Goal: Task Accomplishment & Management: Manage account settings

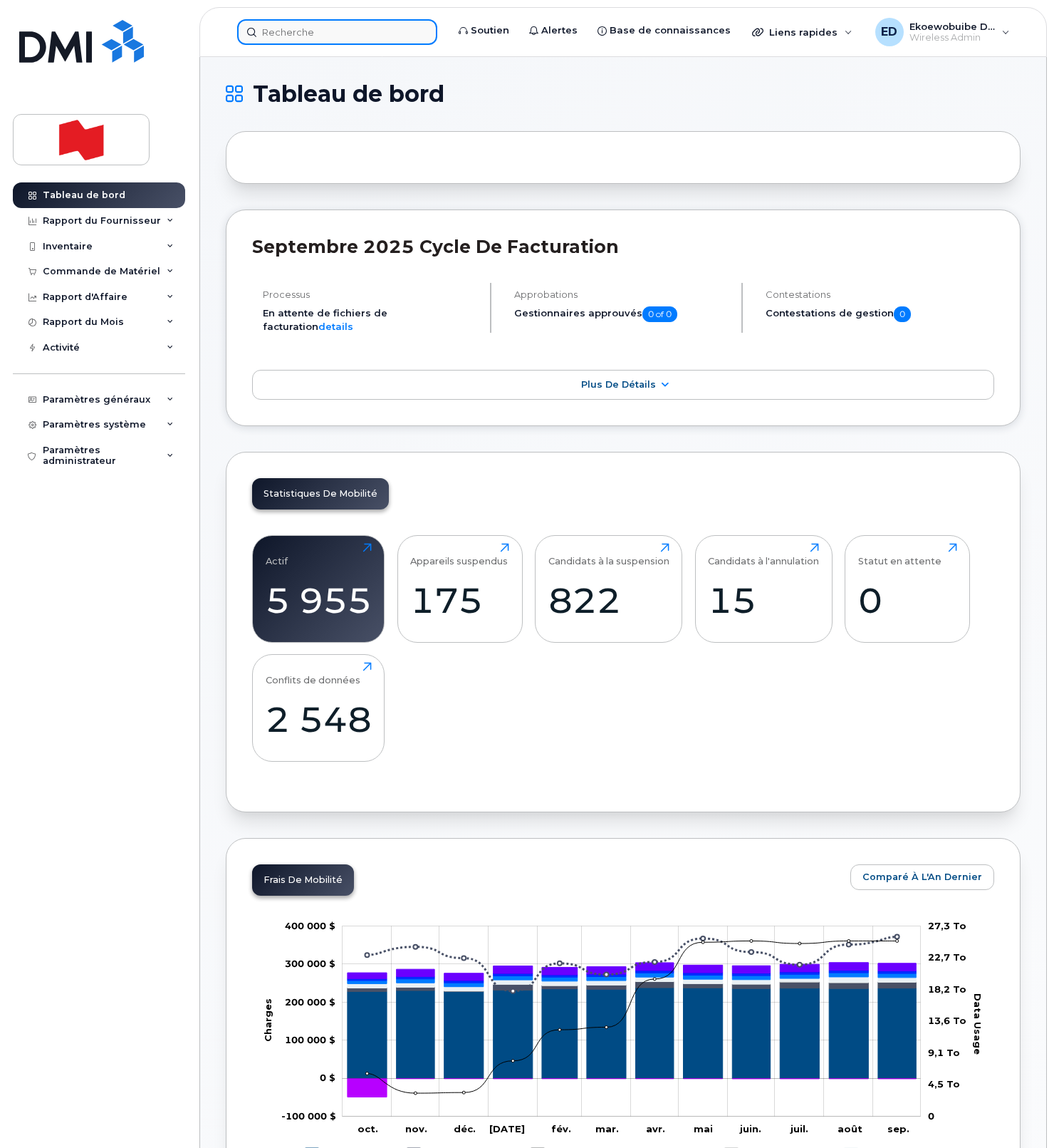
click at [323, 33] on input at bounding box center [337, 32] width 200 height 25
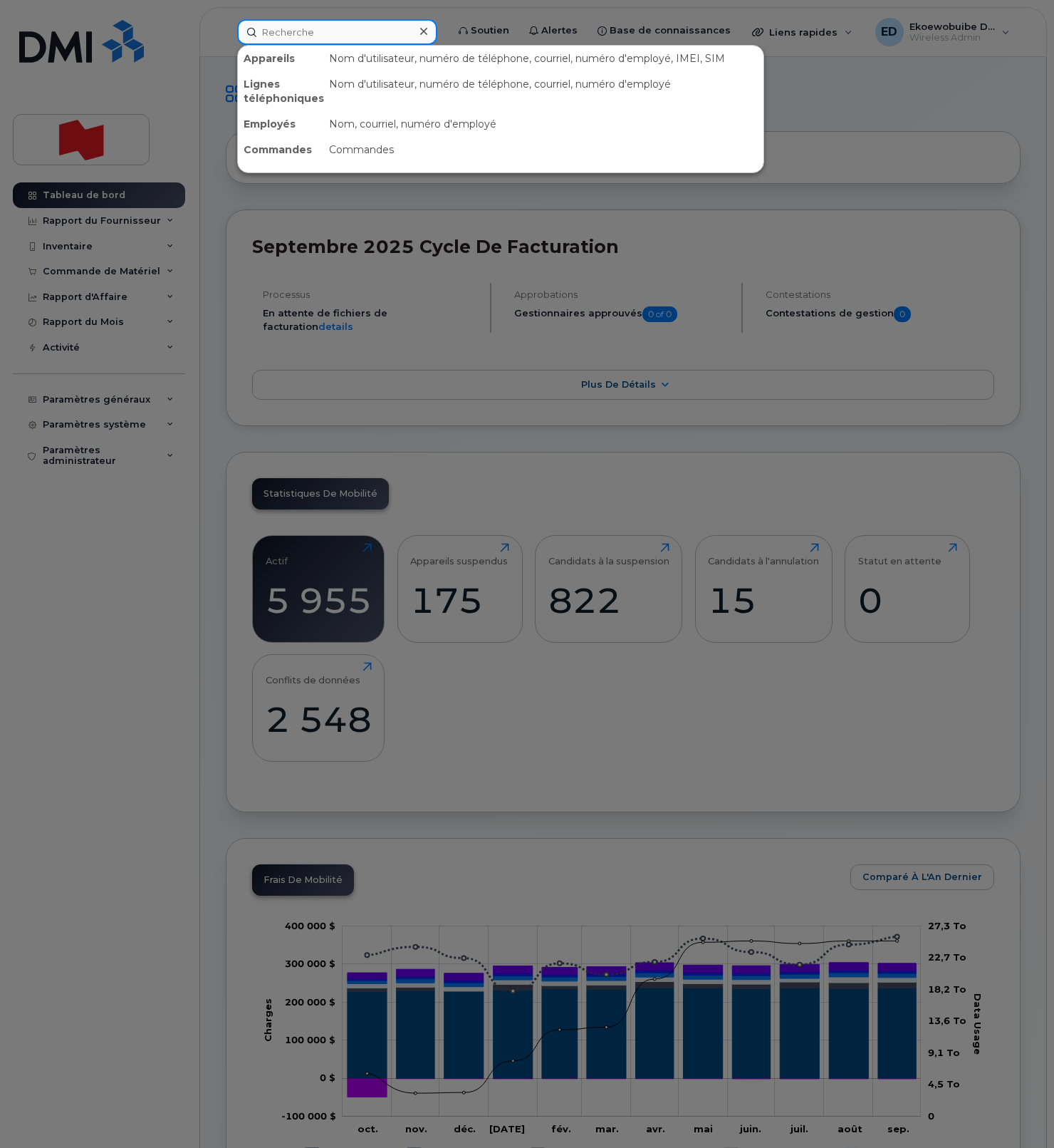
paste input "438-451-0893"
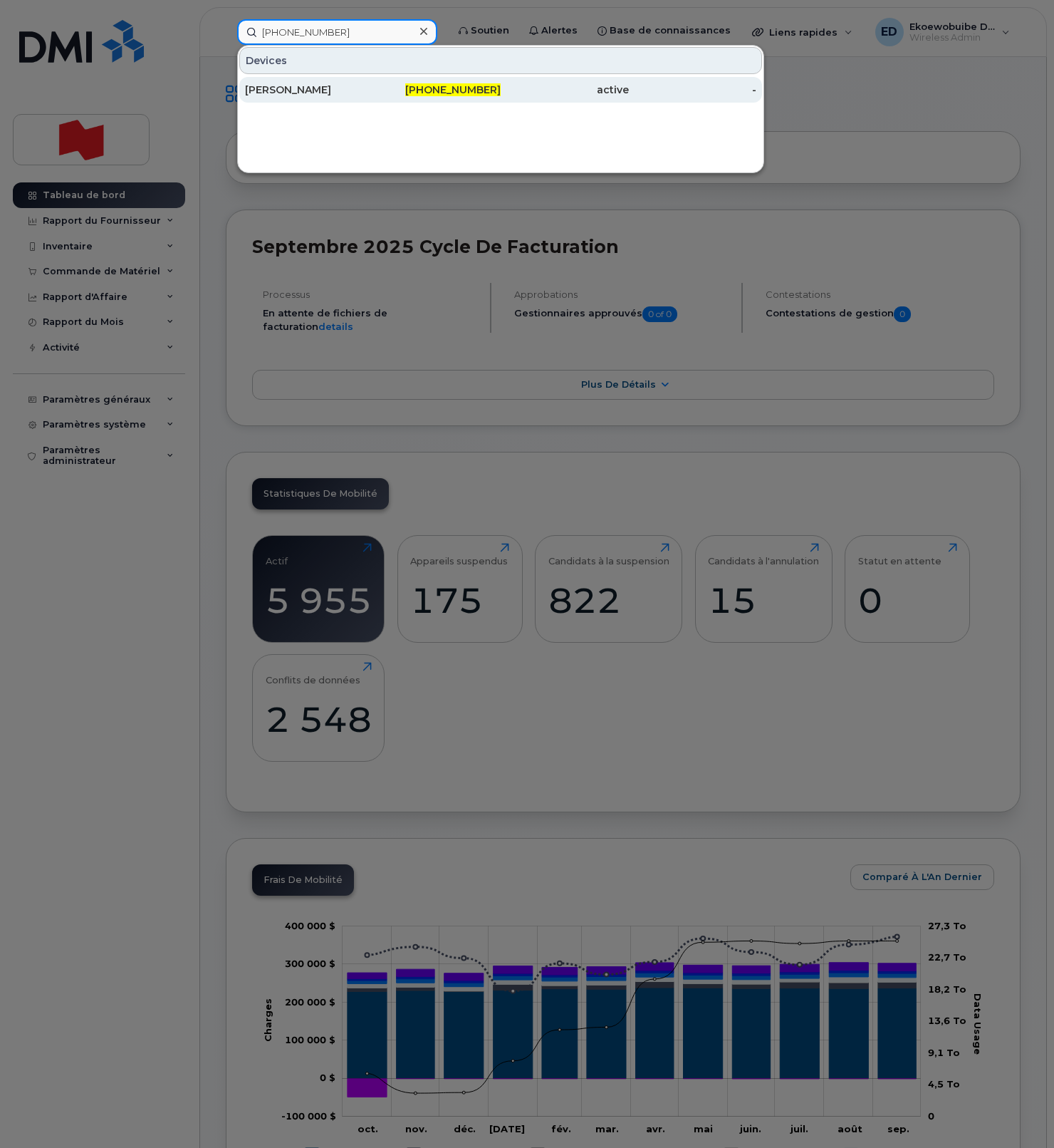
type input "[PHONE_NUMBER]"
click at [298, 86] on div "[PERSON_NAME]" at bounding box center [309, 89] width 128 height 14
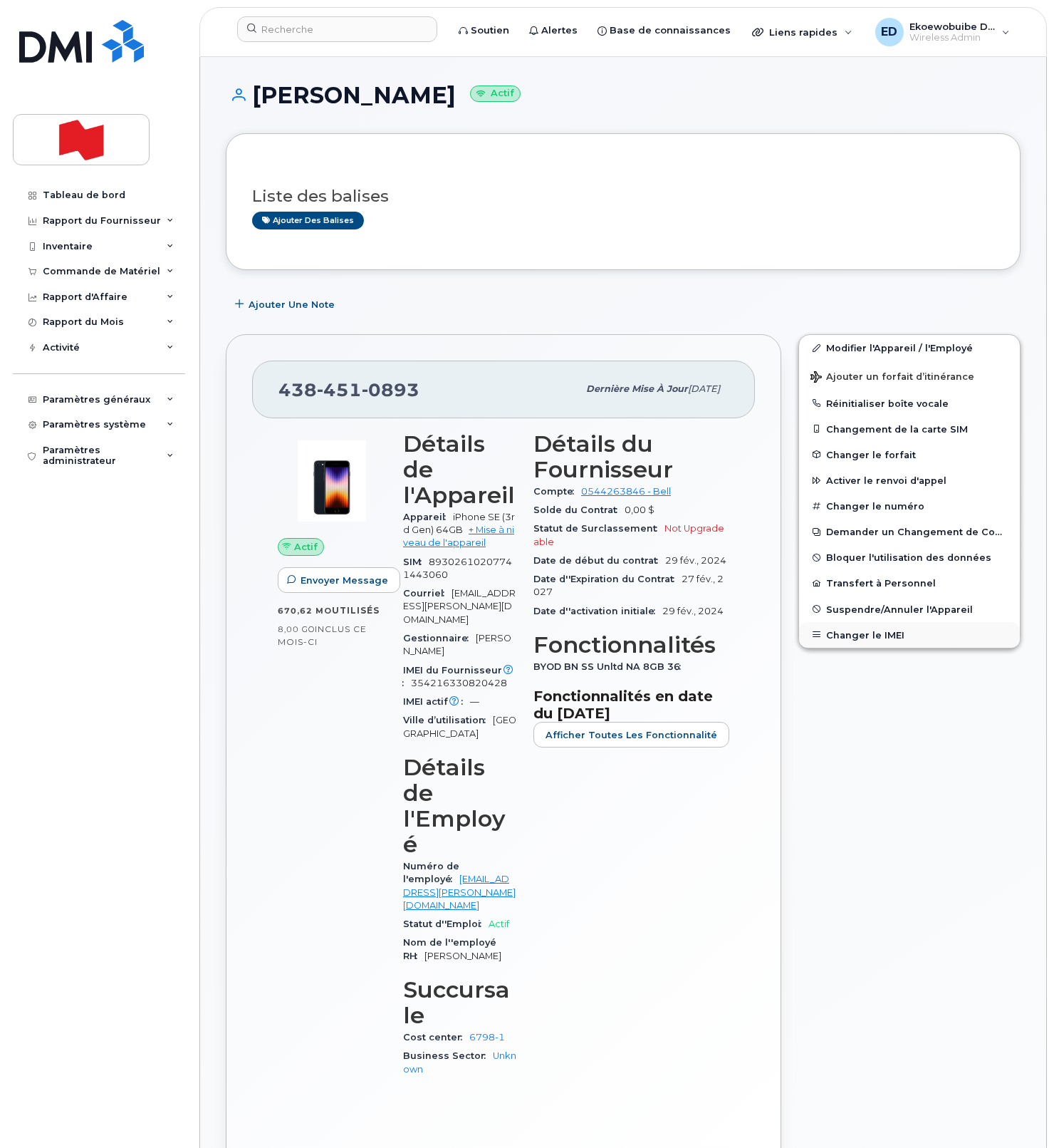
scroll to position [9, 0]
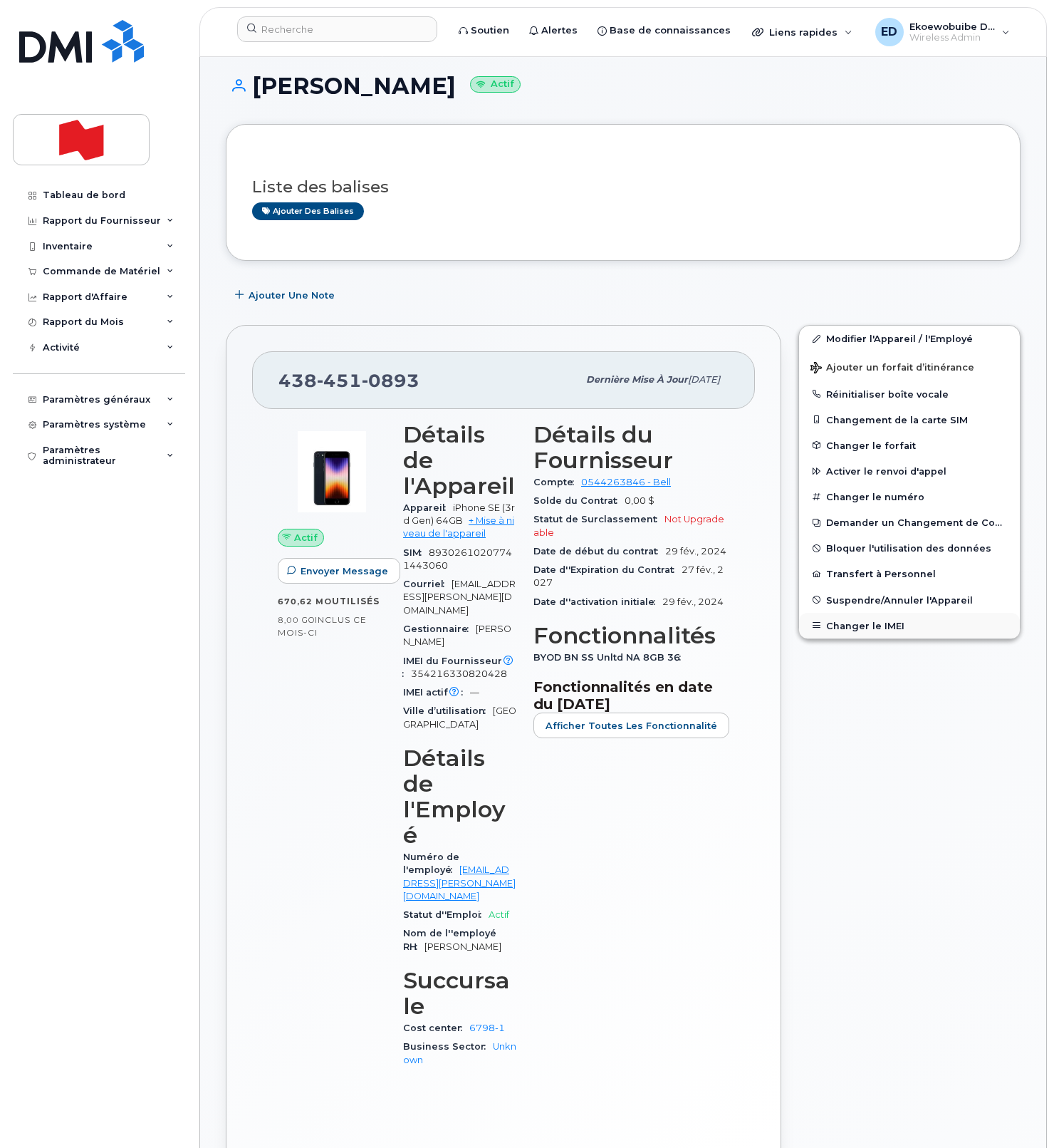
click at [857, 631] on button "Changer le IMEI" at bounding box center [909, 625] width 221 height 25
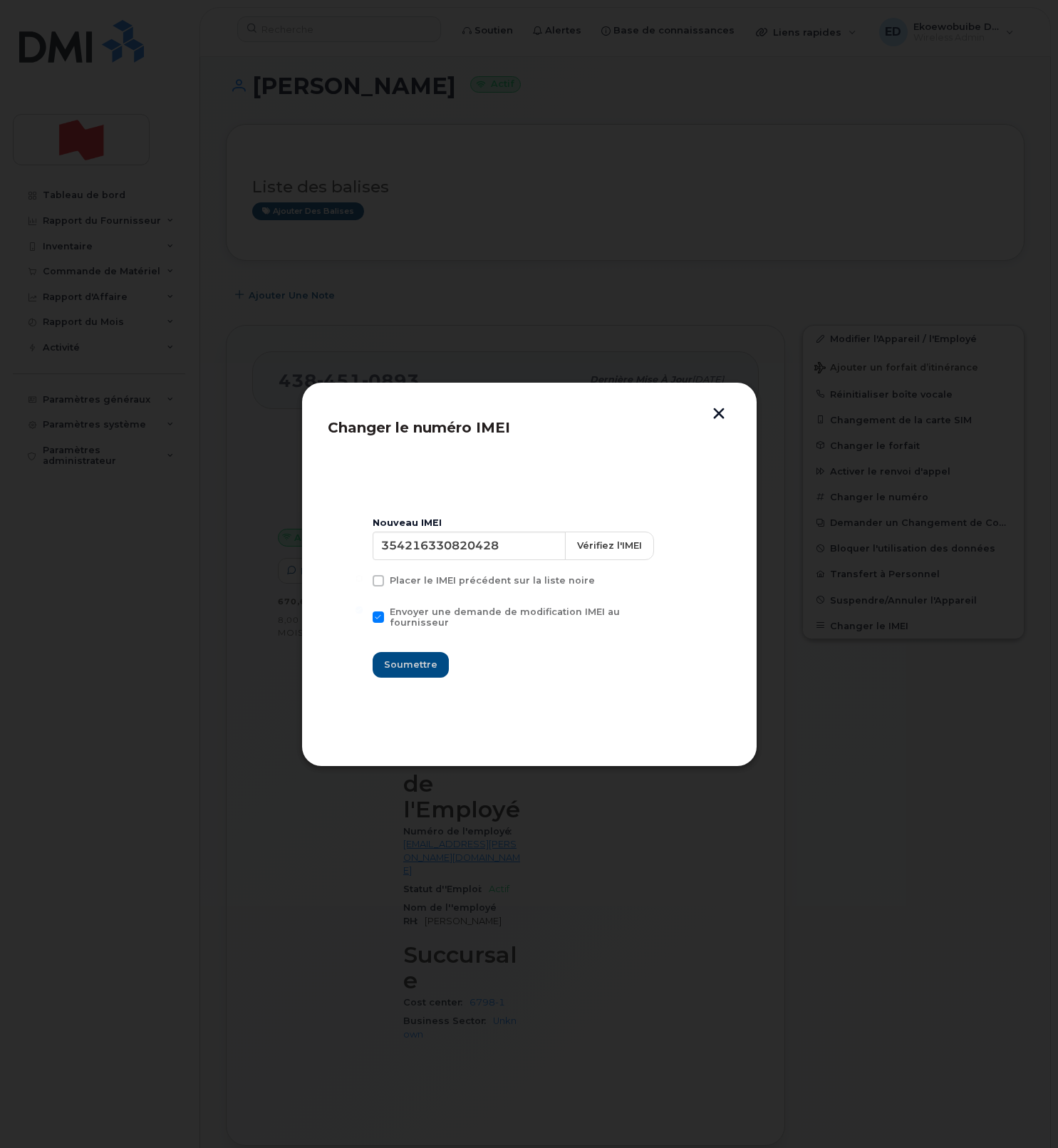
click at [709, 421] on button "button" at bounding box center [719, 415] width 22 height 15
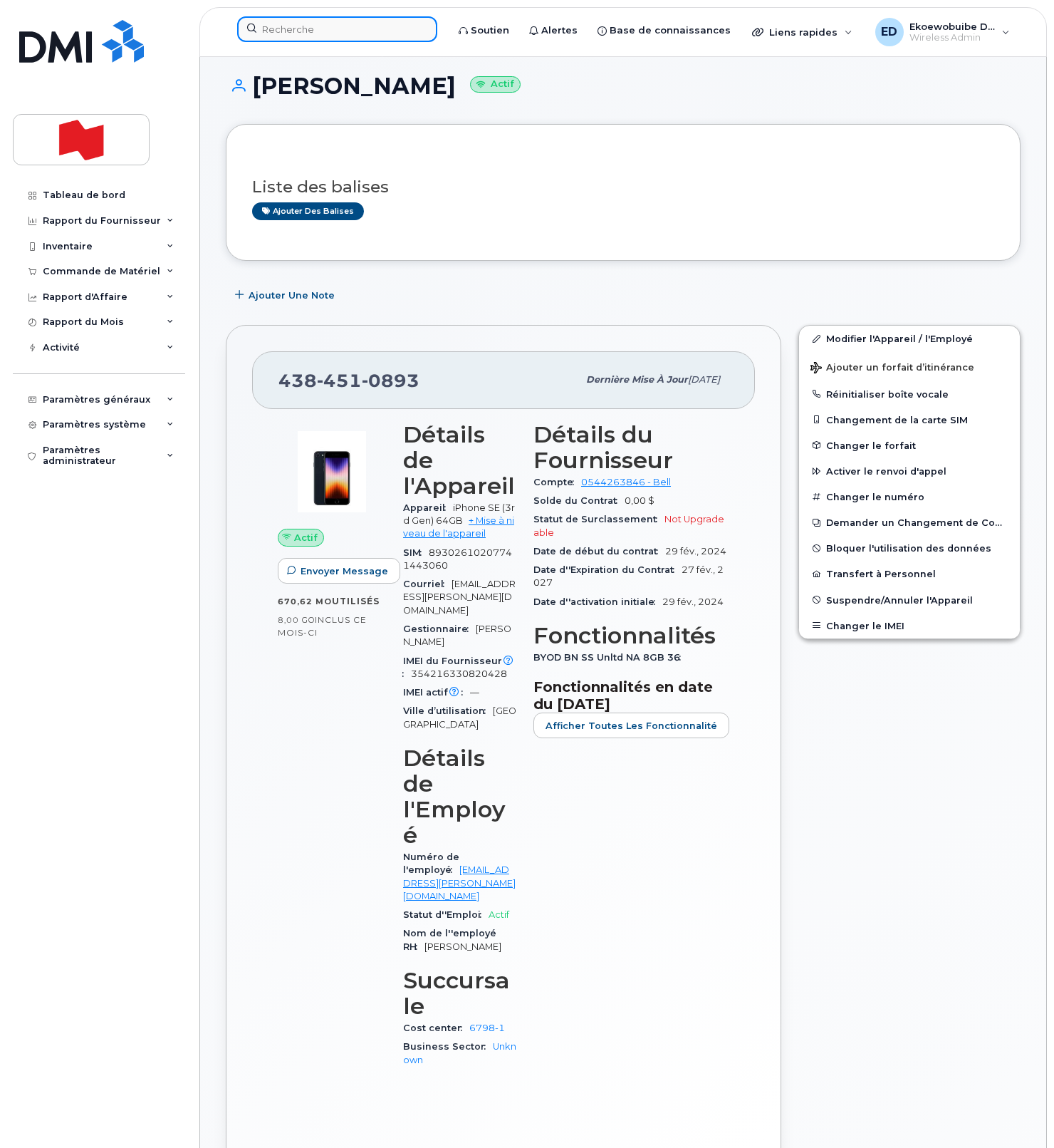
click at [329, 27] on input at bounding box center [337, 29] width 200 height 25
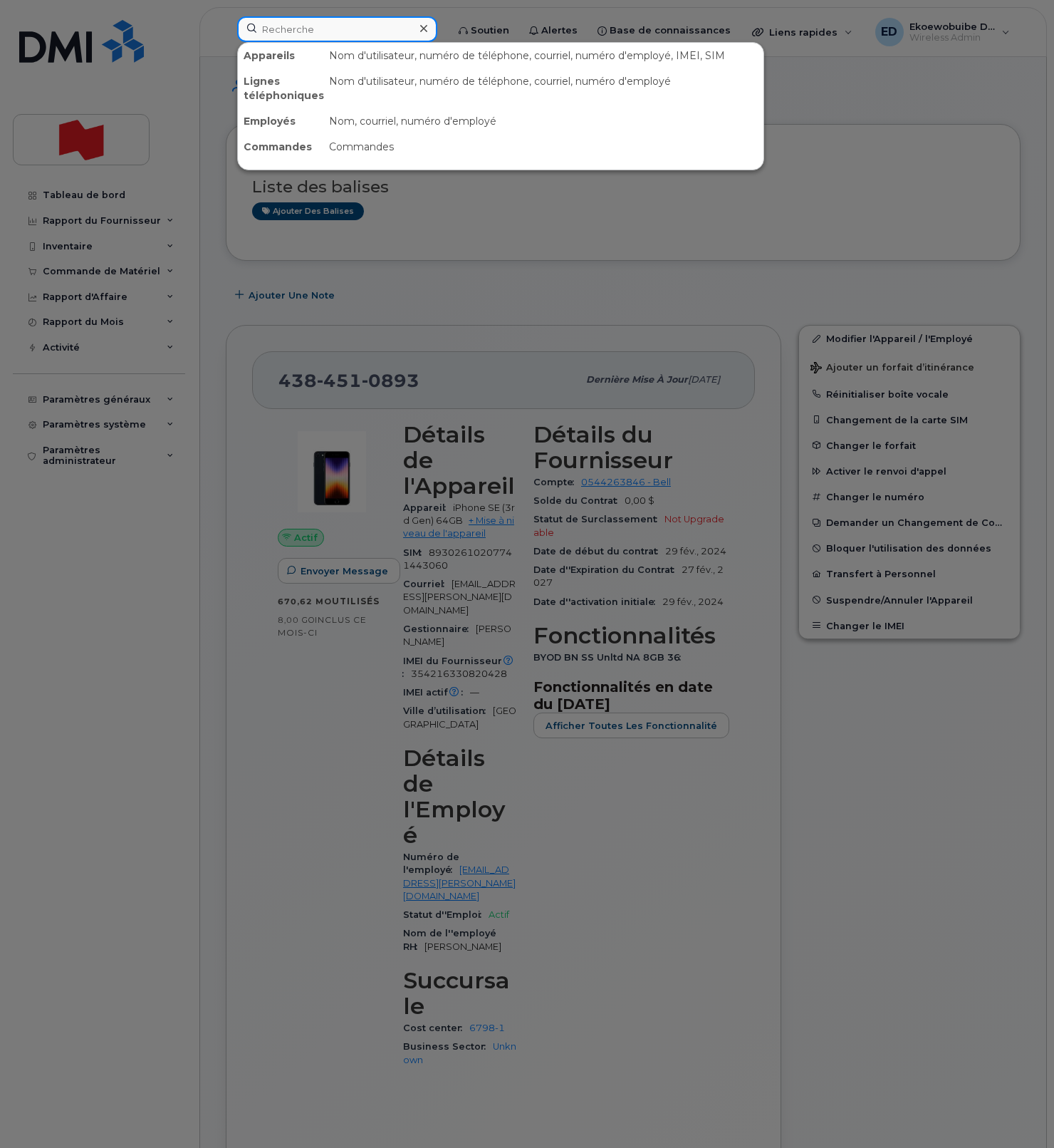
paste input "Nadia Miletti"
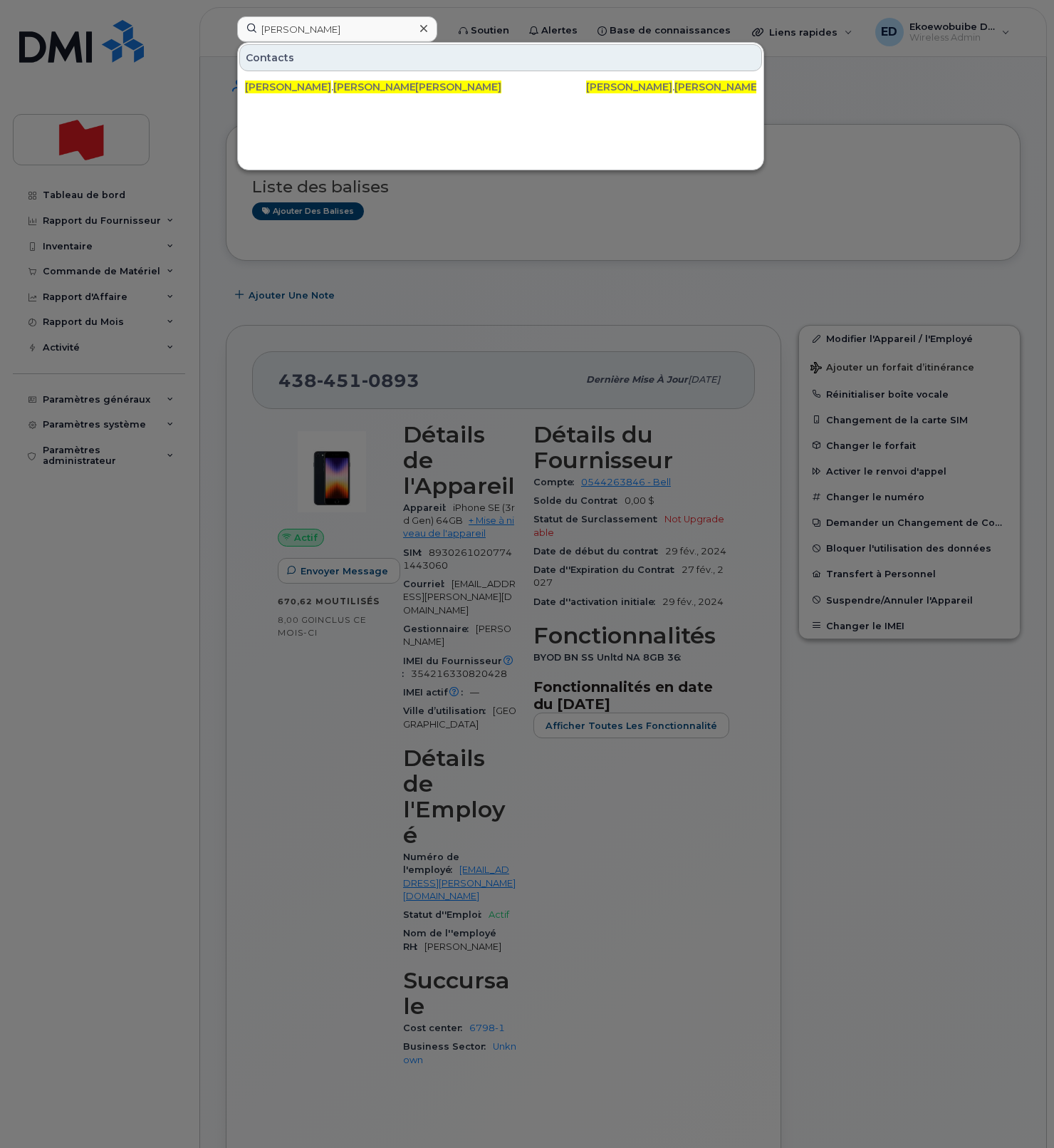
drag, startPoint x: 845, startPoint y: 149, endPoint x: 799, endPoint y: 169, distance: 50.2
click at [827, 147] on div at bounding box center [527, 574] width 1054 height 1148
drag, startPoint x: 282, startPoint y: 28, endPoint x: 237, endPoint y: 28, distance: 45.0
click at [238, 28] on input "Nadia Miletti" at bounding box center [337, 29] width 200 height 25
paste input "Armaan Bhandal"
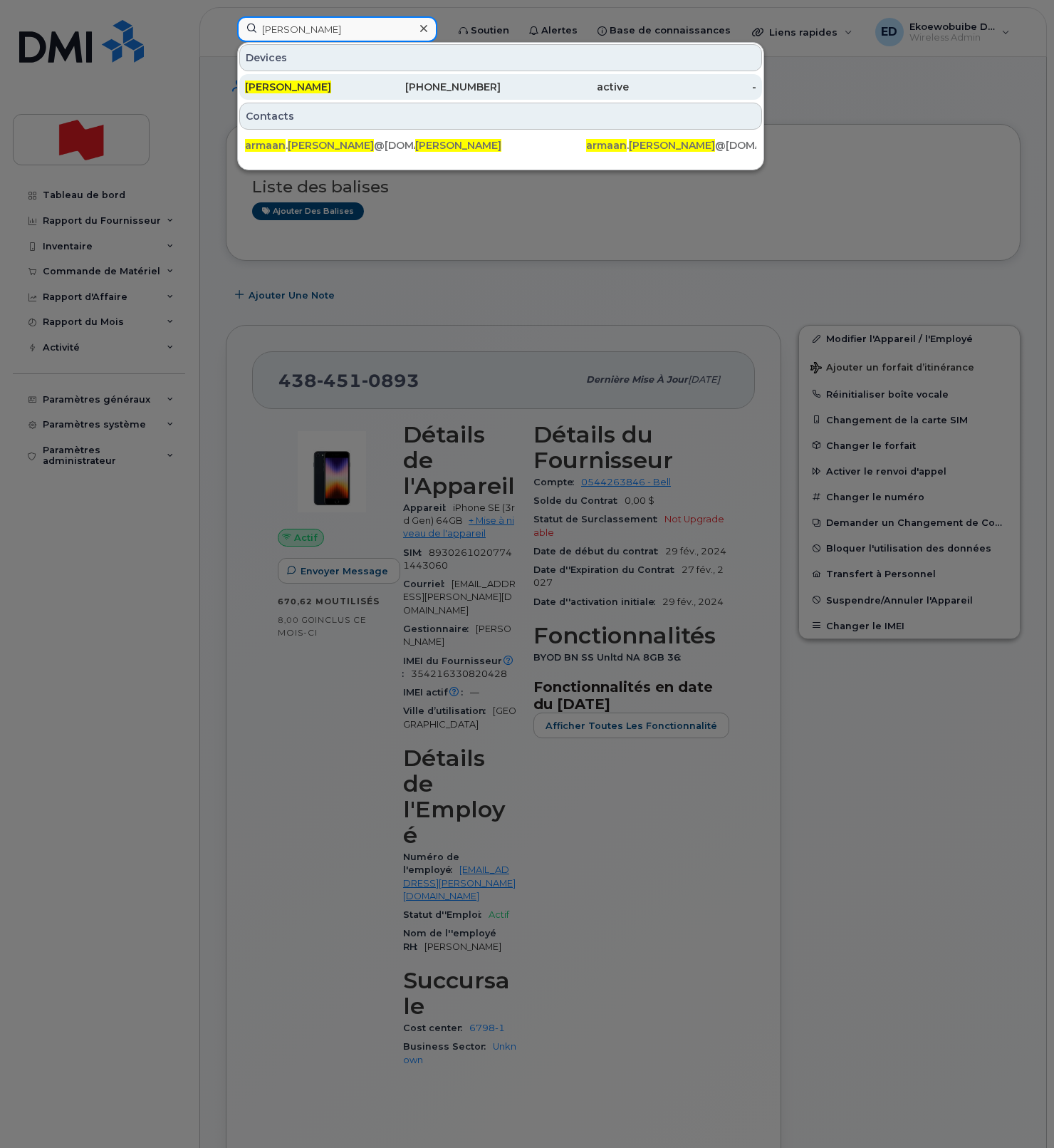
type input "Armaan Bhandal"
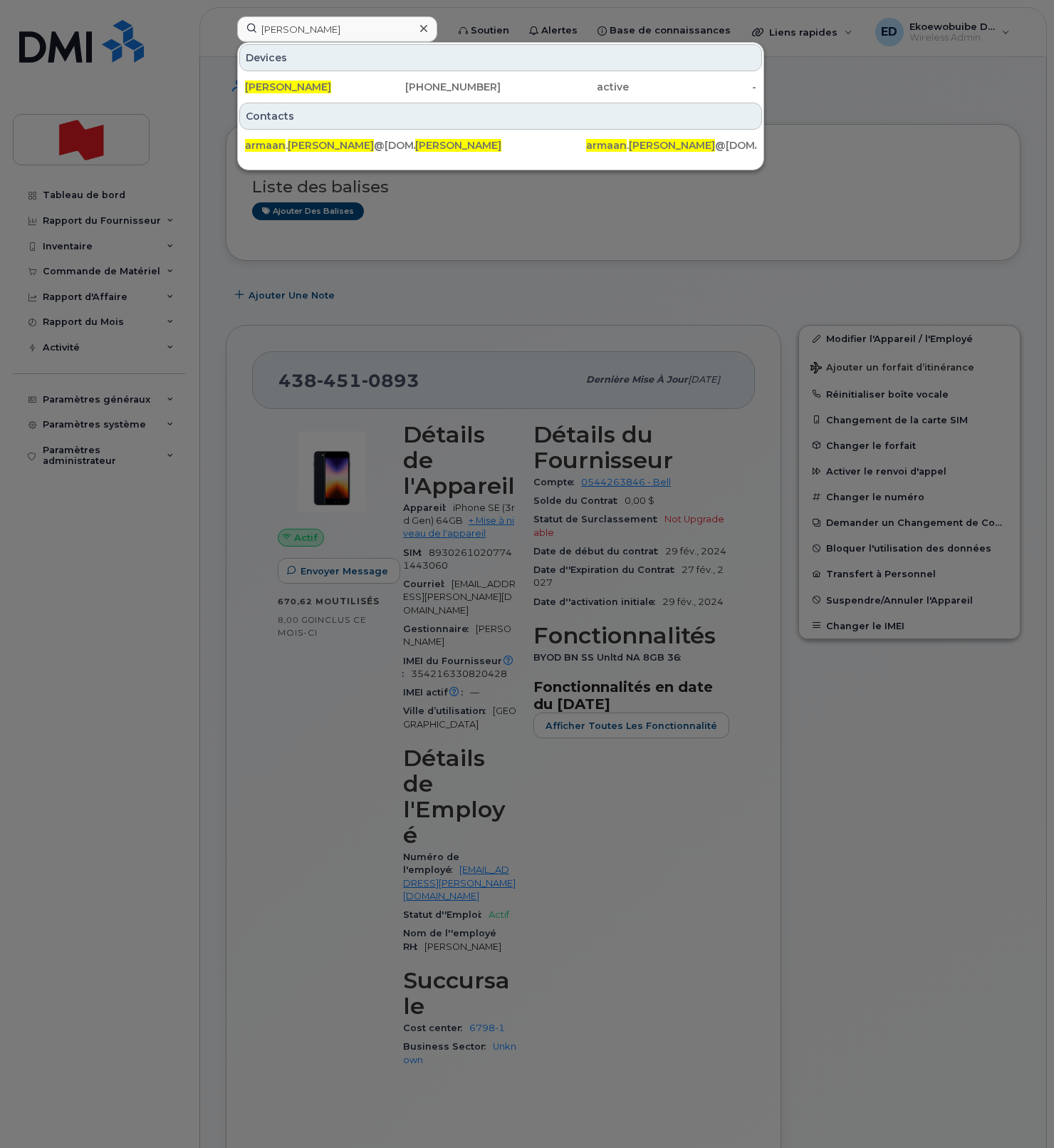
drag, startPoint x: 310, startPoint y: 91, endPoint x: 333, endPoint y: 125, distance: 41.0
click at [310, 91] on span "Armaan Bhandal" at bounding box center [288, 86] width 86 height 13
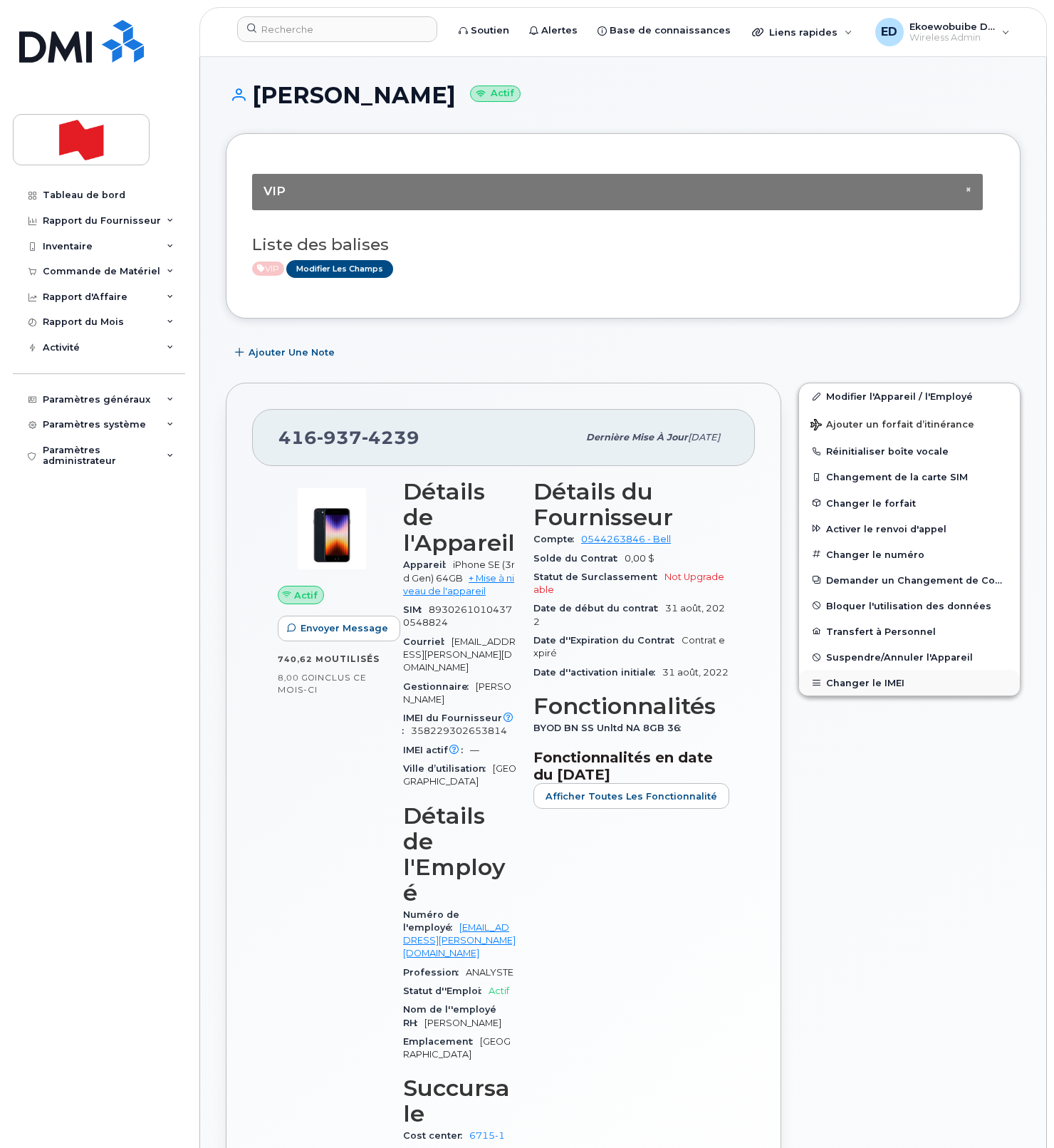
click at [857, 681] on button "Changer le IMEI" at bounding box center [909, 683] width 221 height 25
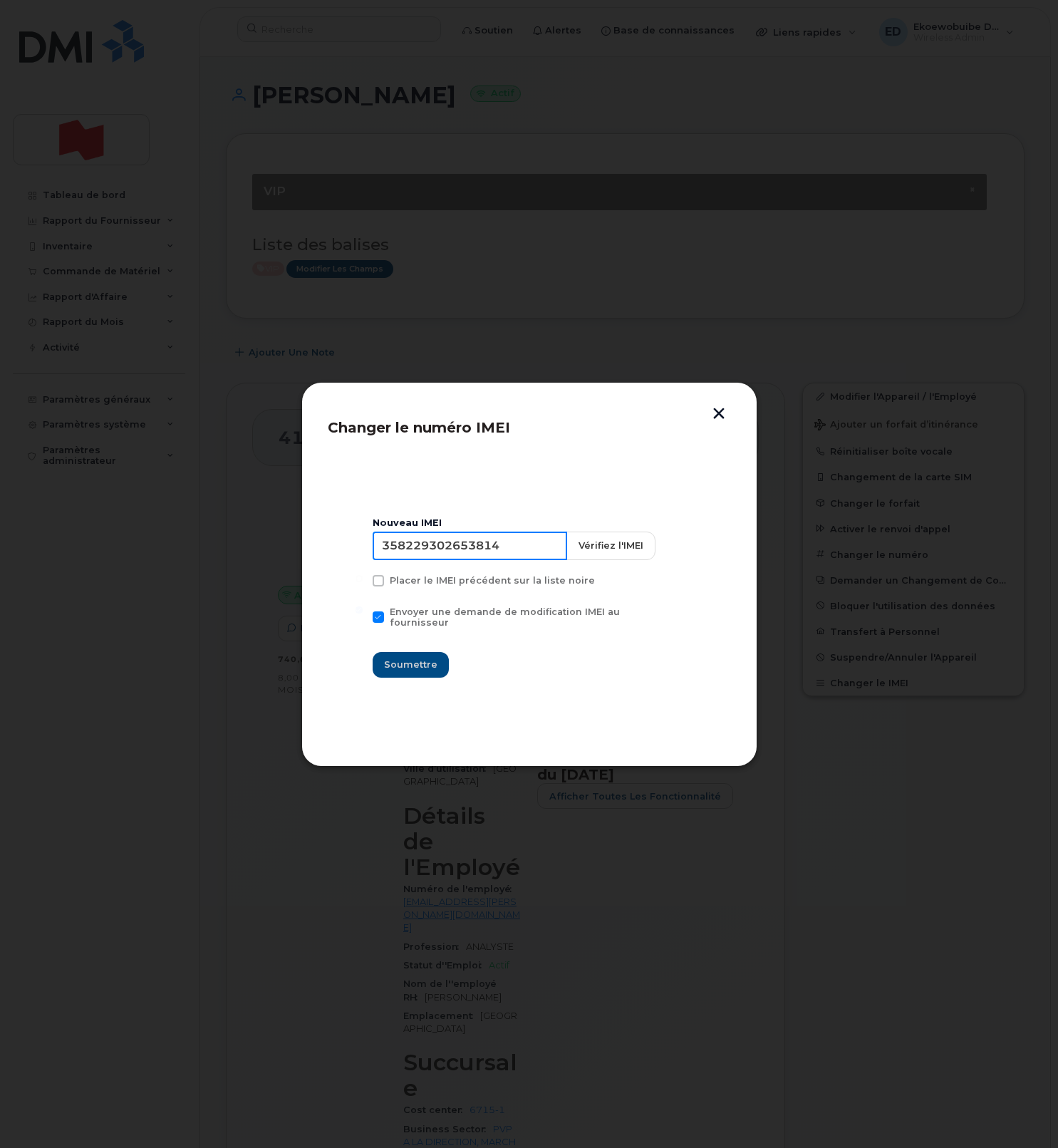
click at [472, 558] on input "358229302653814" at bounding box center [470, 546] width 195 height 28
drag, startPoint x: 723, startPoint y: 415, endPoint x: 715, endPoint y: 419, distance: 8.9
click at [723, 418] on button "button" at bounding box center [719, 415] width 22 height 15
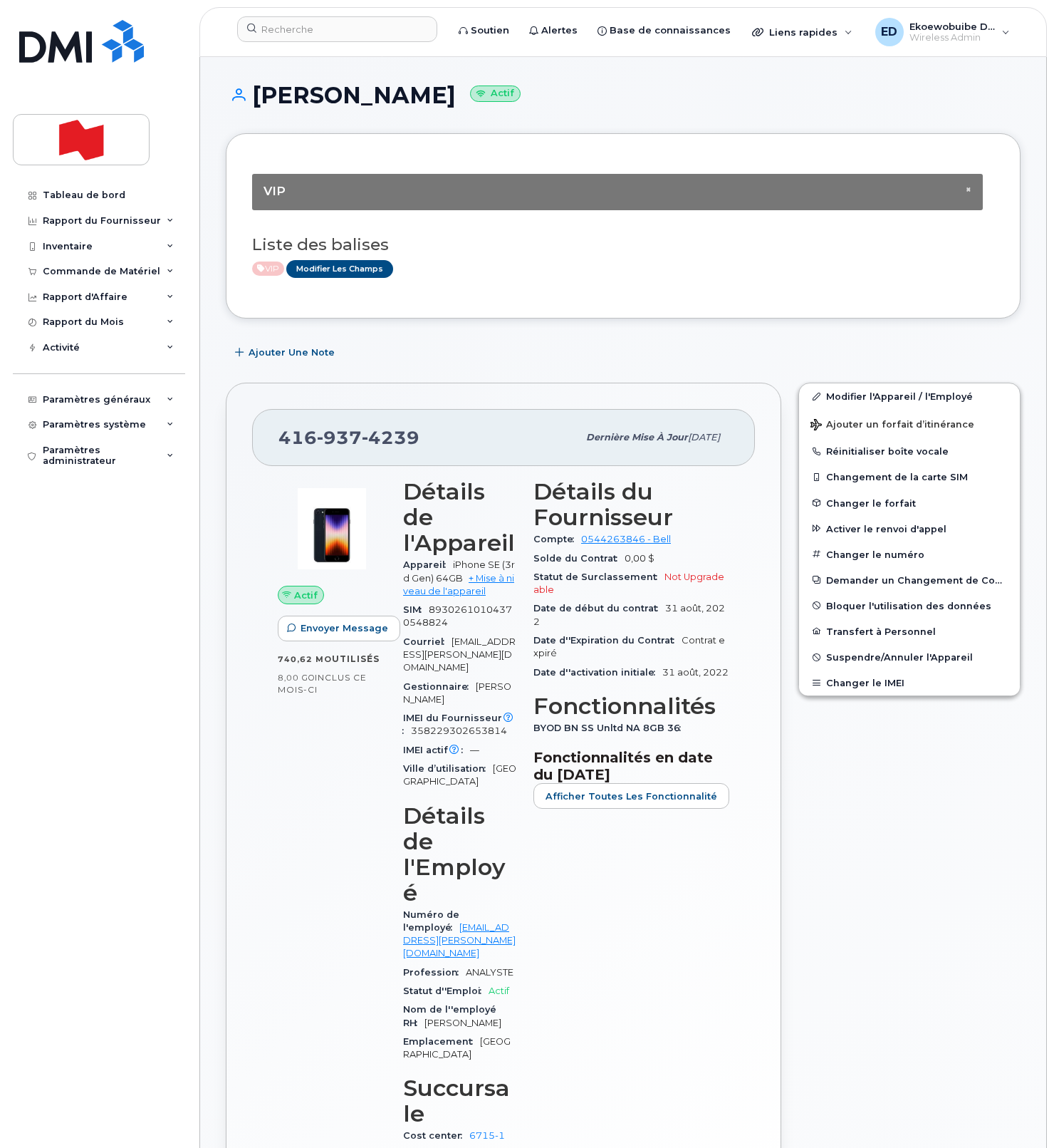
click at [504, 278] on div "VIP Modifier les Champs" at bounding box center [617, 269] width 731 height 18
click at [332, 29] on input at bounding box center [337, 29] width 200 height 25
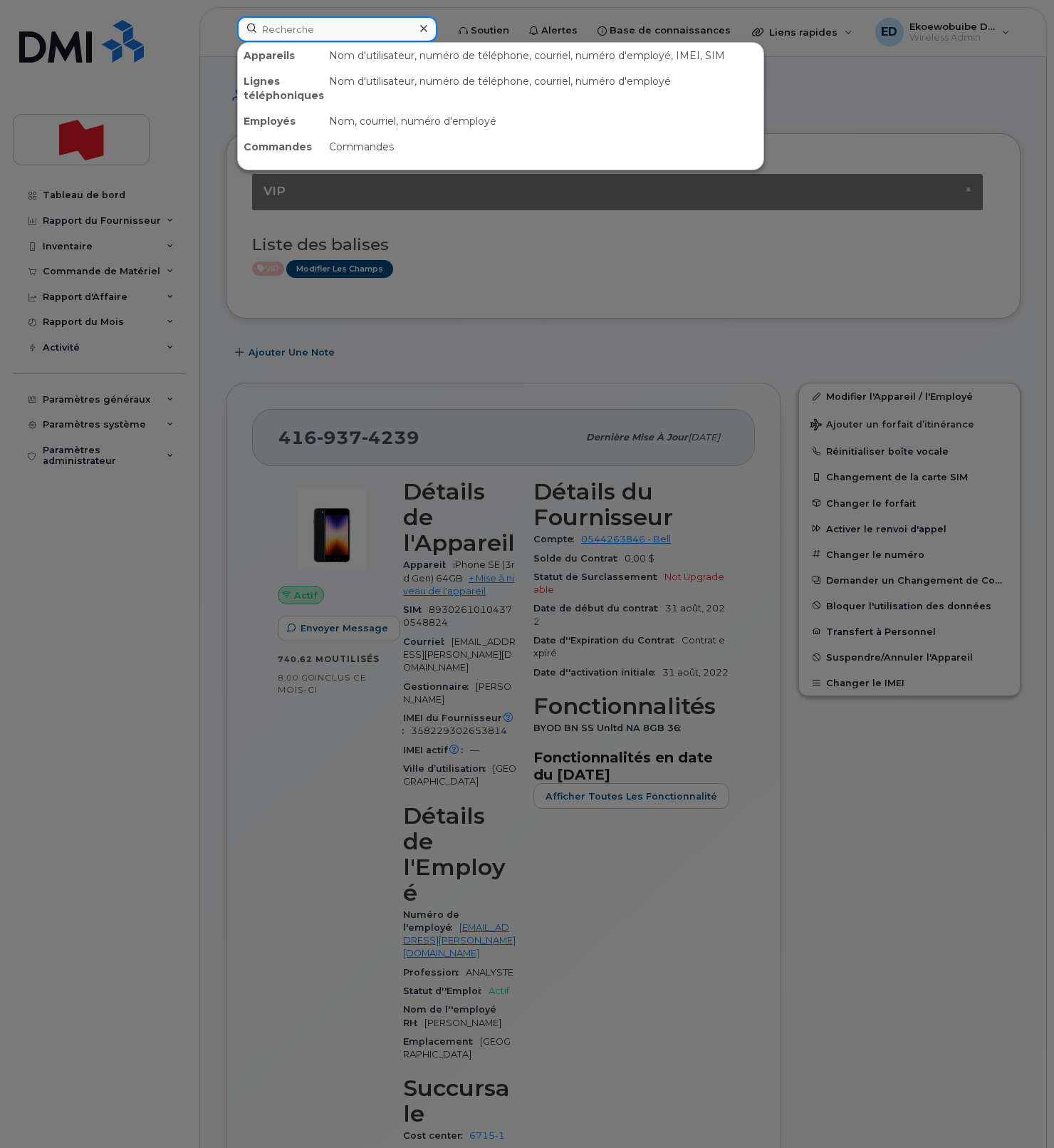
paste input "438-451-0893"
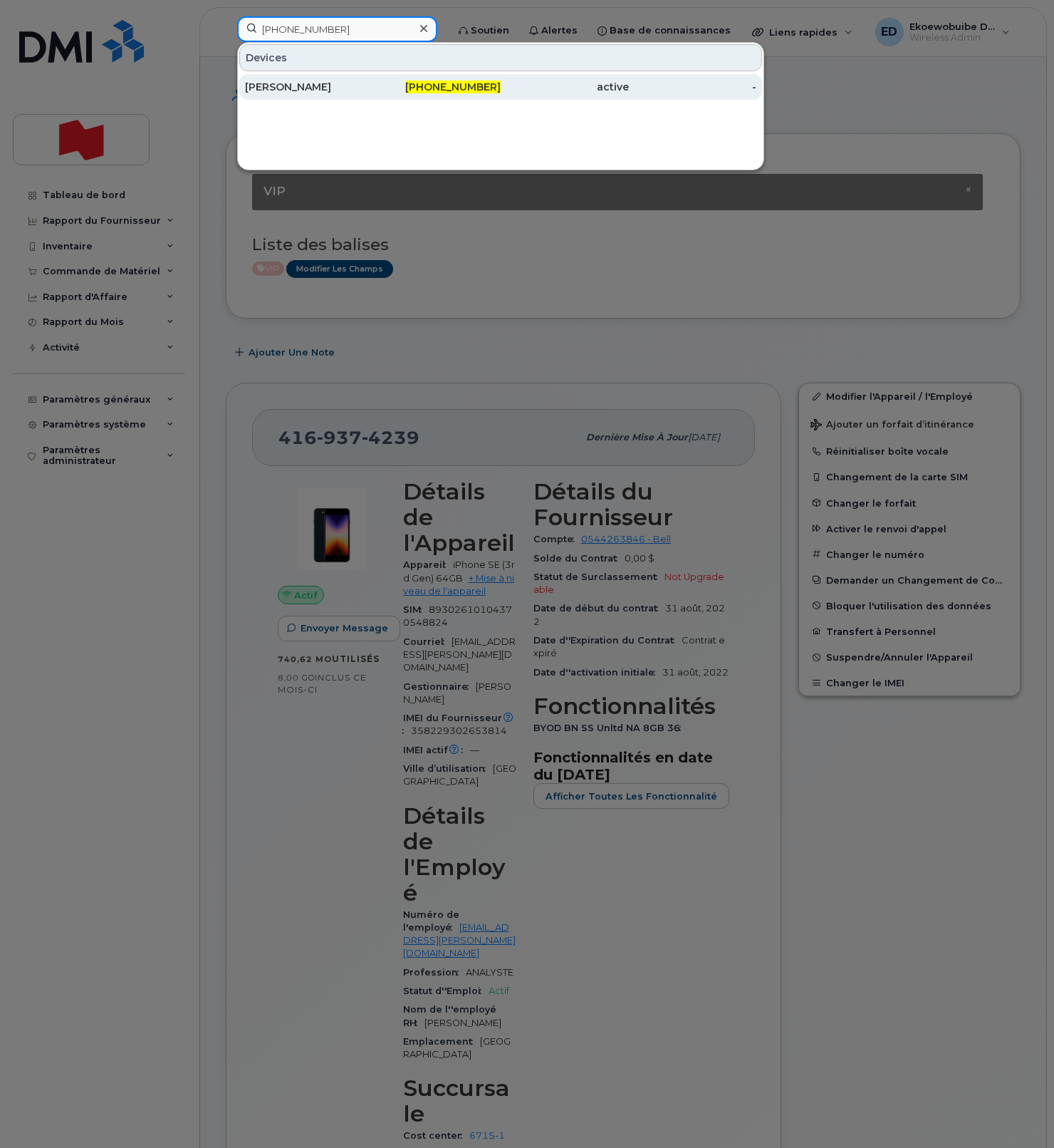
type input "438-451-0893"
click at [299, 96] on div "Ziad Mawassi" at bounding box center [309, 87] width 128 height 25
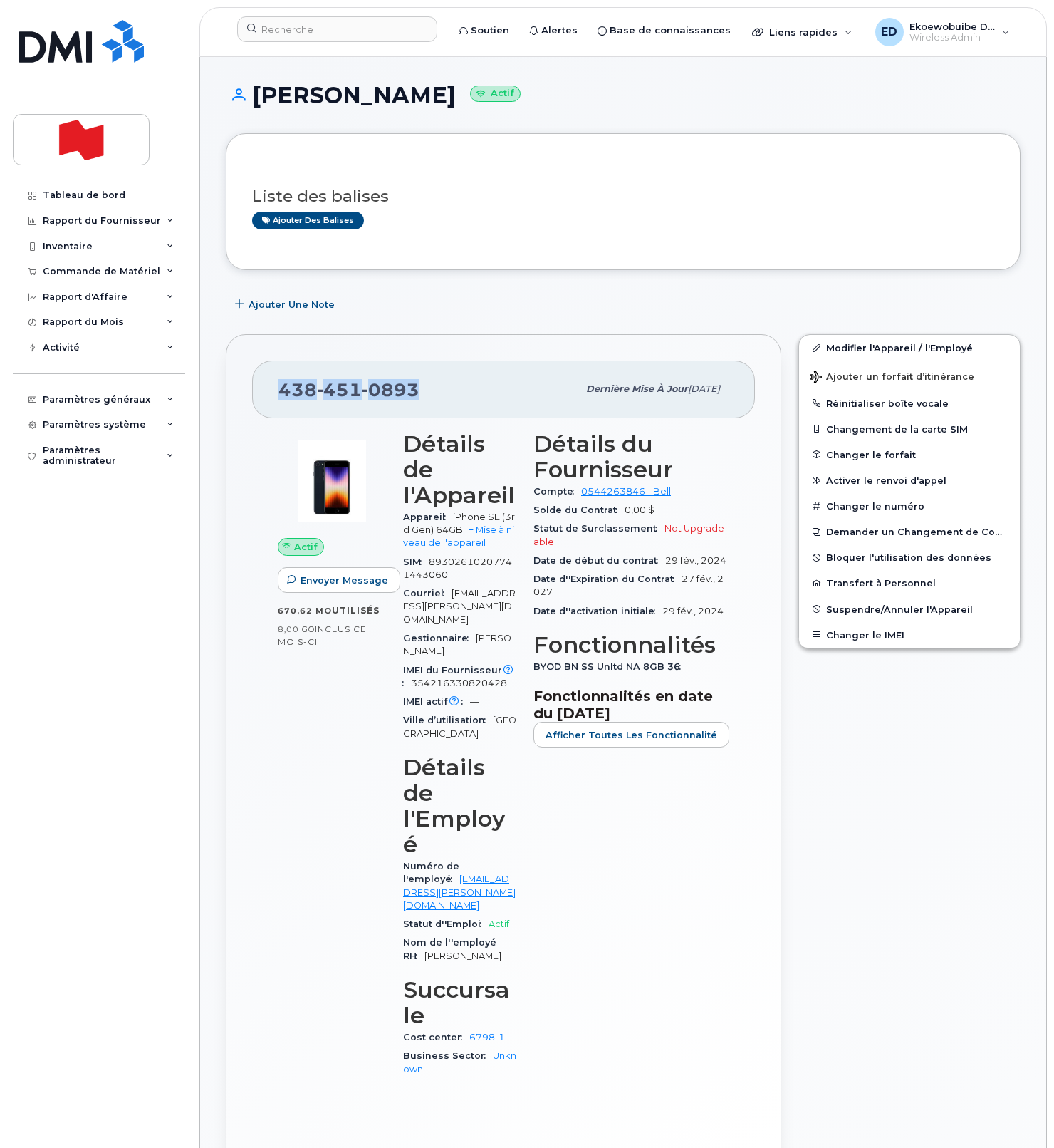
drag, startPoint x: 431, startPoint y: 393, endPoint x: 281, endPoint y: 399, distance: 150.1
click at [274, 394] on div "438 451 0893 Dernière mise à jour 19 sept., 2025" at bounding box center [503, 389] width 503 height 57
click at [545, 101] on h1 "Ziad Mawassi Actif" at bounding box center [623, 95] width 795 height 25
drag, startPoint x: 416, startPoint y: 97, endPoint x: 256, endPoint y: 98, distance: 160.0
click at [256, 98] on h1 "Ziad Mawassi Actif" at bounding box center [623, 95] width 795 height 25
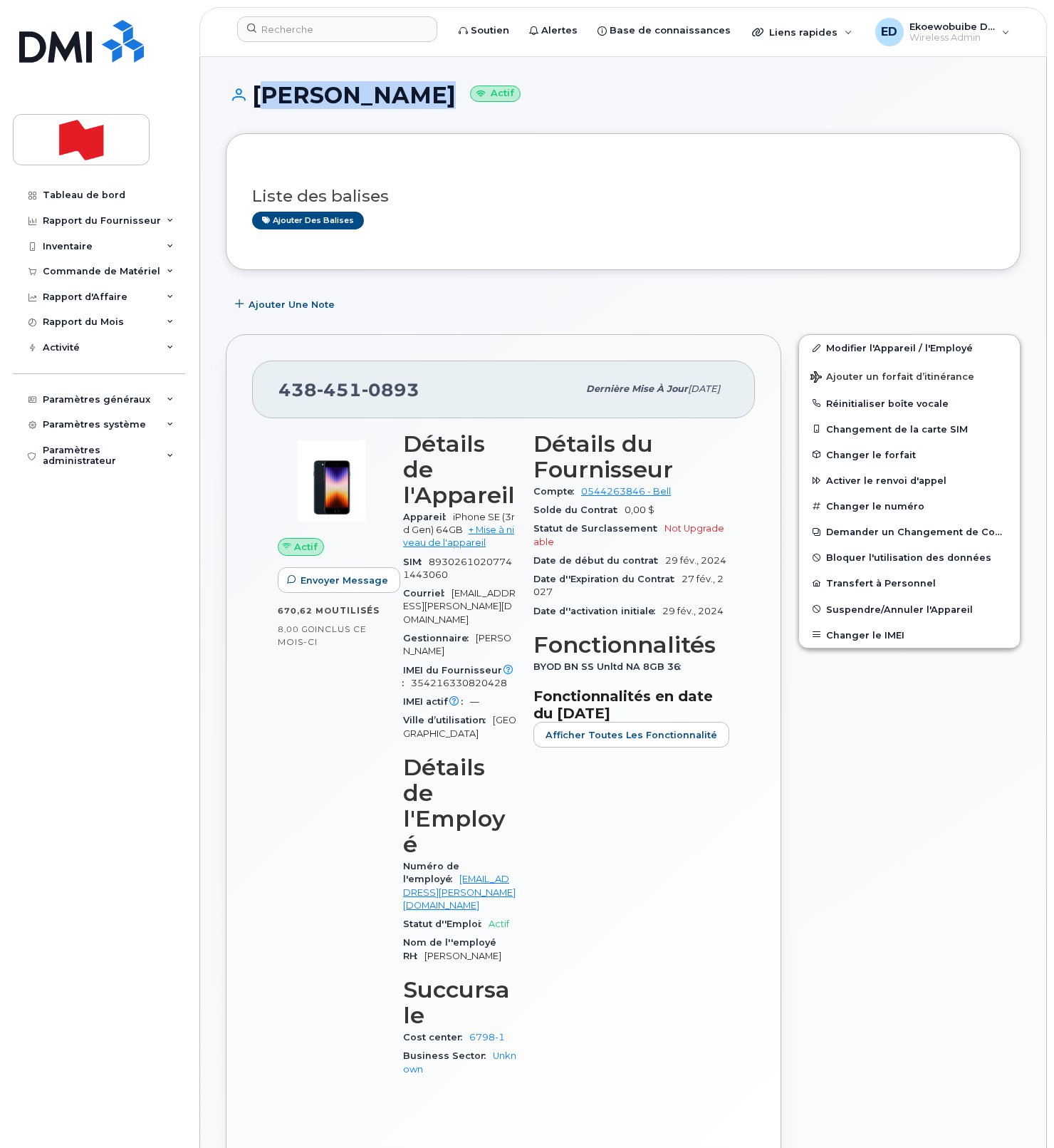
copy h1 "[PERSON_NAME]"
click at [346, 41] on input at bounding box center [337, 29] width 200 height 25
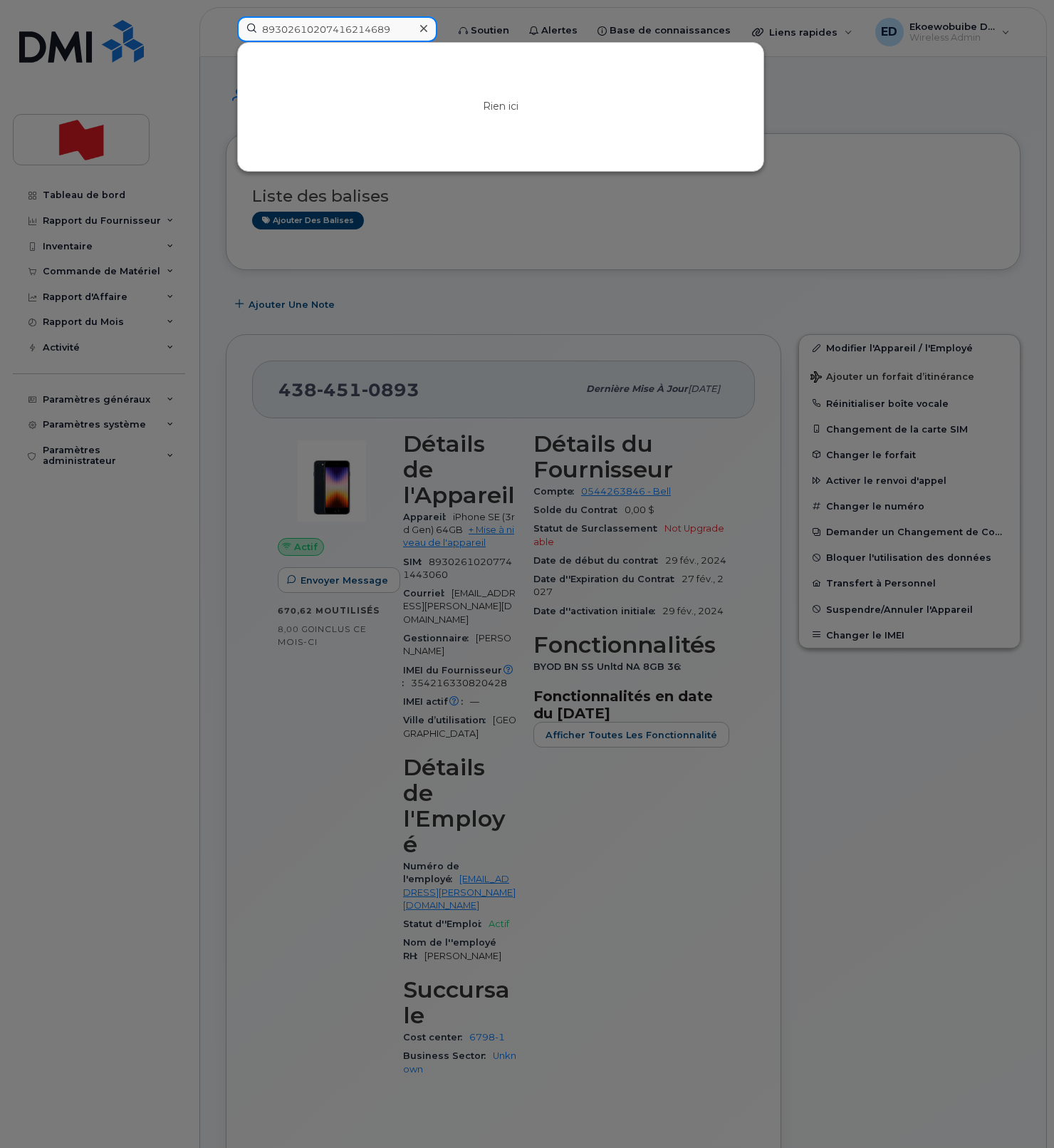
drag, startPoint x: 401, startPoint y: 29, endPoint x: 316, endPoint y: 53, distance: 88.3
click at [230, 26] on div "89302610207416214689 Rien ici" at bounding box center [337, 32] width 223 height 31
type input "89302610207416214689"
click at [427, 30] on icon at bounding box center [424, 29] width 7 height 7
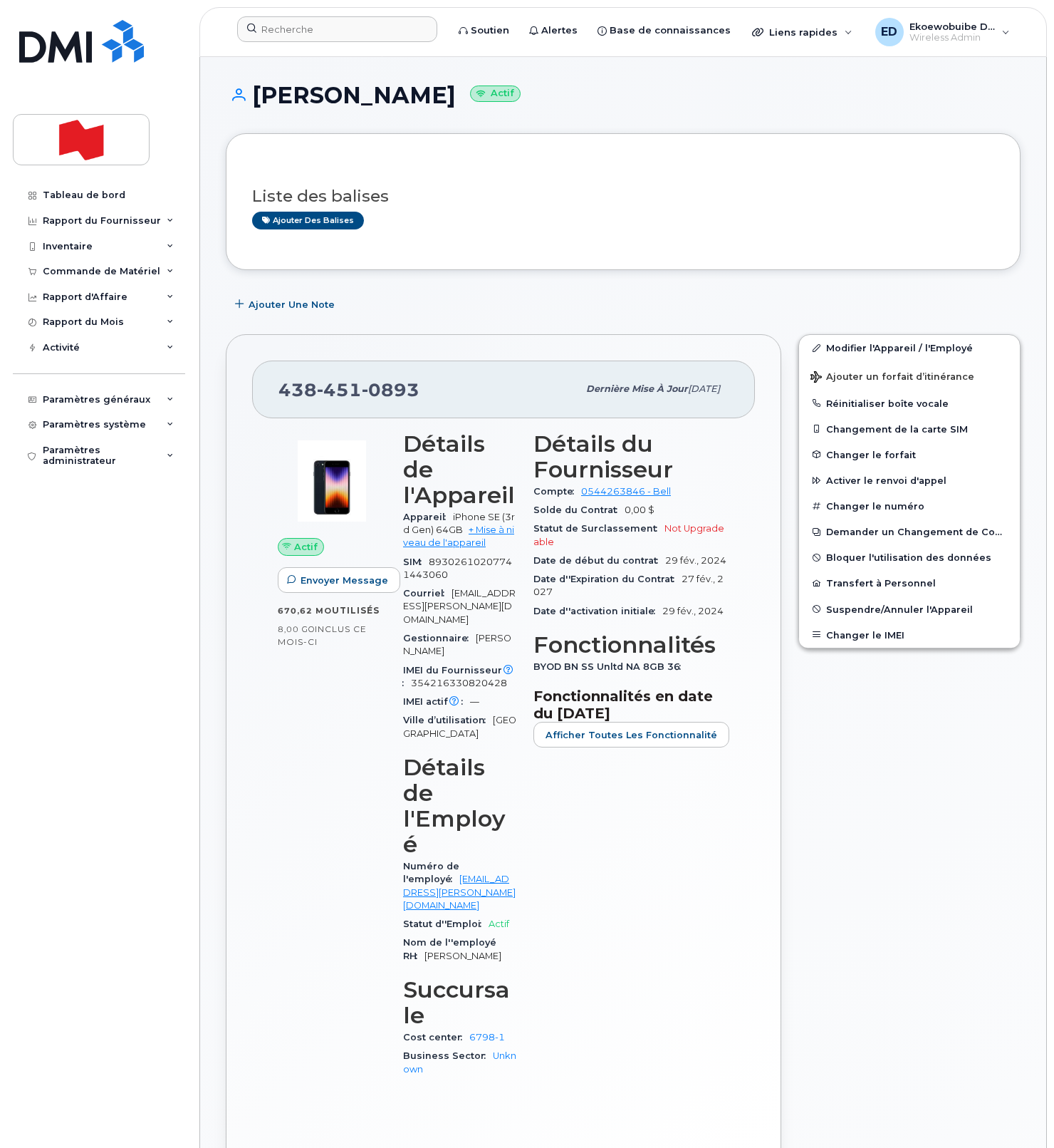
click at [369, 104] on h1 "Ziad Mawassi Actif" at bounding box center [623, 95] width 795 height 25
copy h1 "Mawassi"
click at [489, 216] on div "Ajouter des balises" at bounding box center [617, 221] width 731 height 18
drag, startPoint x: 629, startPoint y: 217, endPoint x: 660, endPoint y: 230, distance: 33.6
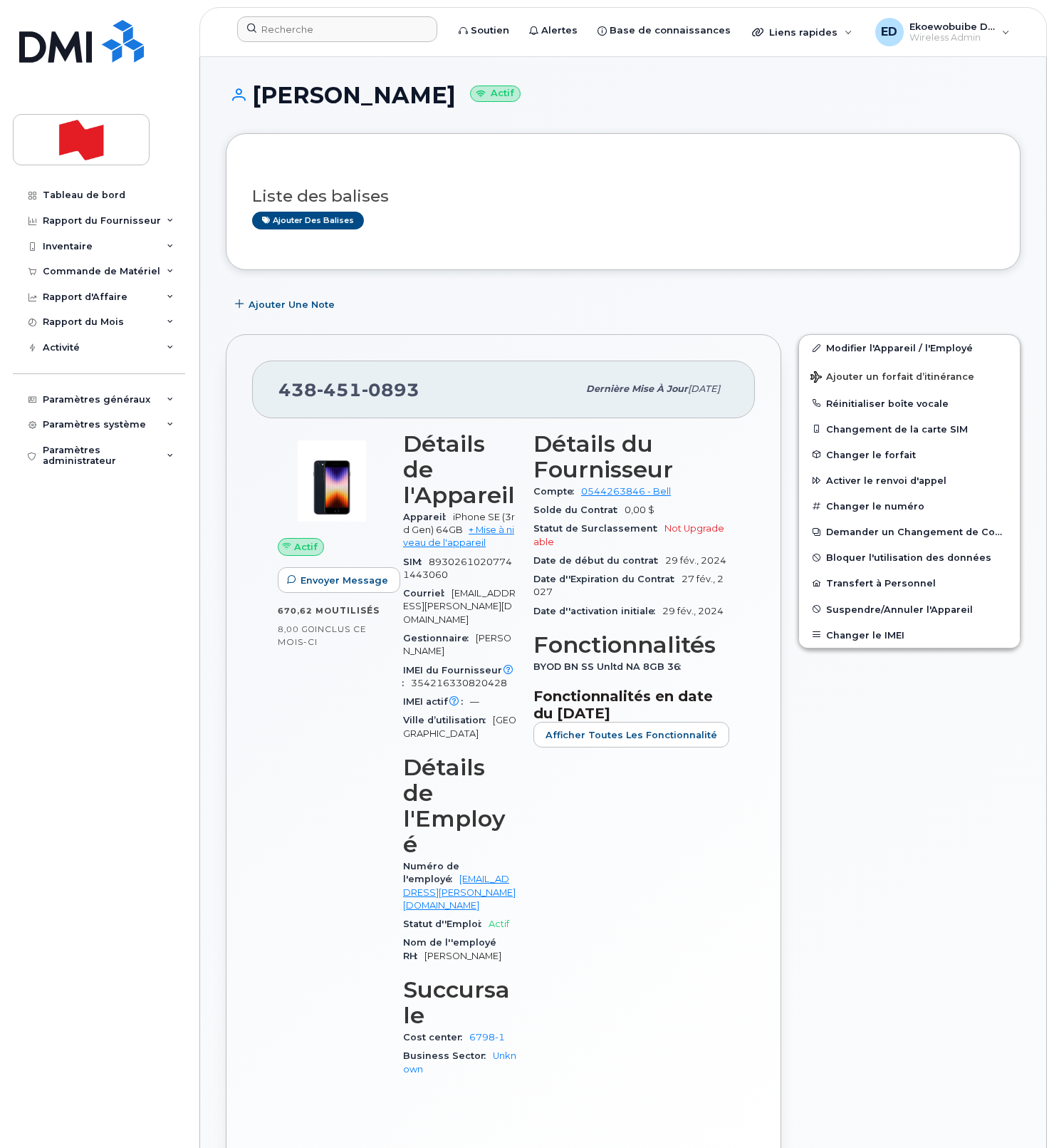
click at [629, 217] on div "Ajouter des balises" at bounding box center [617, 221] width 731 height 18
click at [308, 30] on input at bounding box center [337, 29] width 200 height 25
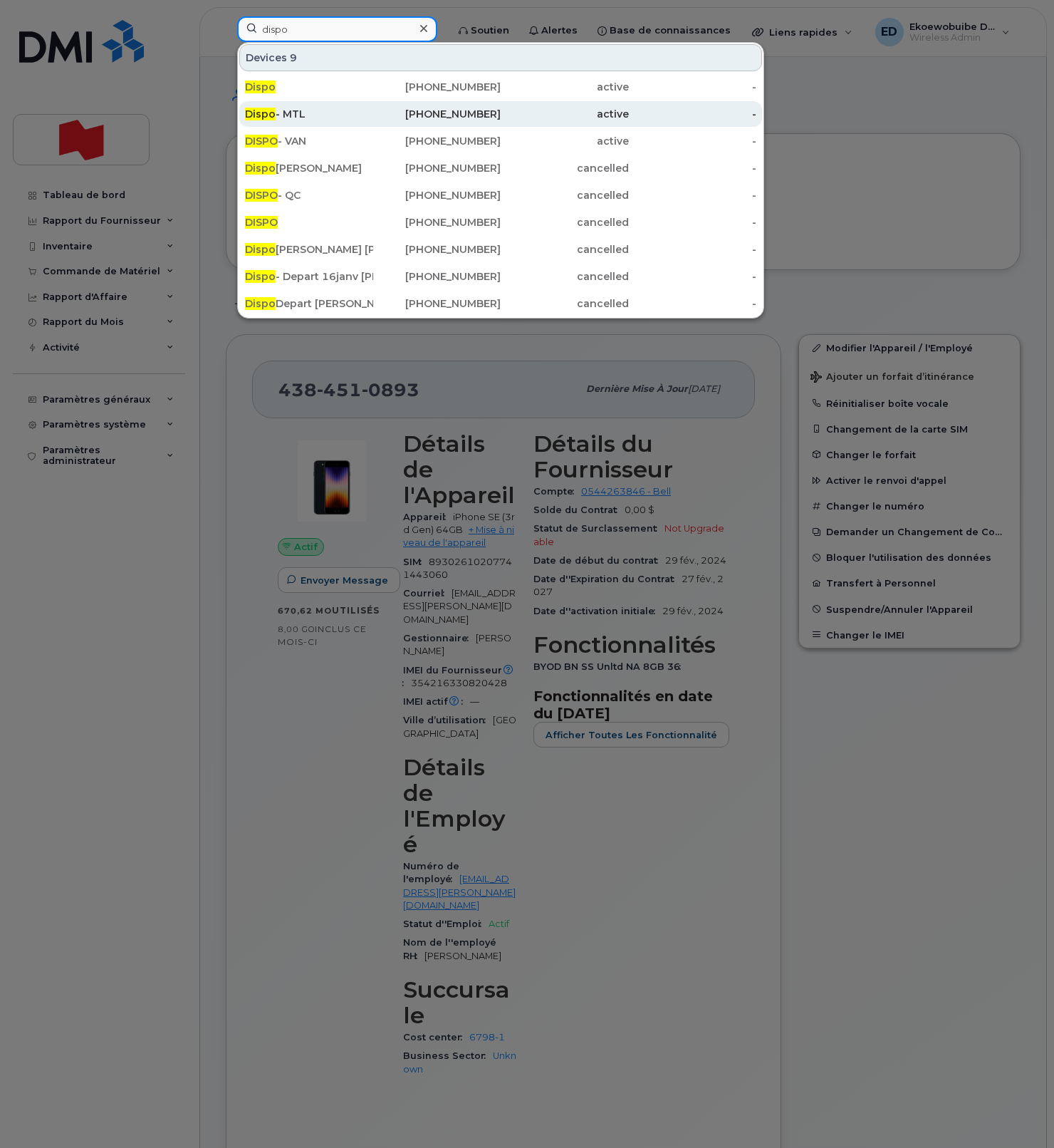
type input "dispo"
drag, startPoint x: 267, startPoint y: 118, endPoint x: 280, endPoint y: 115, distance: 13.3
click at [266, 118] on span "Dispo" at bounding box center [260, 114] width 30 height 13
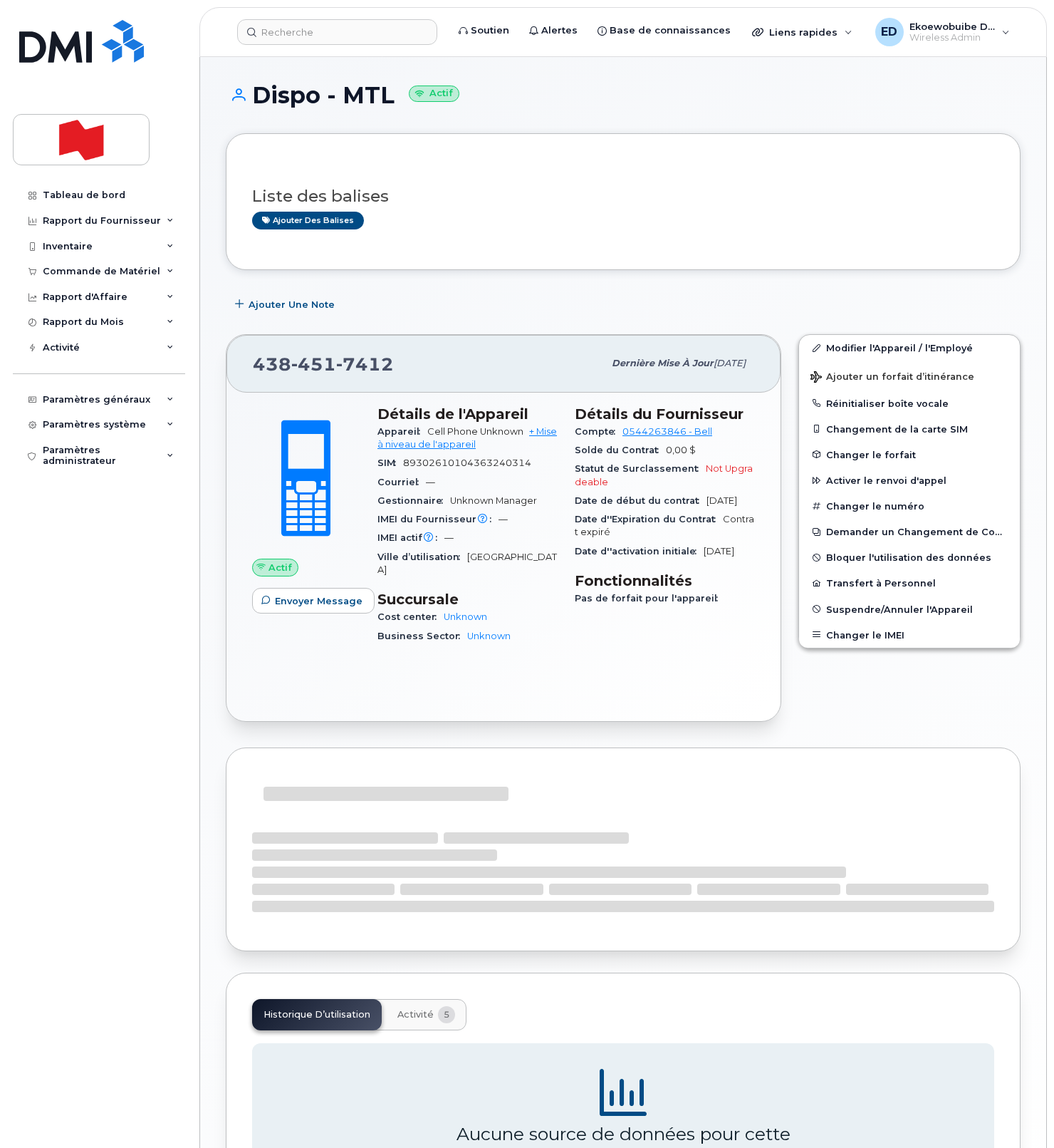
click at [388, 376] on div "[PHONE_NUMBER]" at bounding box center [427, 364] width 350 height 30
drag, startPoint x: 401, startPoint y: 366, endPoint x: 248, endPoint y: 364, distance: 153.0
click at [248, 364] on div "[PHONE_NUMBER] Dernière mise à jour [DATE]" at bounding box center [504, 363] width 555 height 57
copy span "[PHONE_NUMBER]"
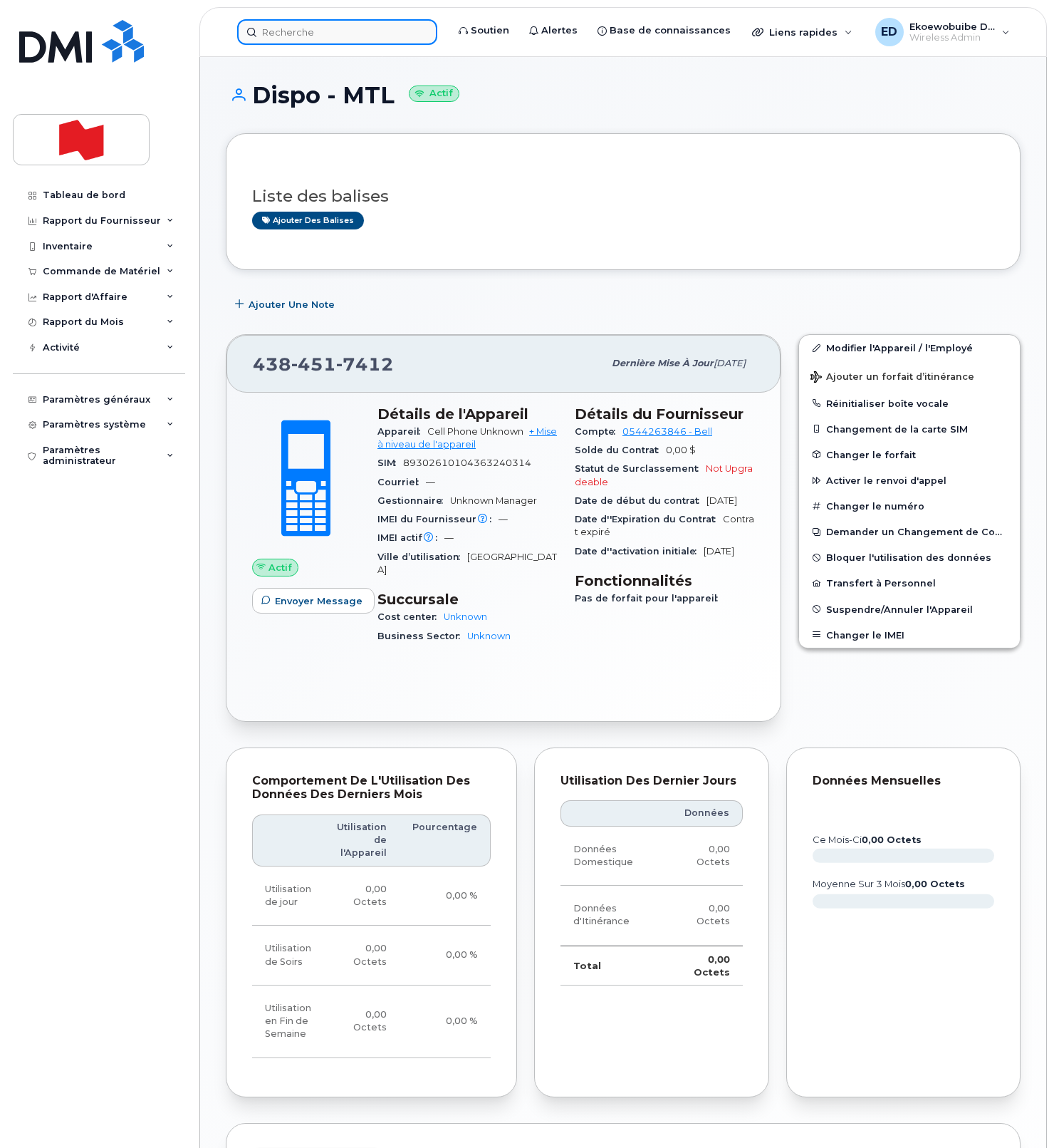
click at [333, 42] on input at bounding box center [337, 32] width 200 height 25
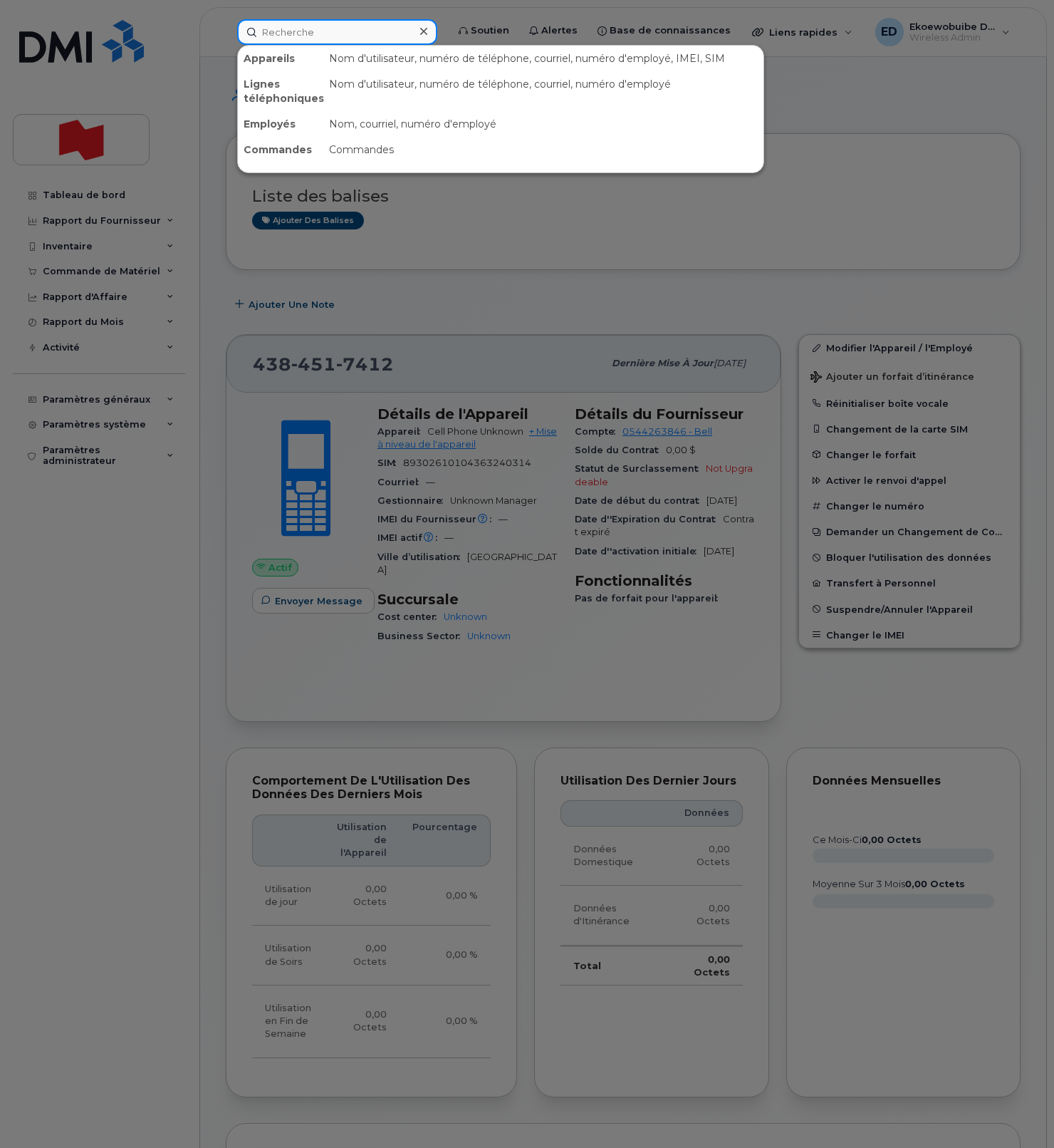
paste input "[PERSON_NAME]"
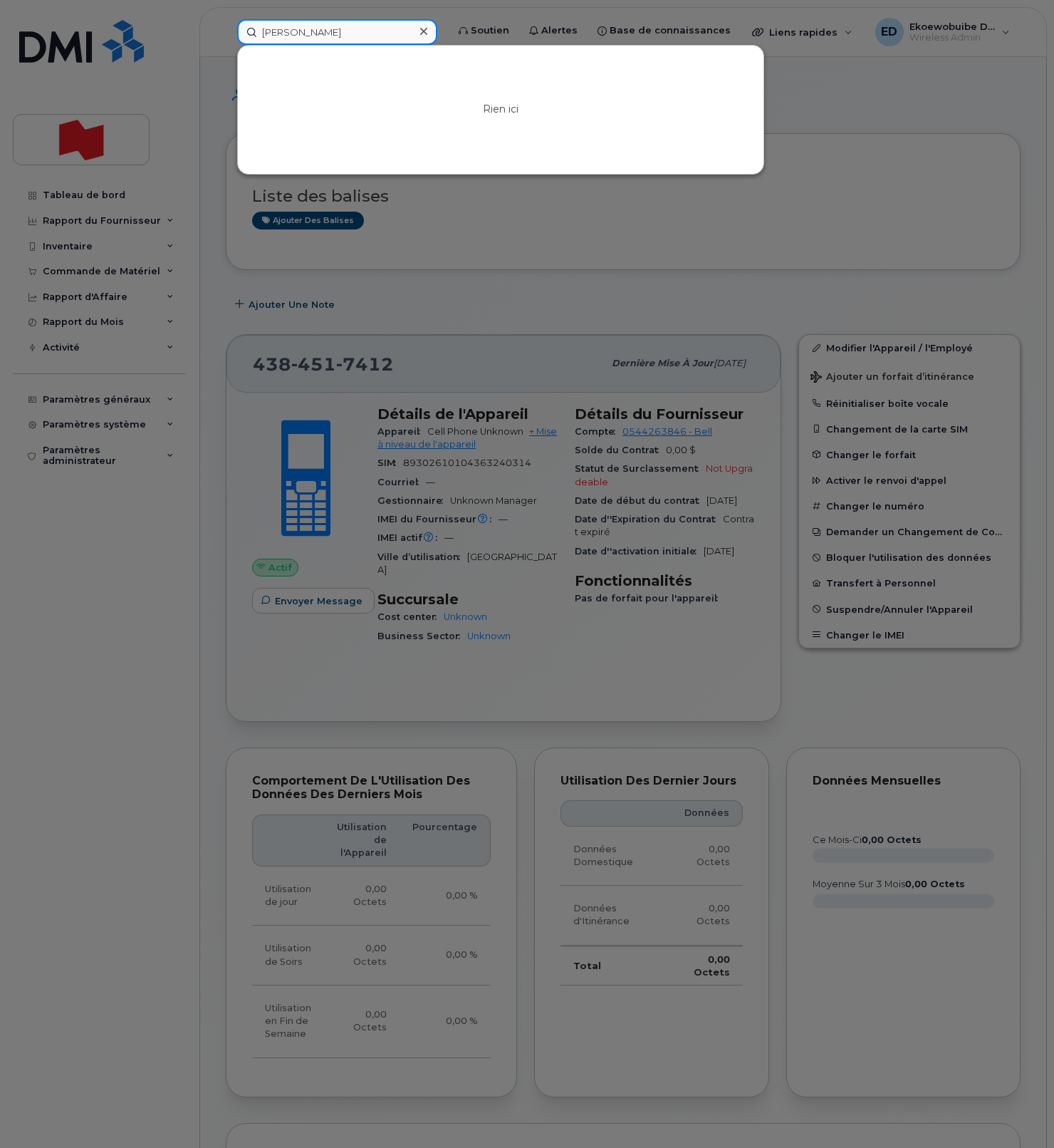
type input "[PERSON_NAME]"
click at [427, 32] on icon at bounding box center [424, 31] width 7 height 7
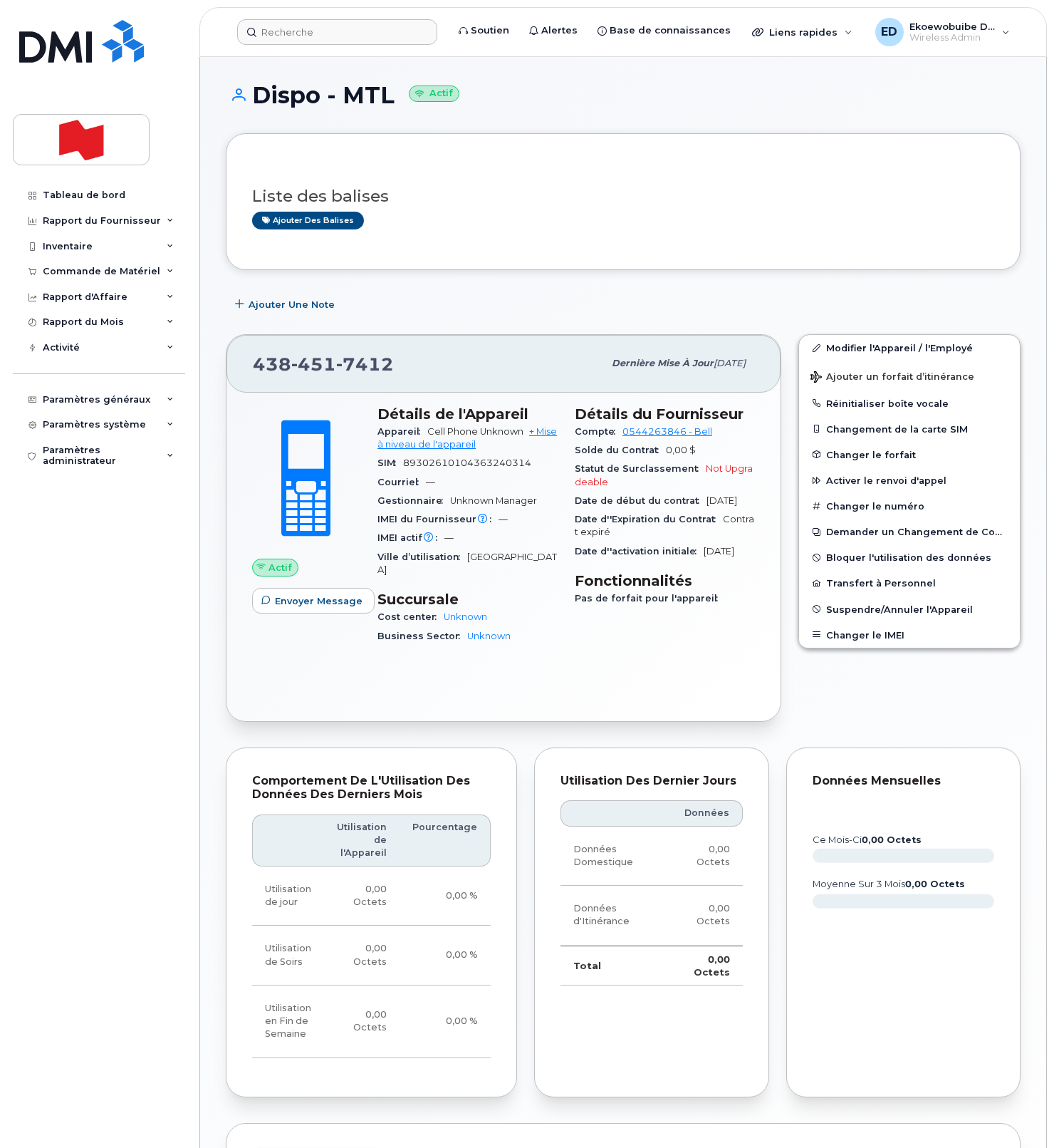
drag, startPoint x: 557, startPoint y: 222, endPoint x: 549, endPoint y: 222, distance: 8.0
click at [557, 222] on div "Ajouter des balises" at bounding box center [617, 221] width 731 height 18
click at [819, 207] on div "Liste des balises Ajouter des balises" at bounding box center [623, 202] width 743 height 55
click at [844, 349] on link "Modifier l'Appareil / l'Employé" at bounding box center [909, 347] width 221 height 25
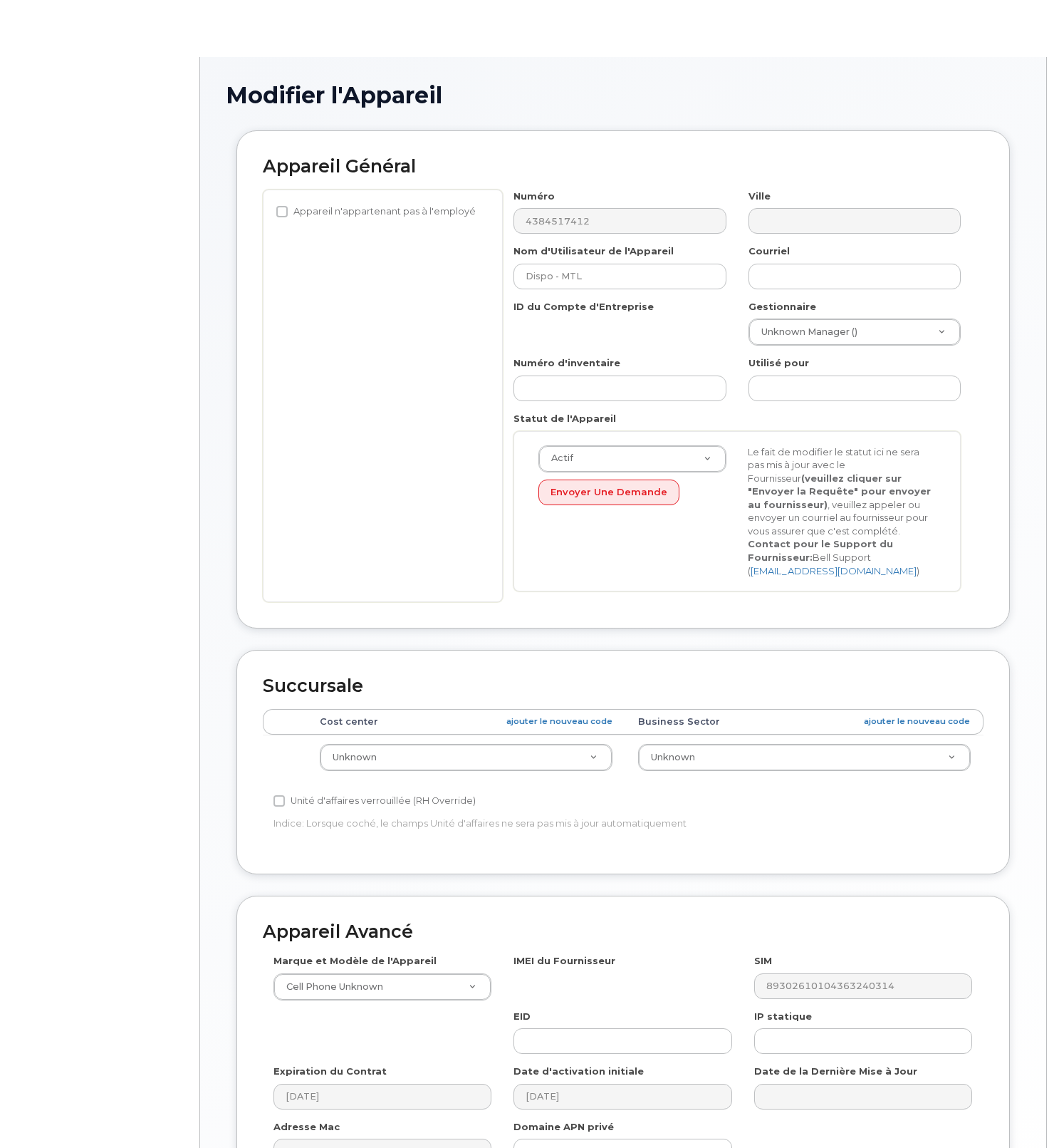
select select "22916206"
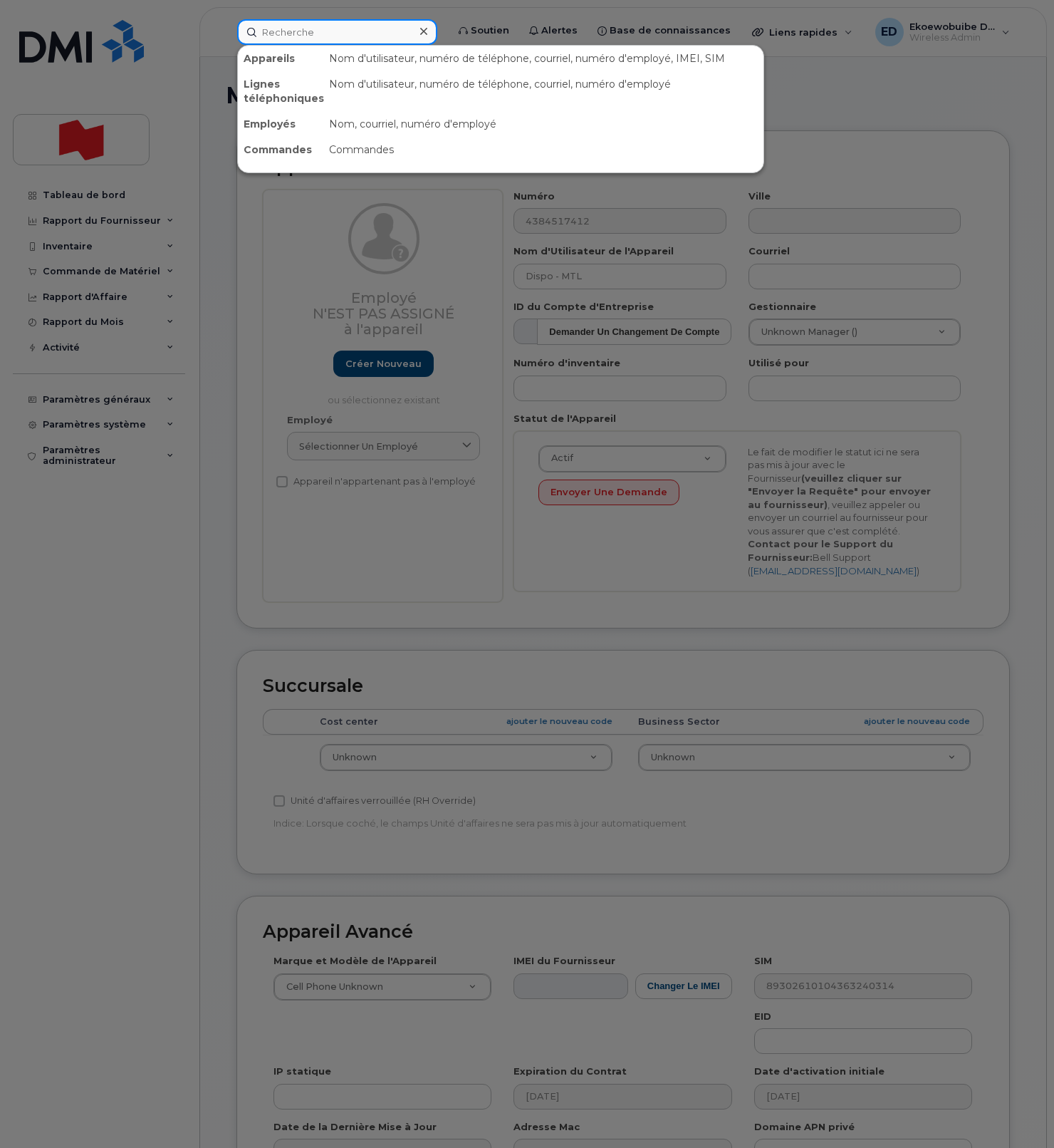
click at [308, 42] on input at bounding box center [337, 32] width 200 height 25
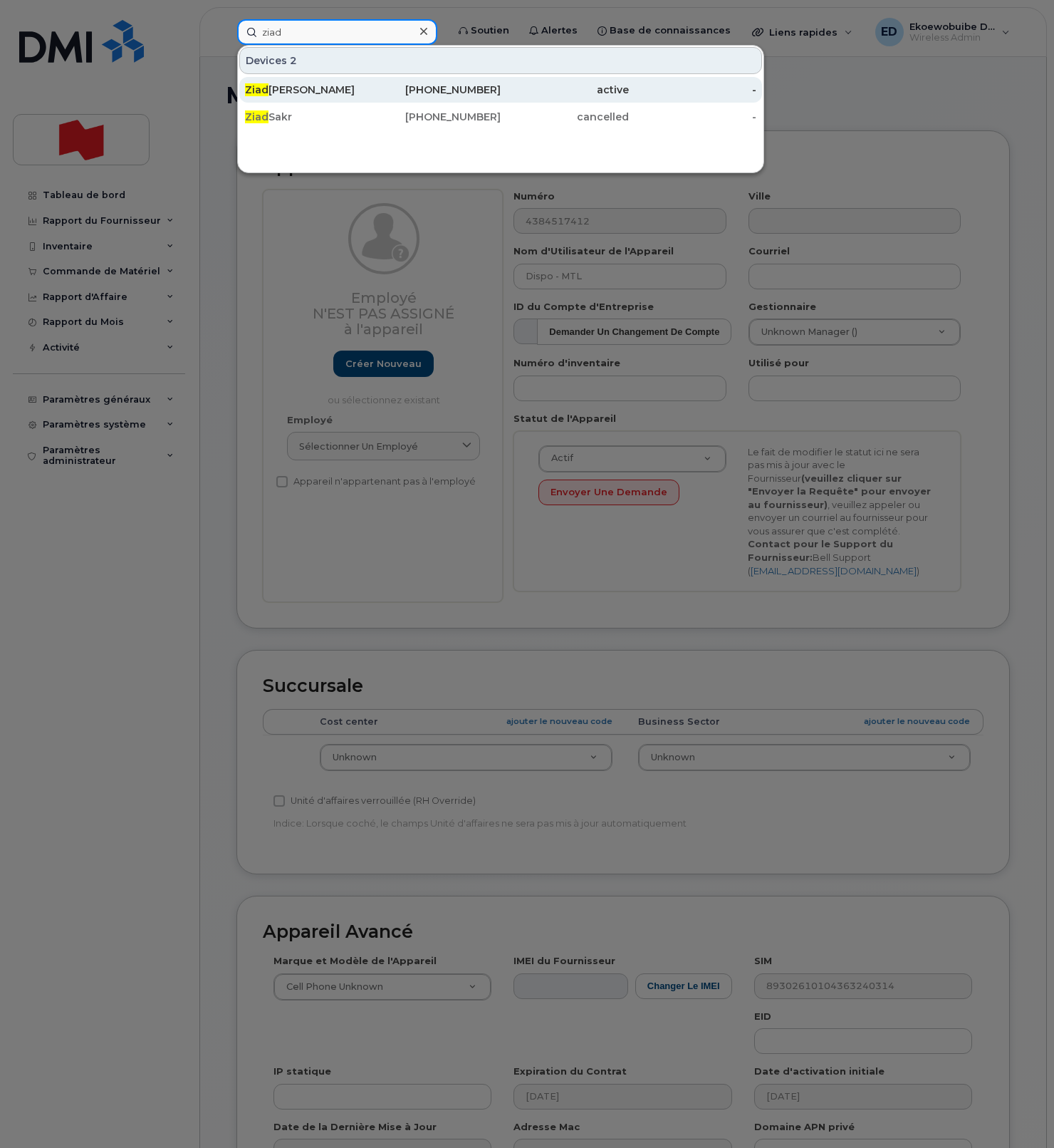
type input "ziad"
drag, startPoint x: 301, startPoint y: 91, endPoint x: 300, endPoint y: 98, distance: 7.1
click at [301, 91] on div "Ziad Mawassi" at bounding box center [309, 89] width 128 height 14
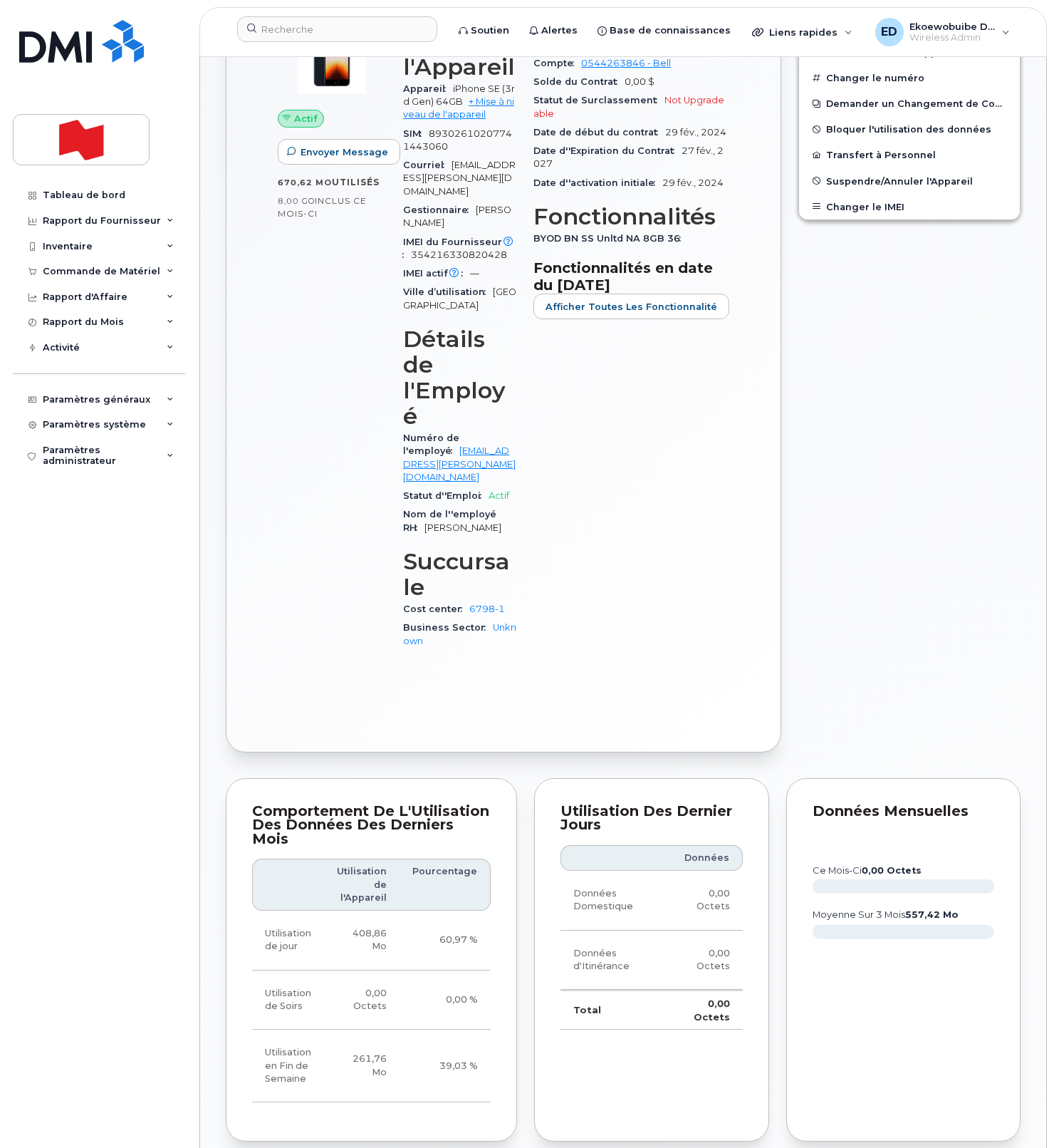
scroll to position [483, 0]
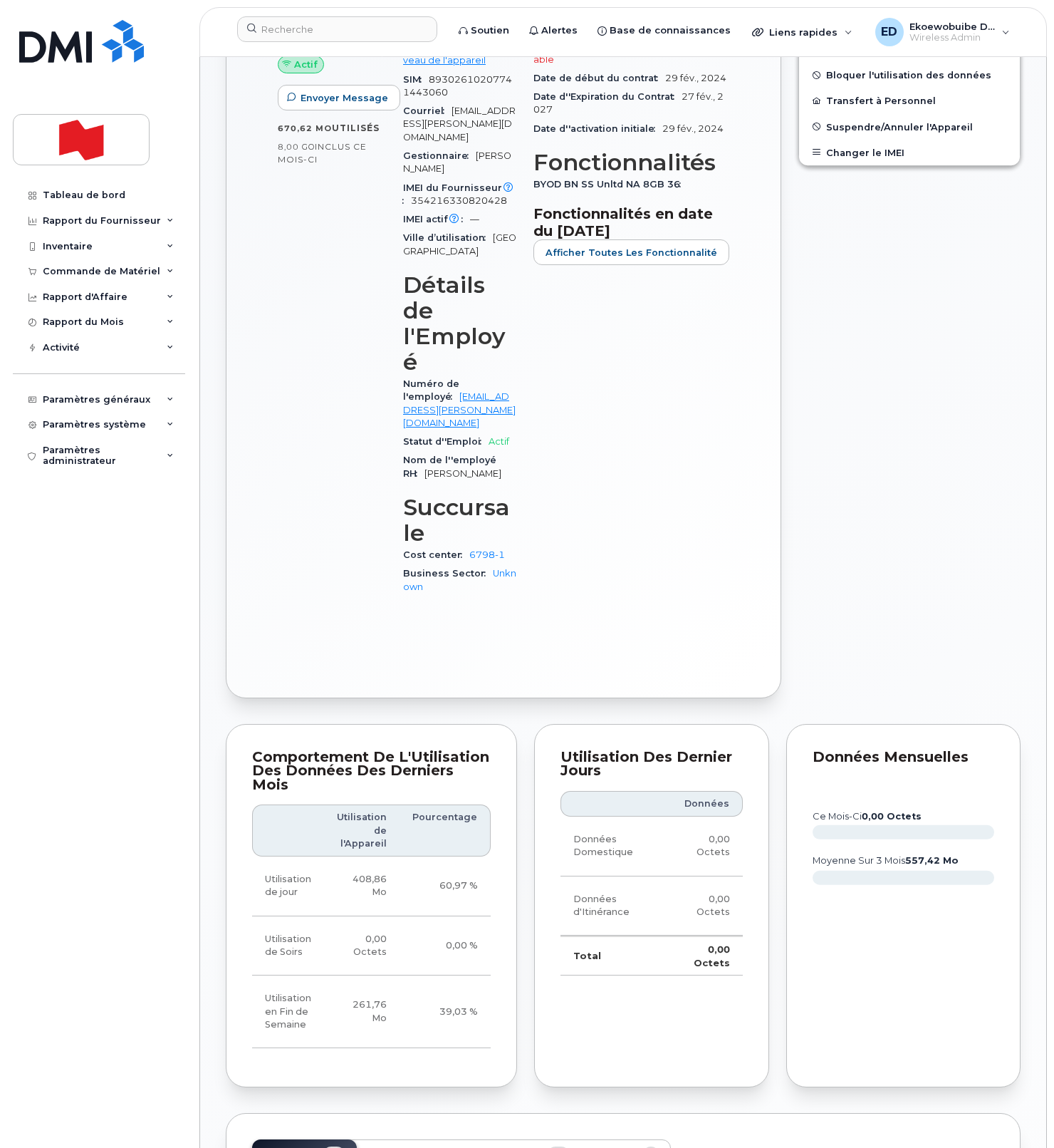
click at [523, 1147] on span "Activité" at bounding box center [524, 1155] width 36 height 11
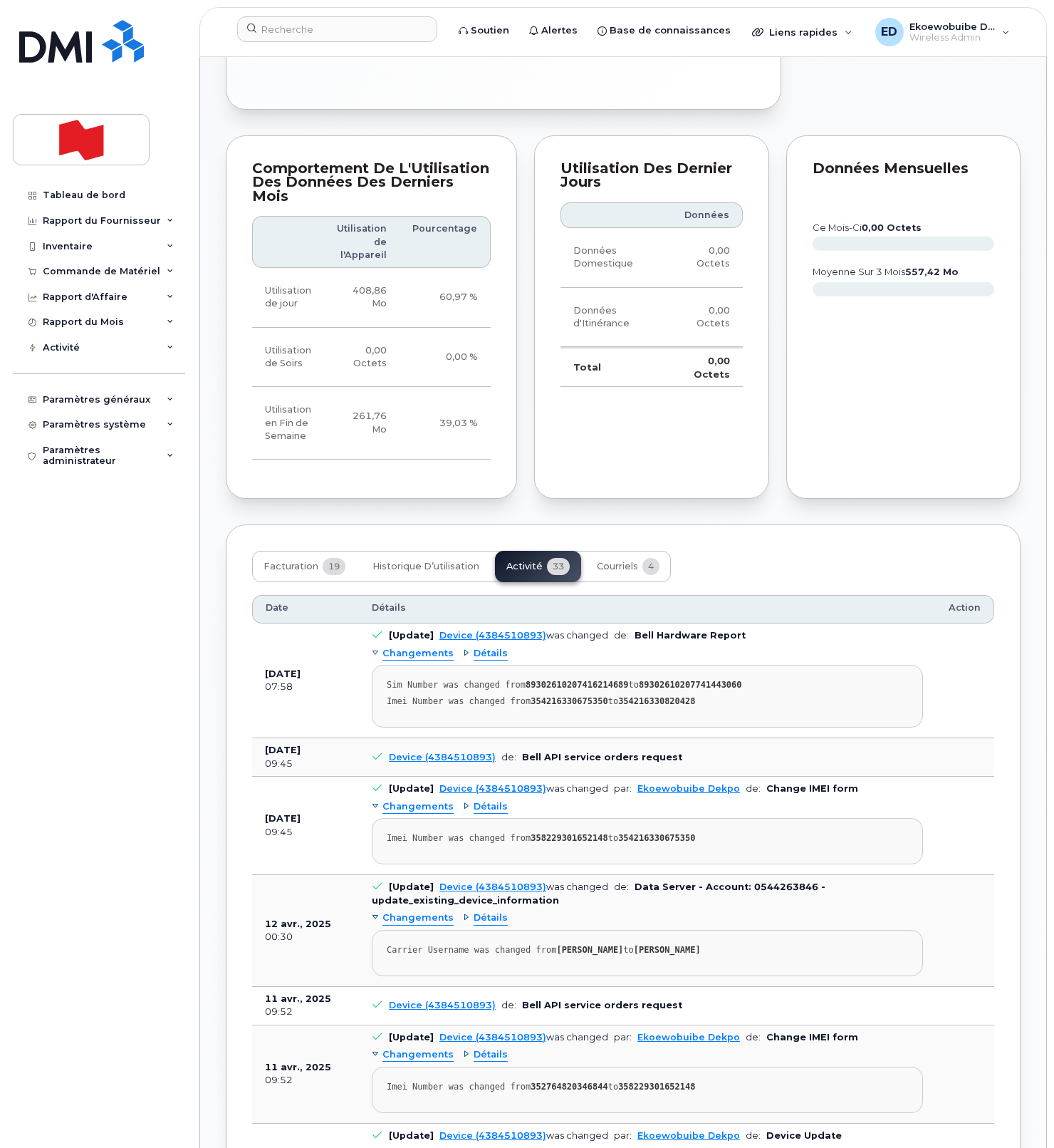
scroll to position [1072, 0]
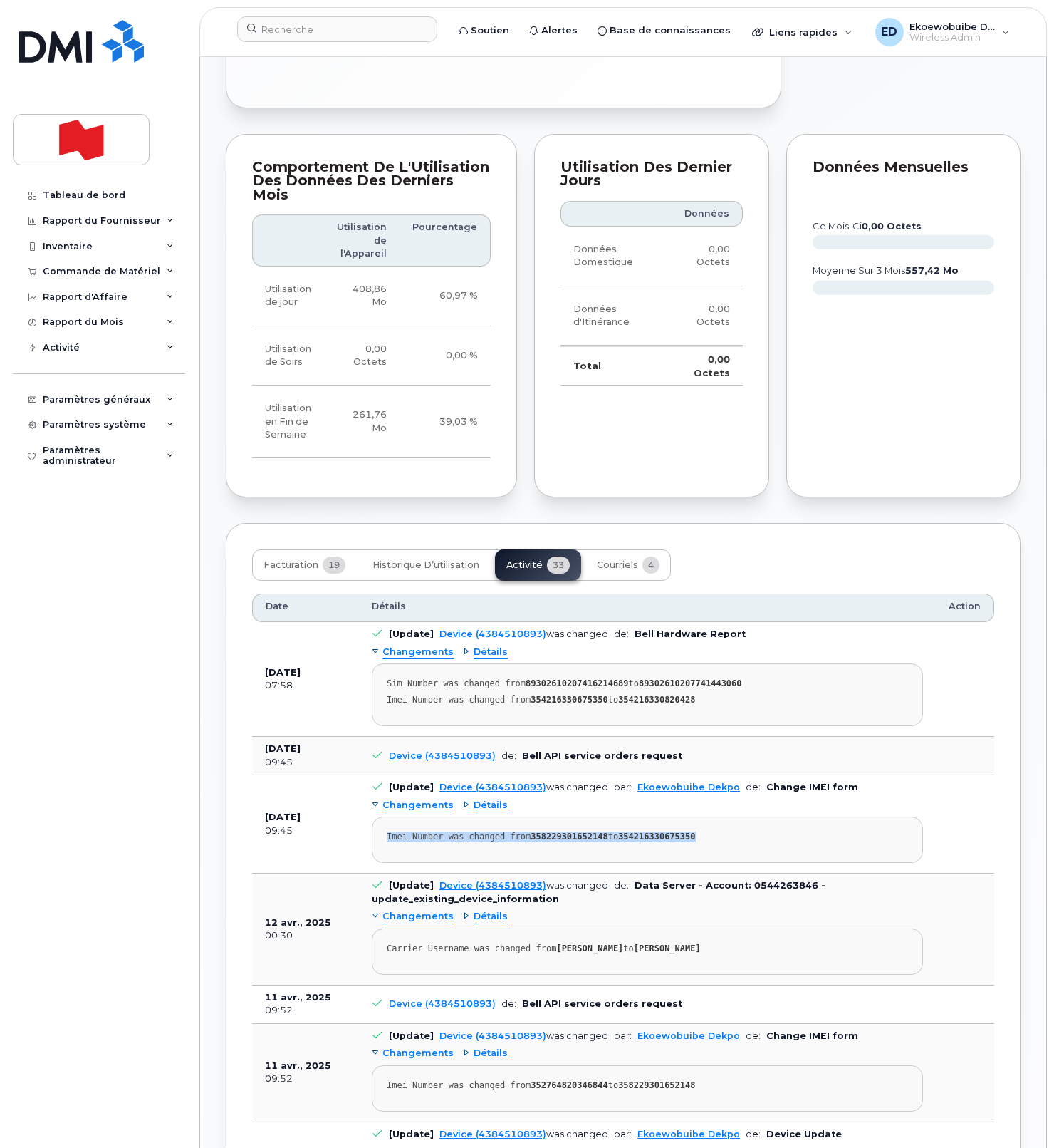
drag, startPoint x: 730, startPoint y: 727, endPoint x: 398, endPoint y: 737, distance: 332.2
click at [384, 816] on pre "Imei Number was changed from 358229301652148 to 354216330675350" at bounding box center [647, 839] width 552 height 46
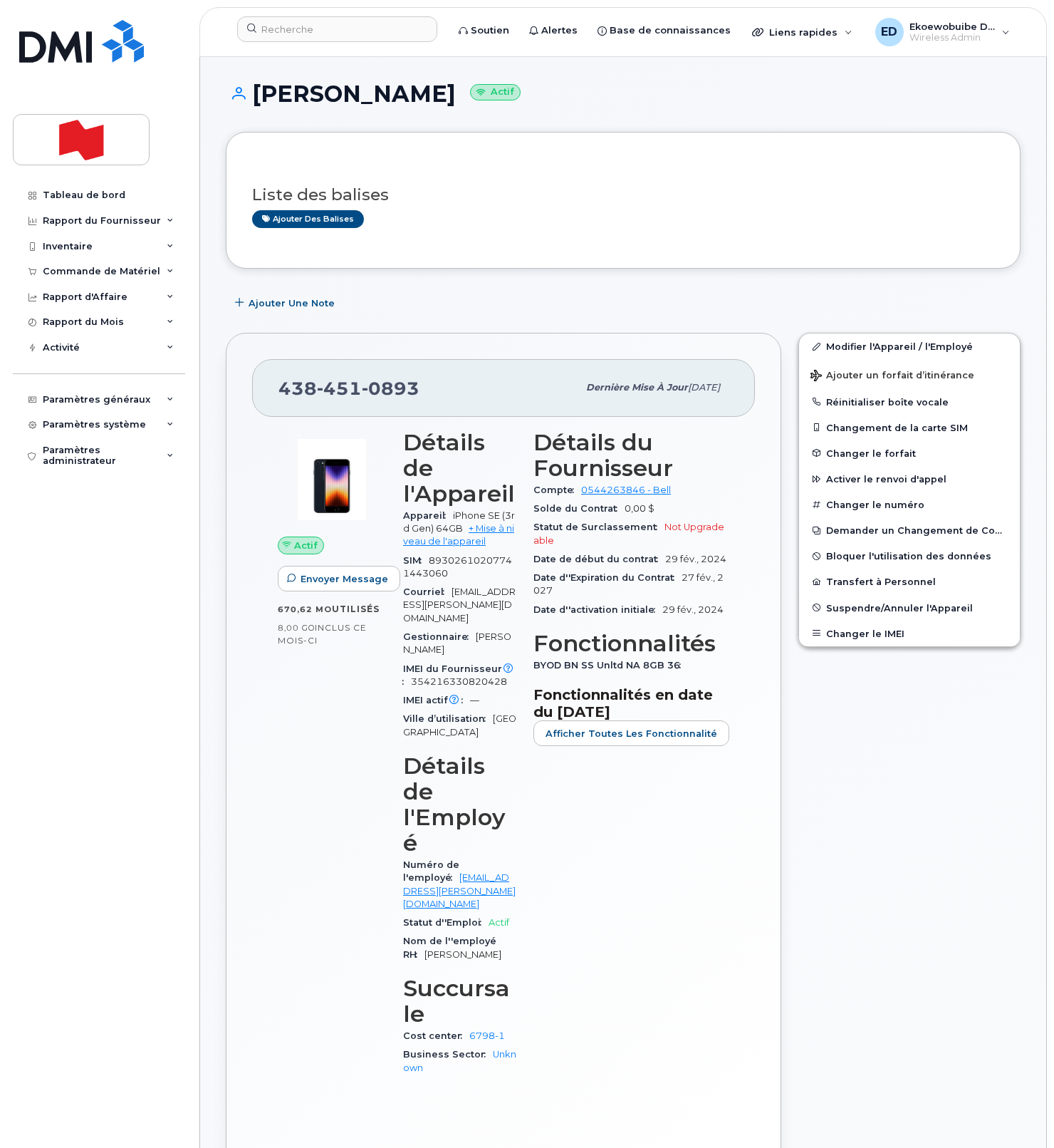
scroll to position [0, 0]
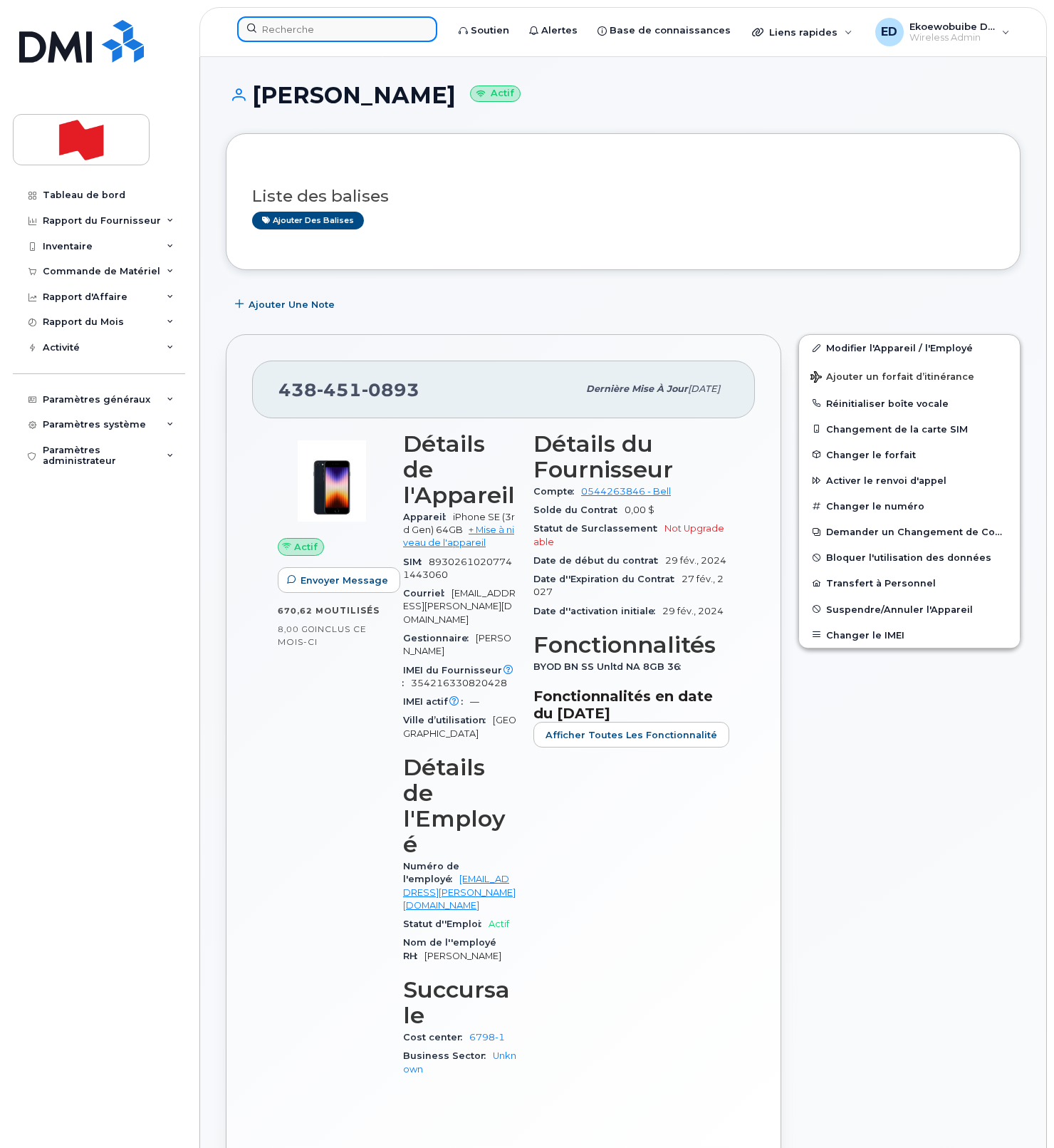
click at [302, 31] on input at bounding box center [337, 29] width 200 height 25
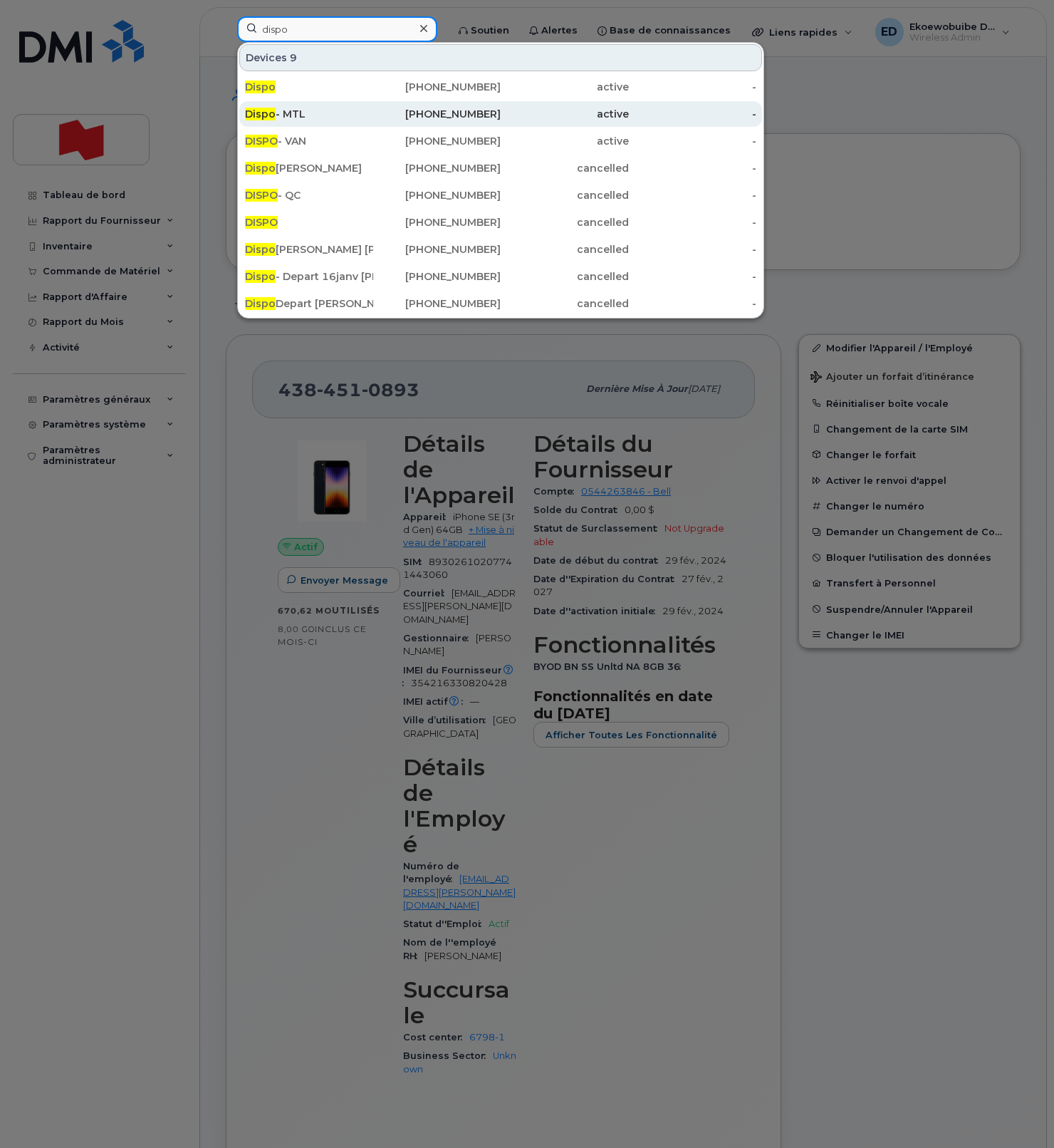
type input "dispo"
click at [306, 115] on div "Dispo - MTL" at bounding box center [309, 114] width 128 height 14
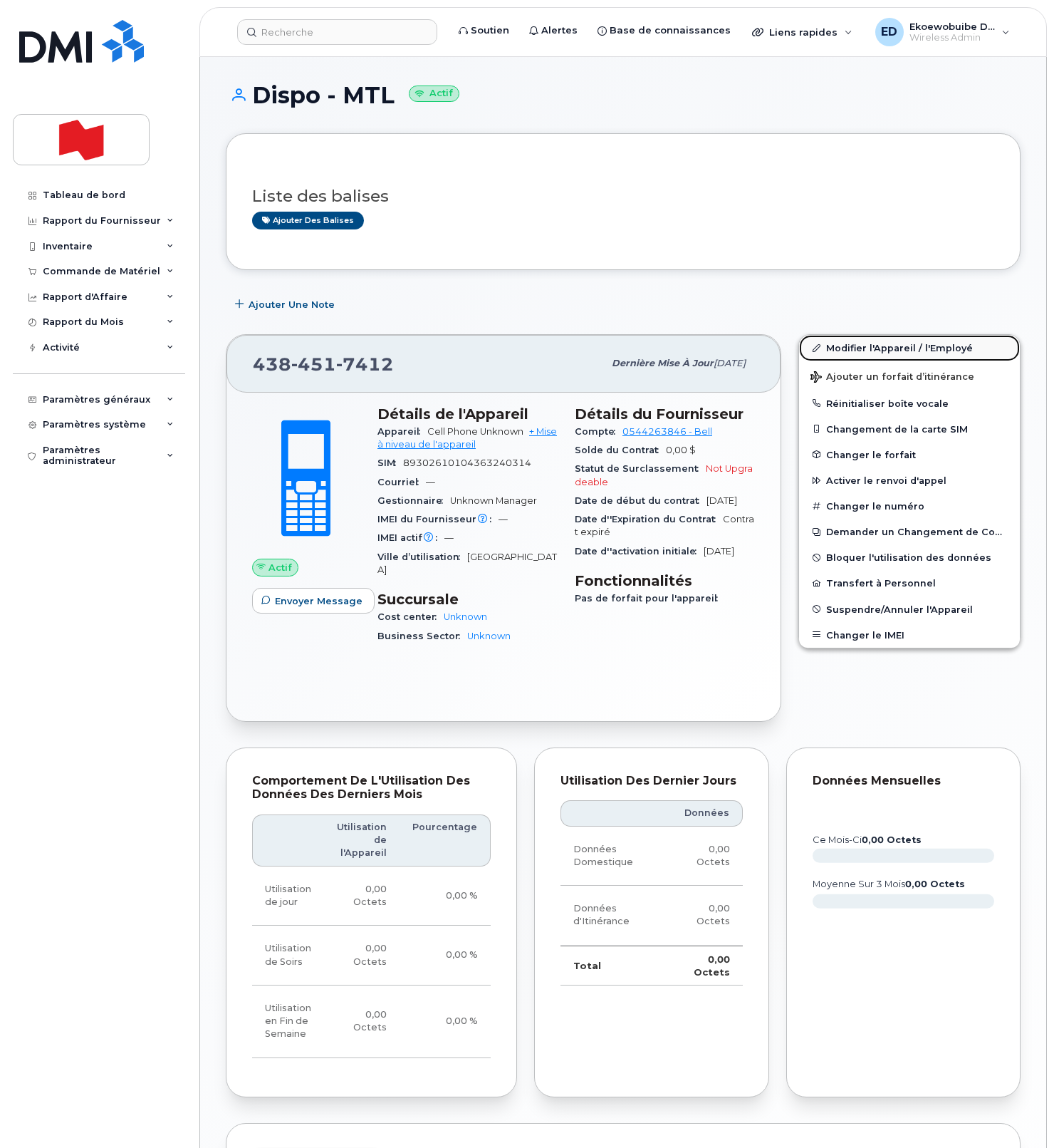
click at [835, 345] on link "Modifier l'Appareil / l'Employé" at bounding box center [909, 347] width 221 height 25
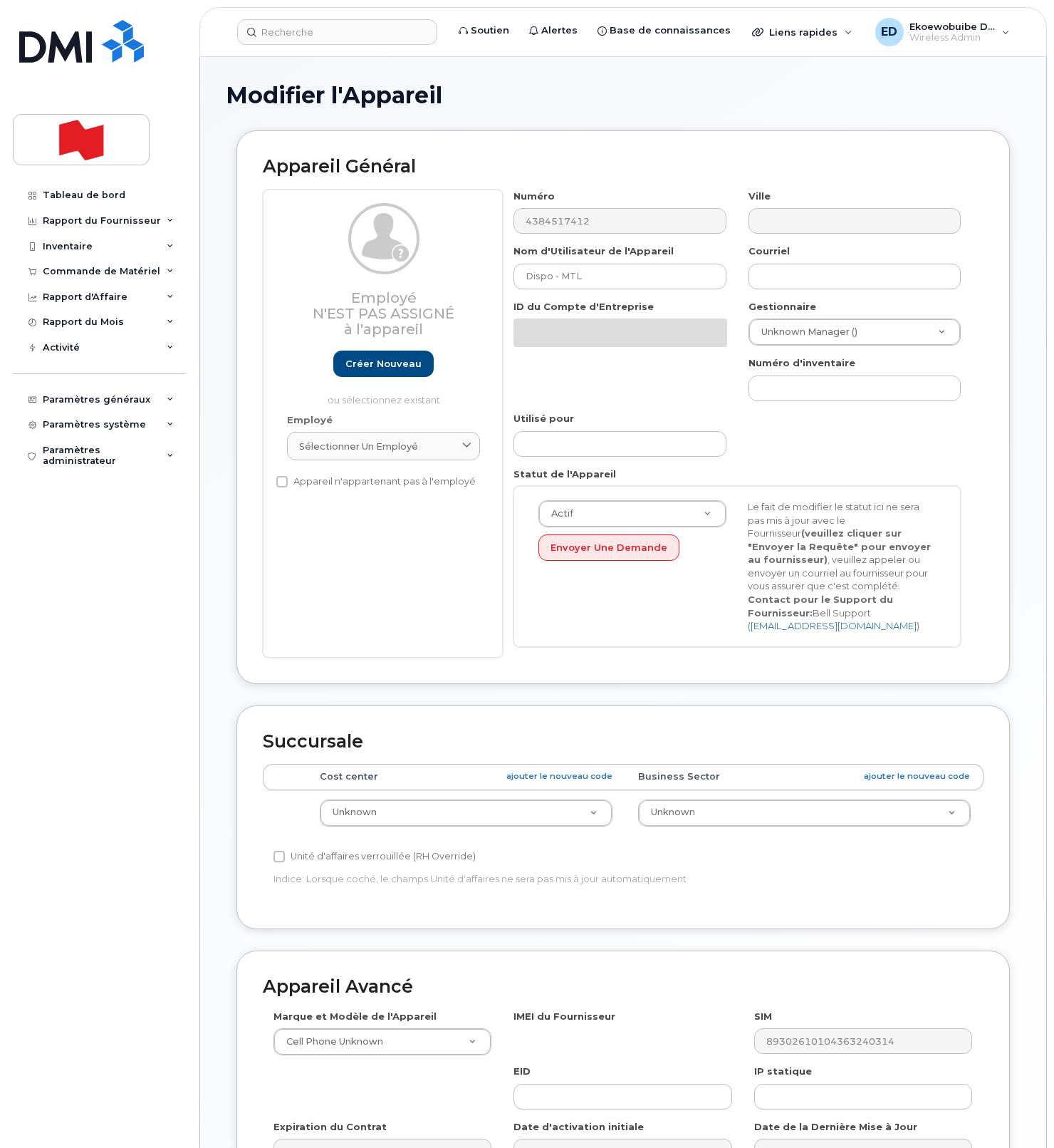
select select "22916206"
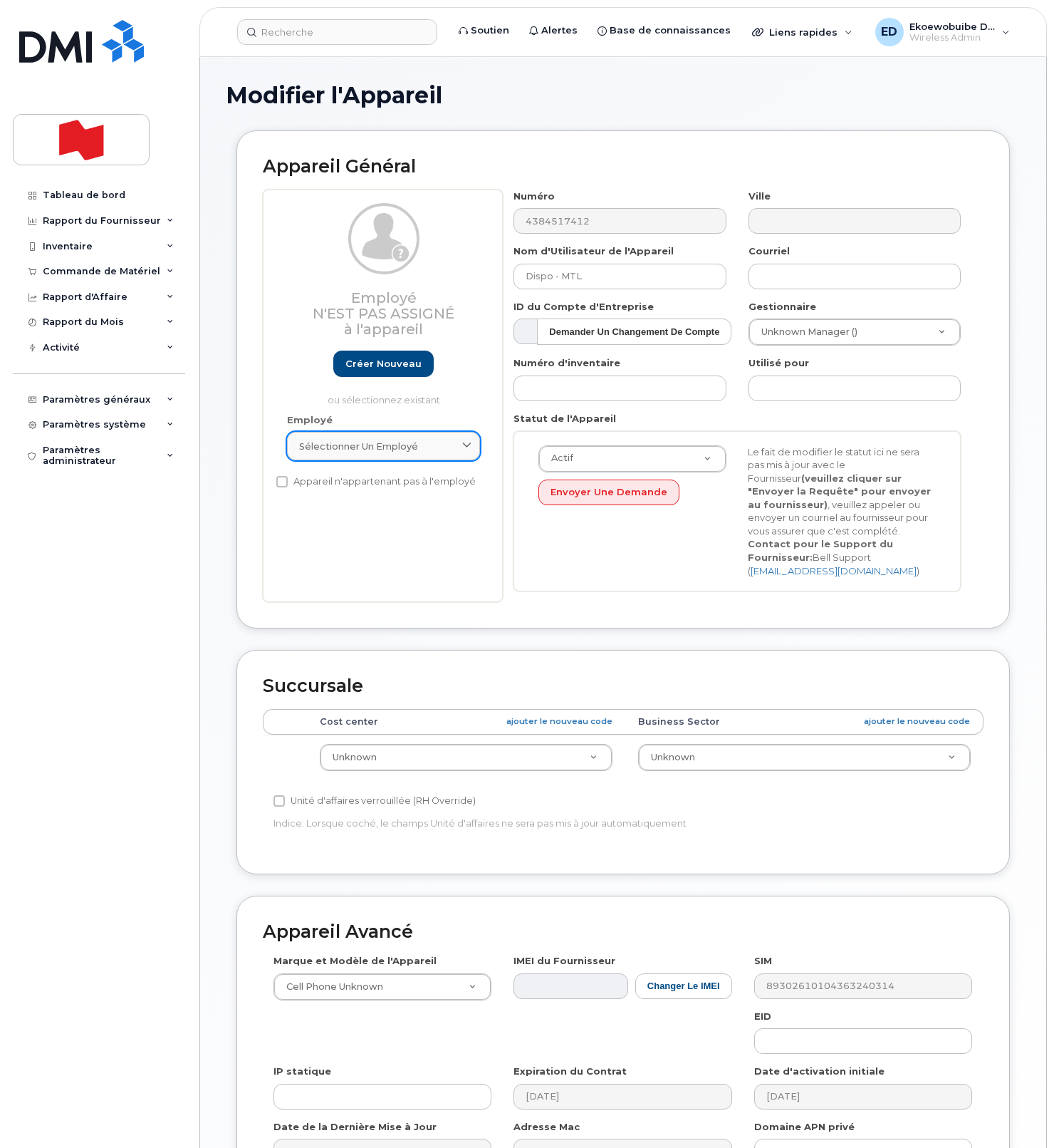
click at [432, 445] on div "Sélectionner un employé" at bounding box center [383, 446] width 169 height 13
paste input "Nadia Miletti"
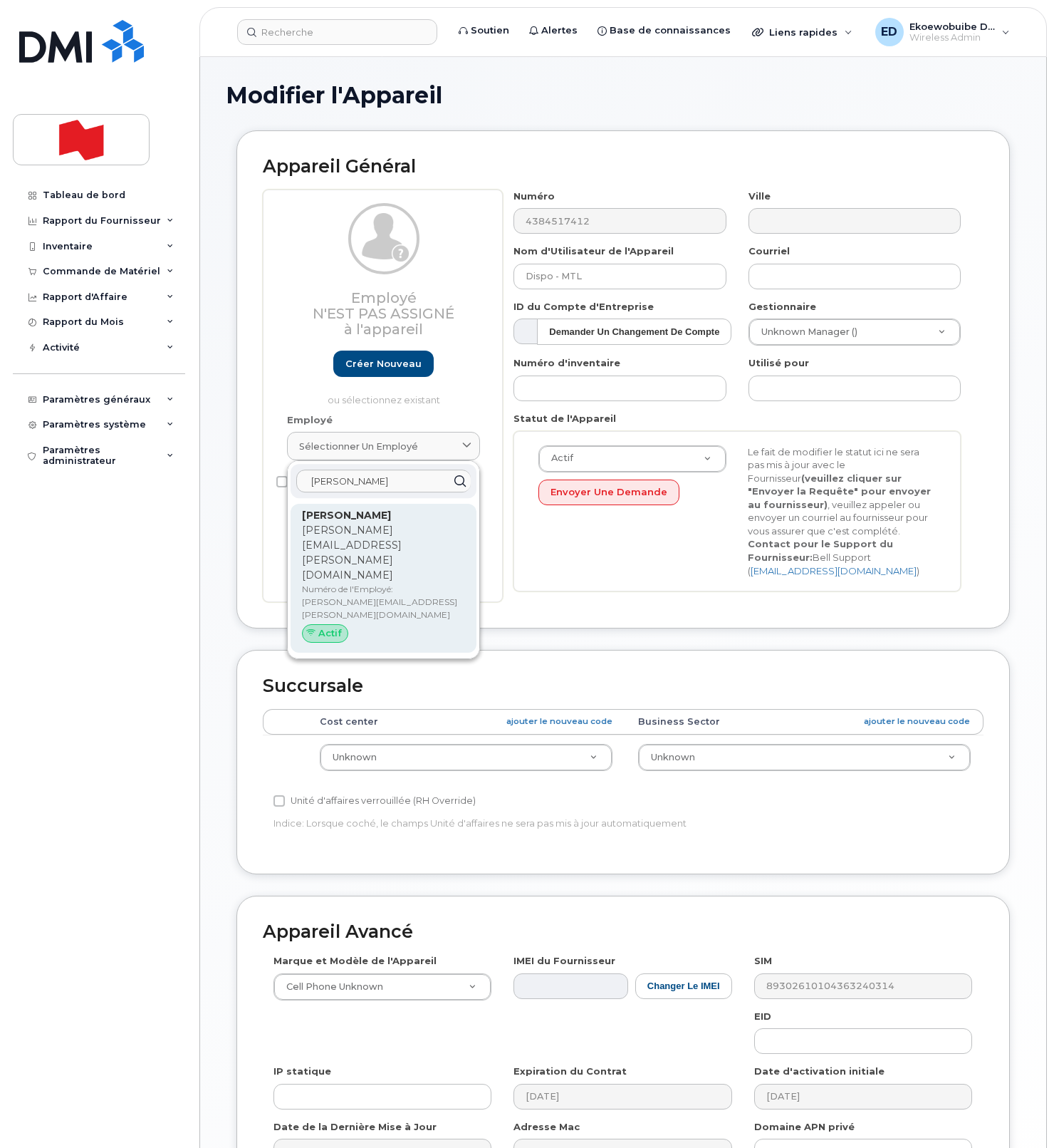
type input "Nadia Miletti"
click at [349, 532] on p "nadia.miletti@bnc.ca" at bounding box center [383, 552] width 163 height 59
type input "nadia.miletti@bnc.ca"
type input "Nadia Miletti"
type input "nadia.miletti@bnc.ca"
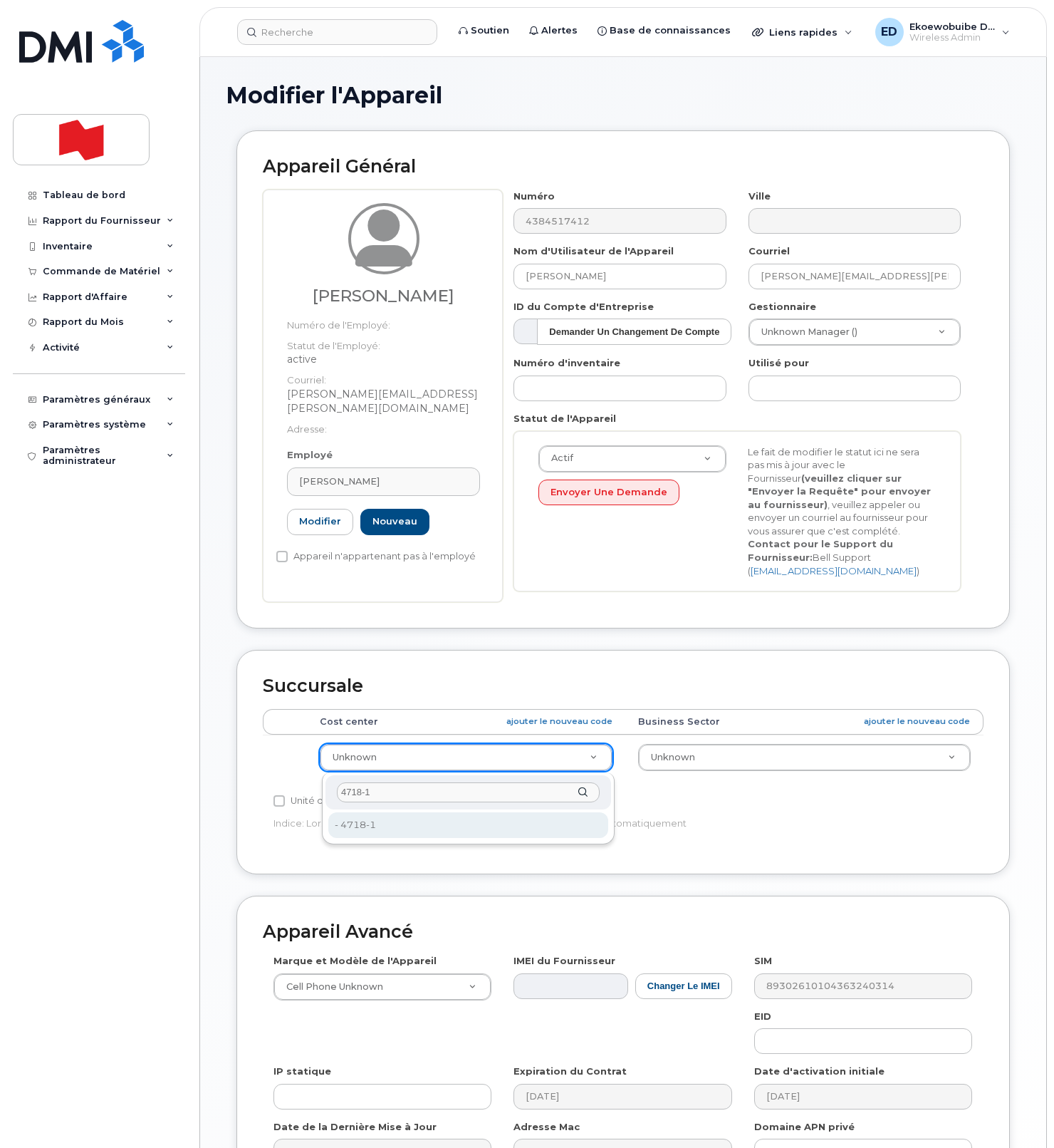
type input "4718-1"
type input "22916499"
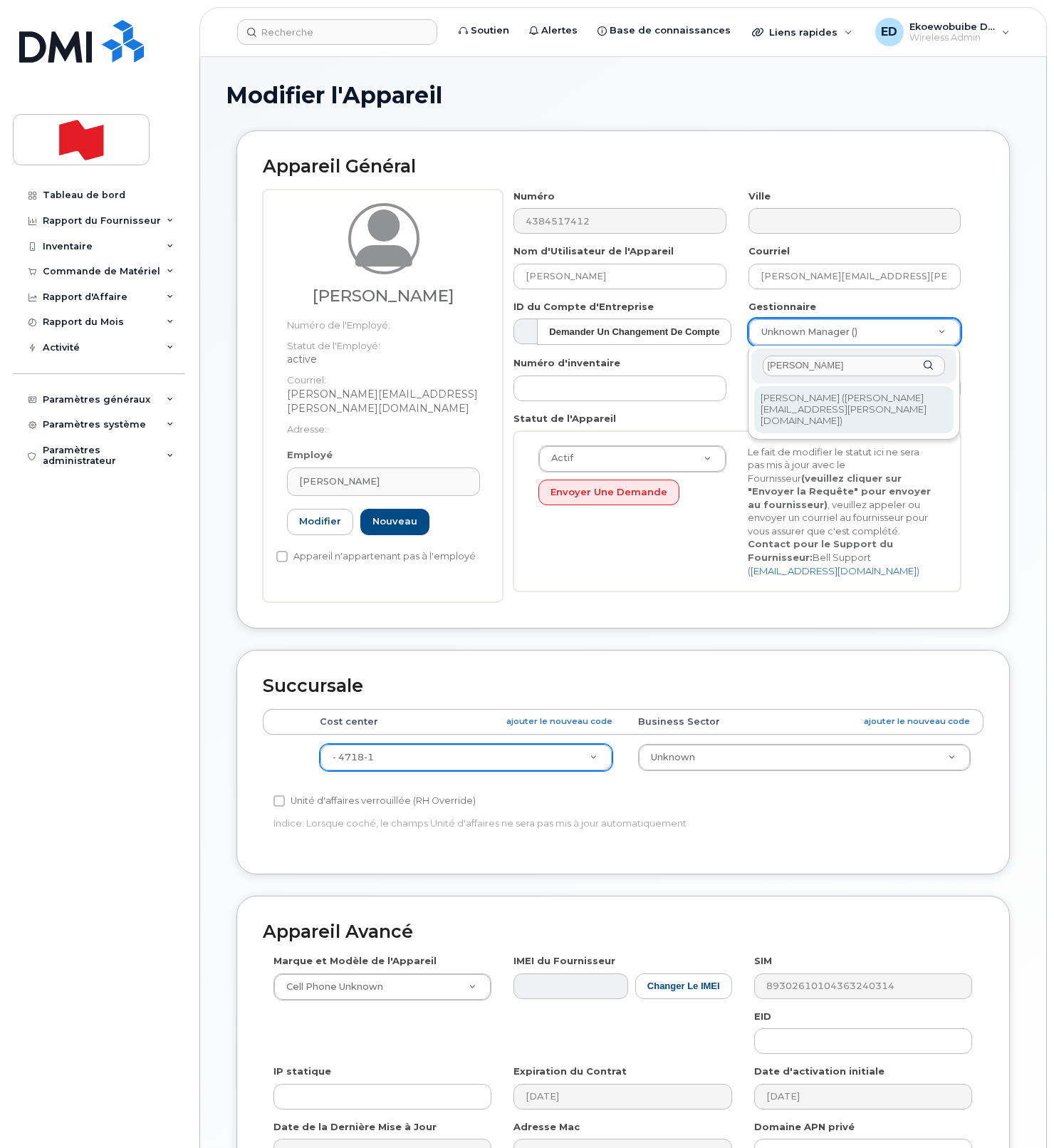
type input "Carl Ruscica"
type input "1958273"
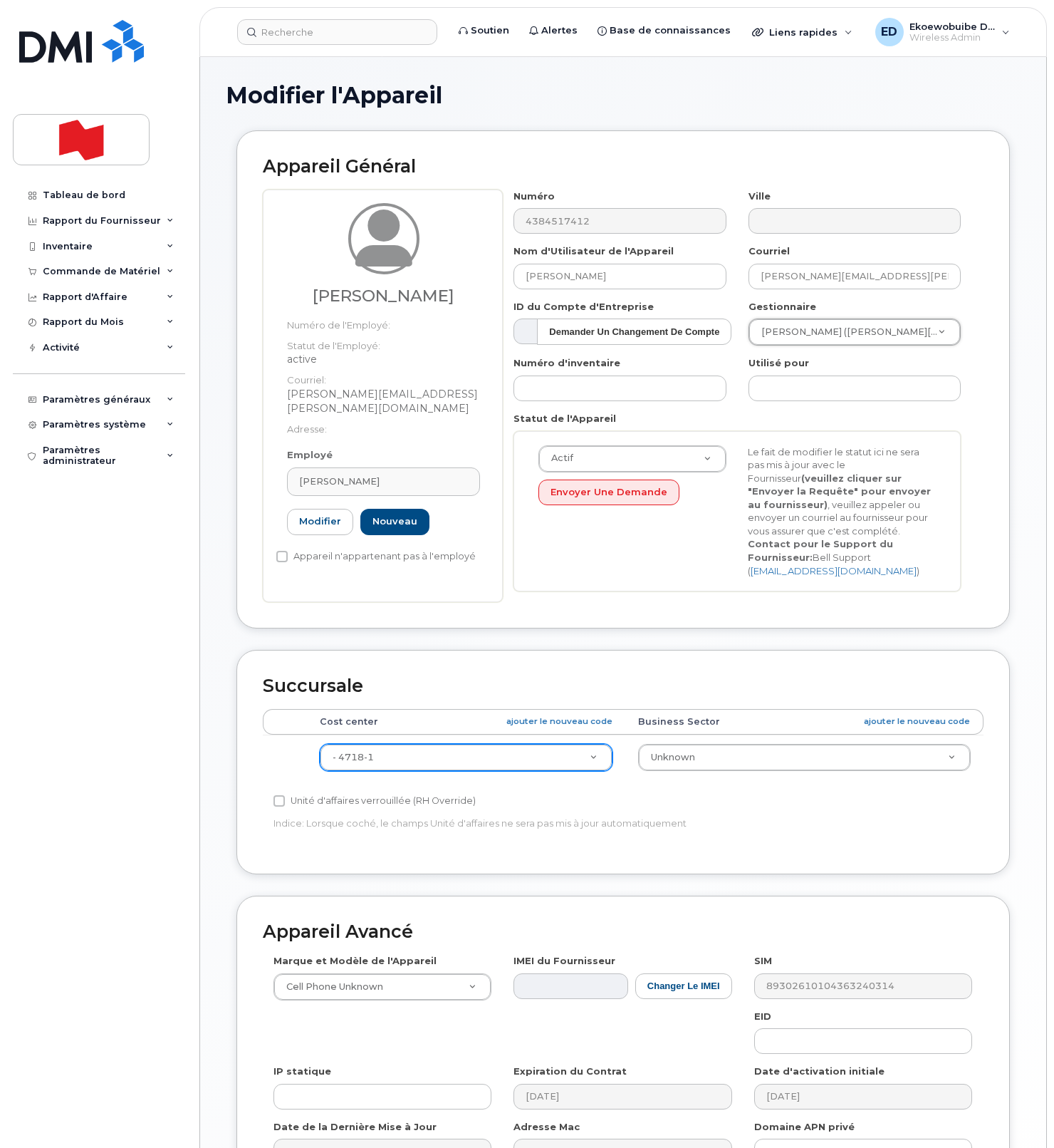
scroll to position [175, 0]
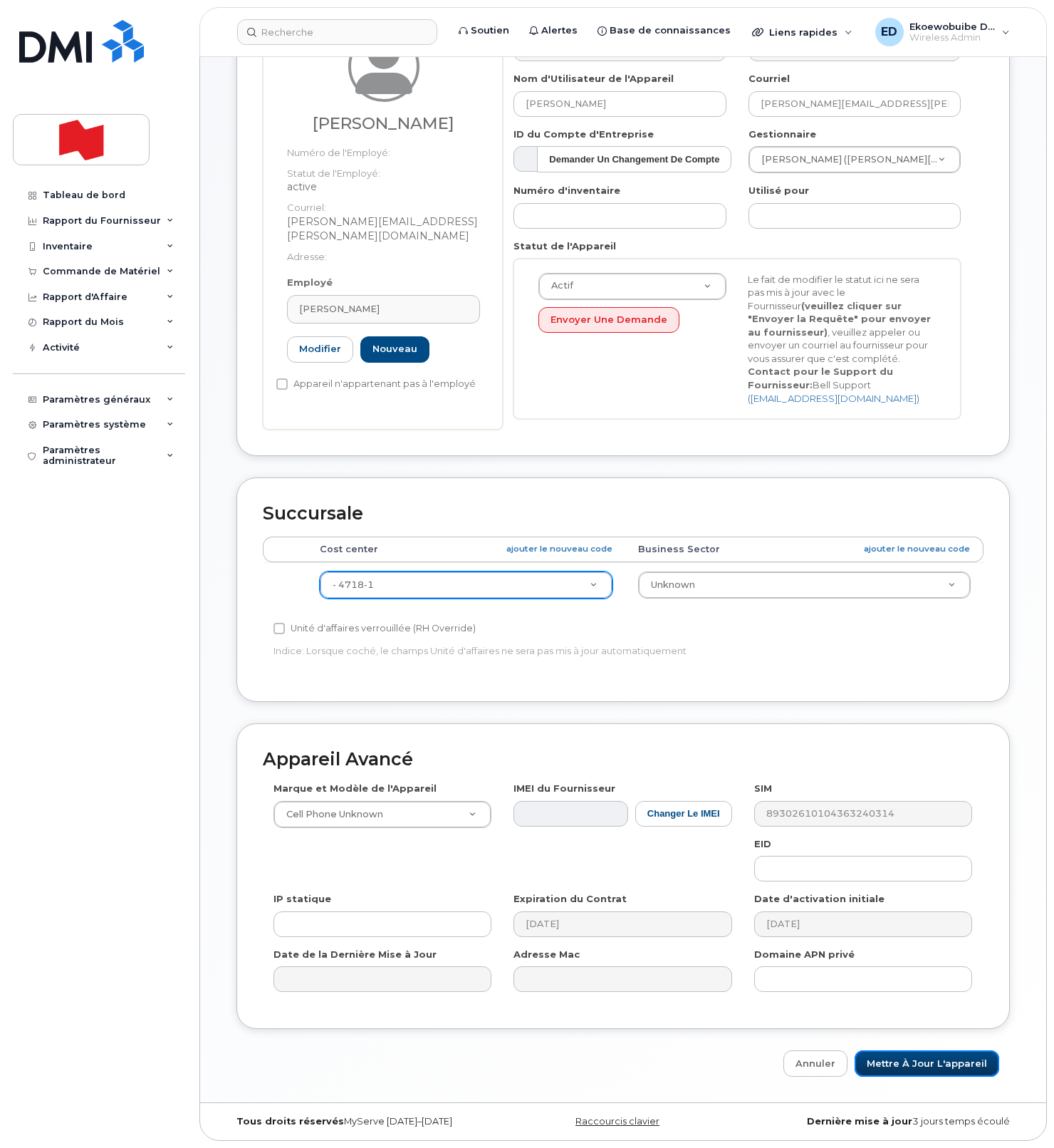
drag, startPoint x: 891, startPoint y: 1064, endPoint x: 957, endPoint y: 1036, distance: 71.7
click at [891, 1064] on input "Mettre à jour l'appareil" at bounding box center [927, 1063] width 145 height 26
type input "Sauvegarde..."
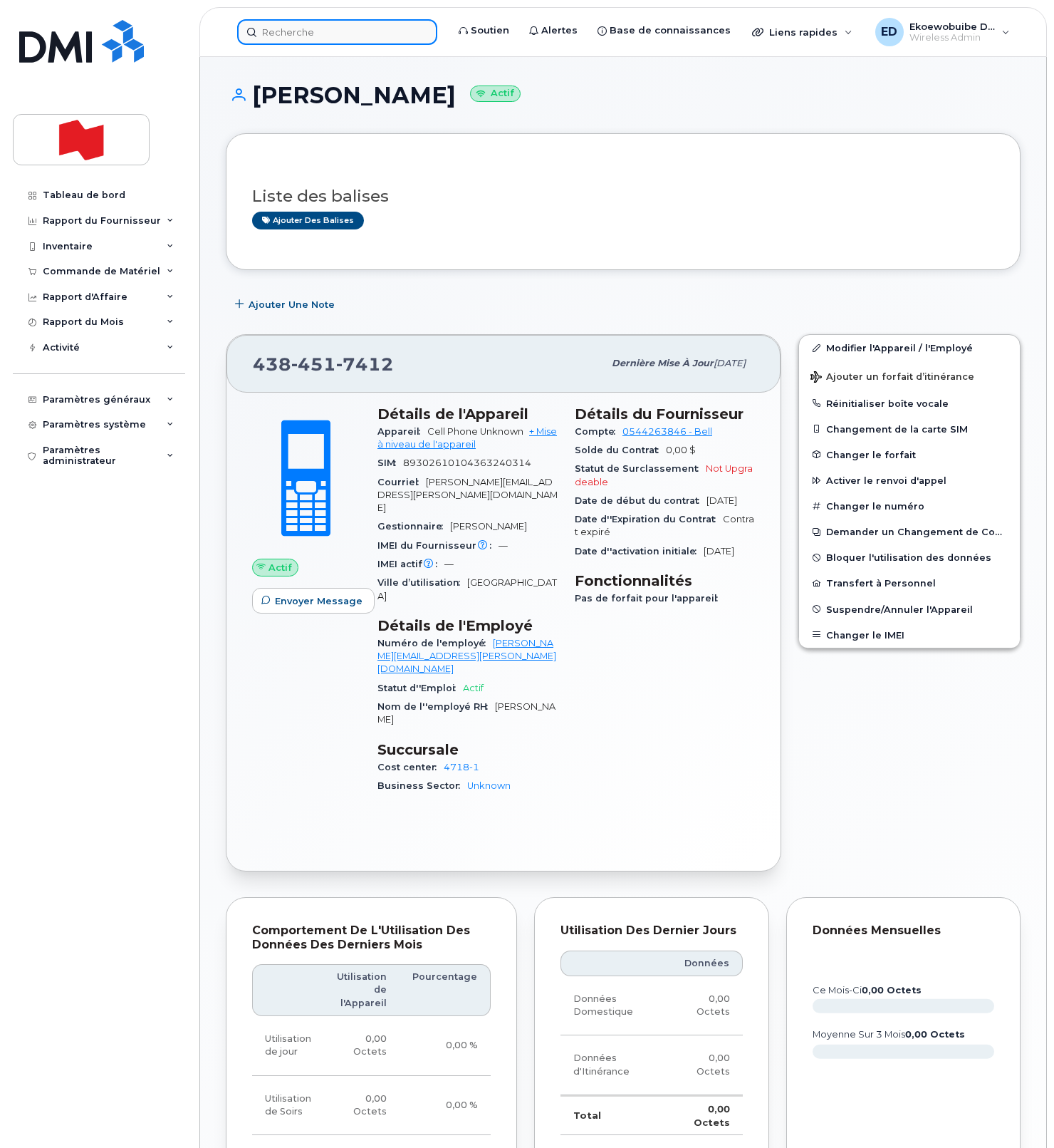
click at [288, 30] on input at bounding box center [337, 32] width 200 height 25
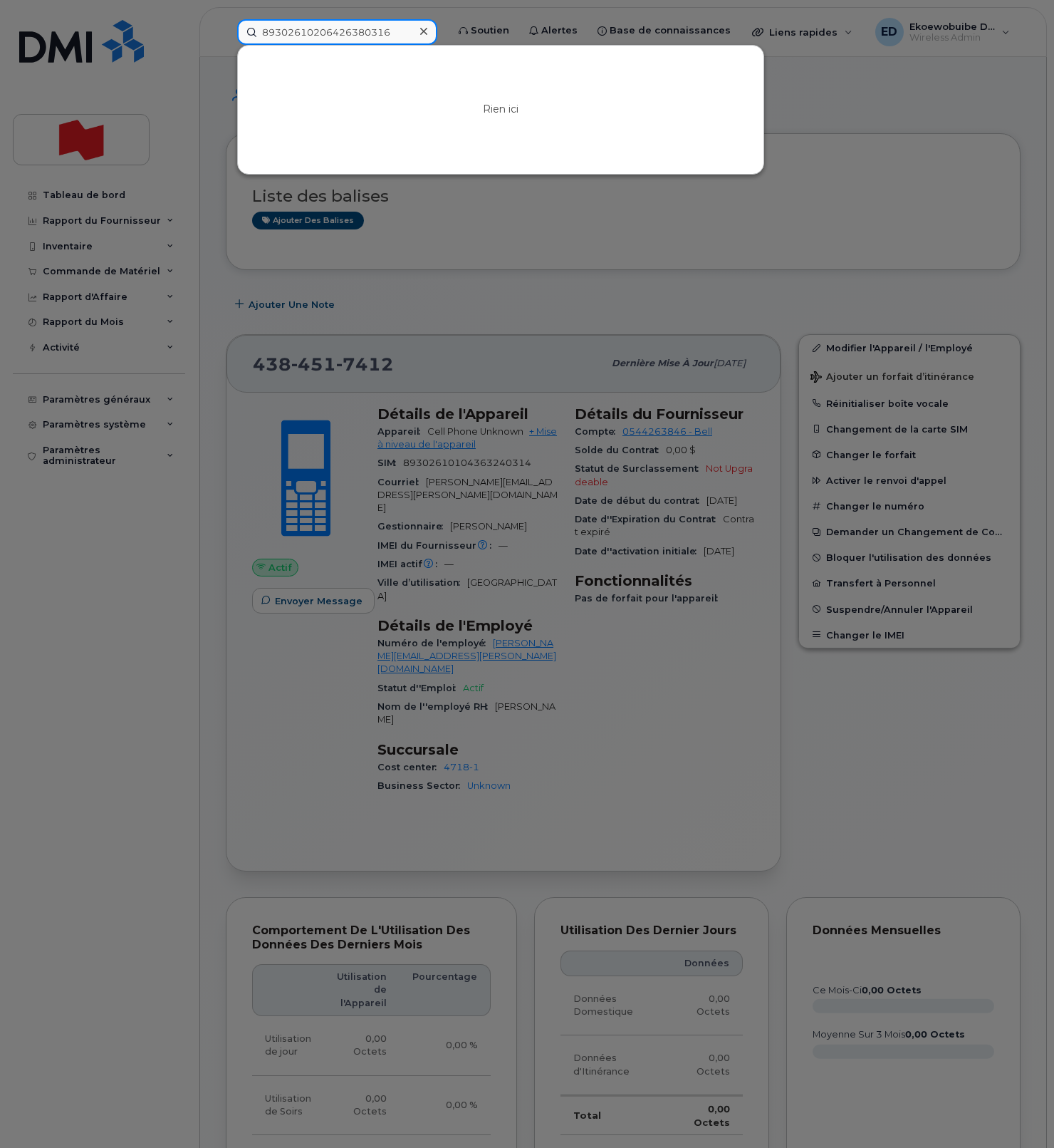
type input "89302610206426380316"
click at [427, 32] on icon at bounding box center [424, 31] width 7 height 7
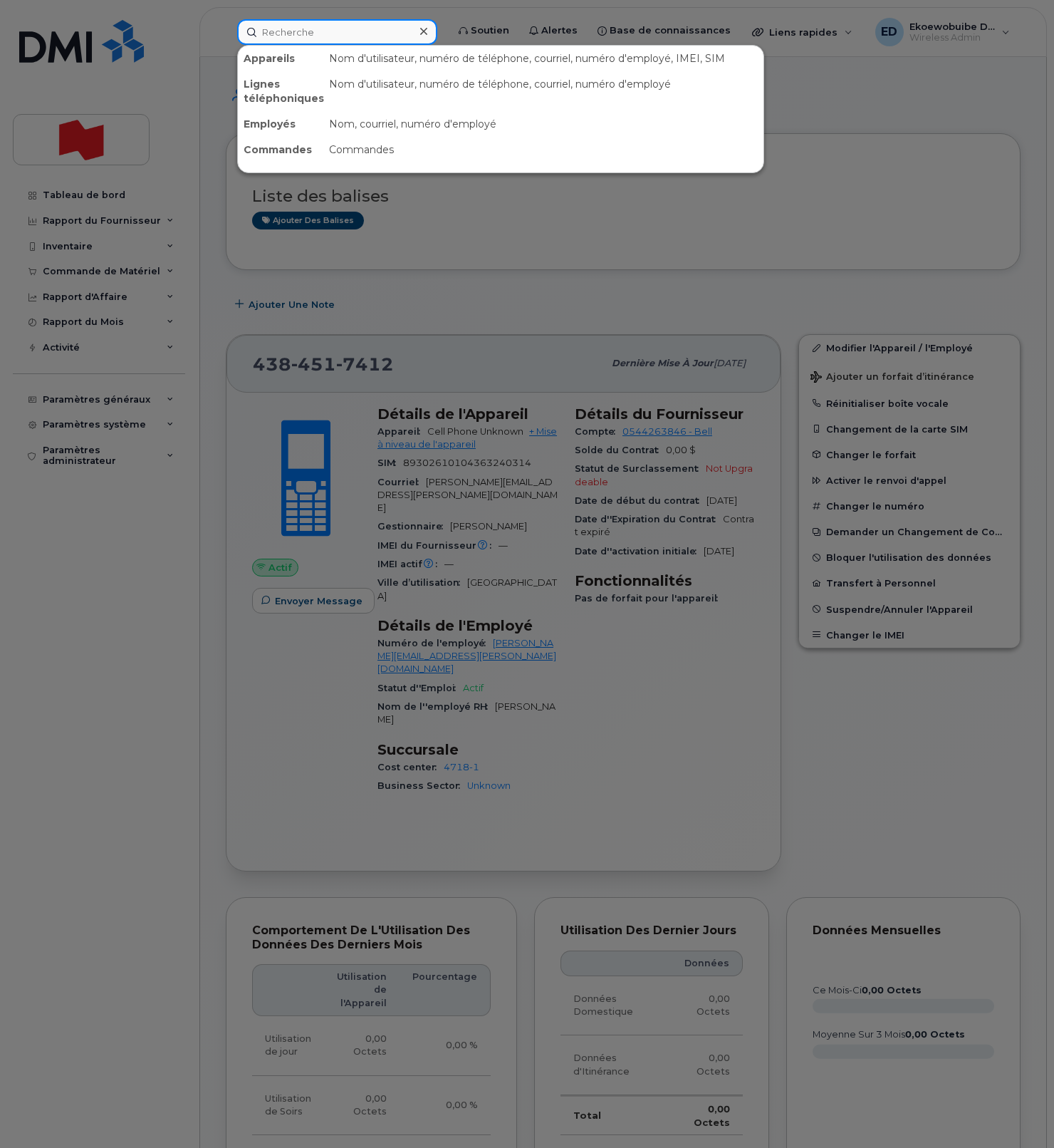
click at [291, 33] on input at bounding box center [337, 32] width 200 height 25
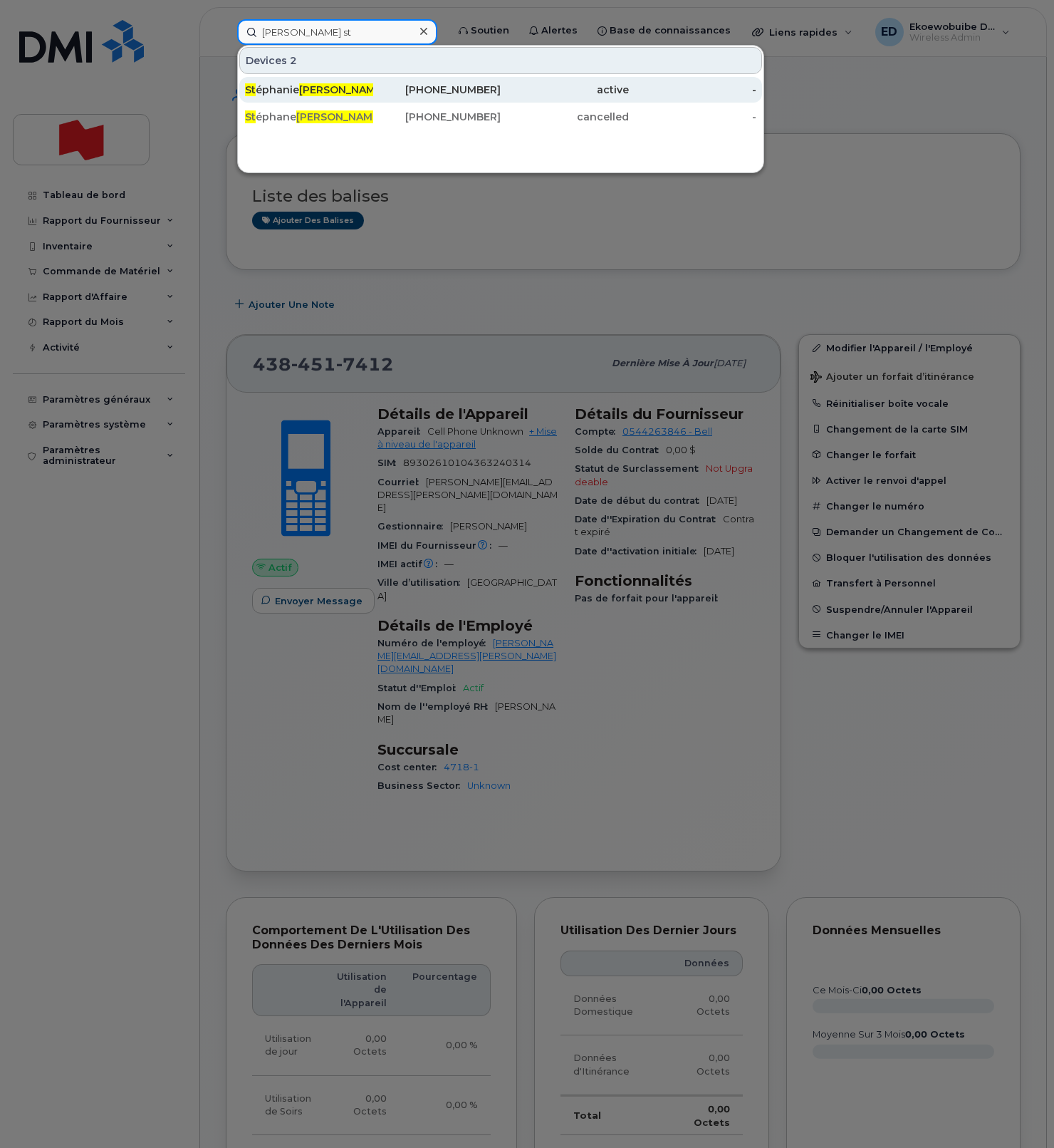
type input "roberge st"
click at [324, 97] on div "St éphanie Roberge" at bounding box center [309, 89] width 128 height 25
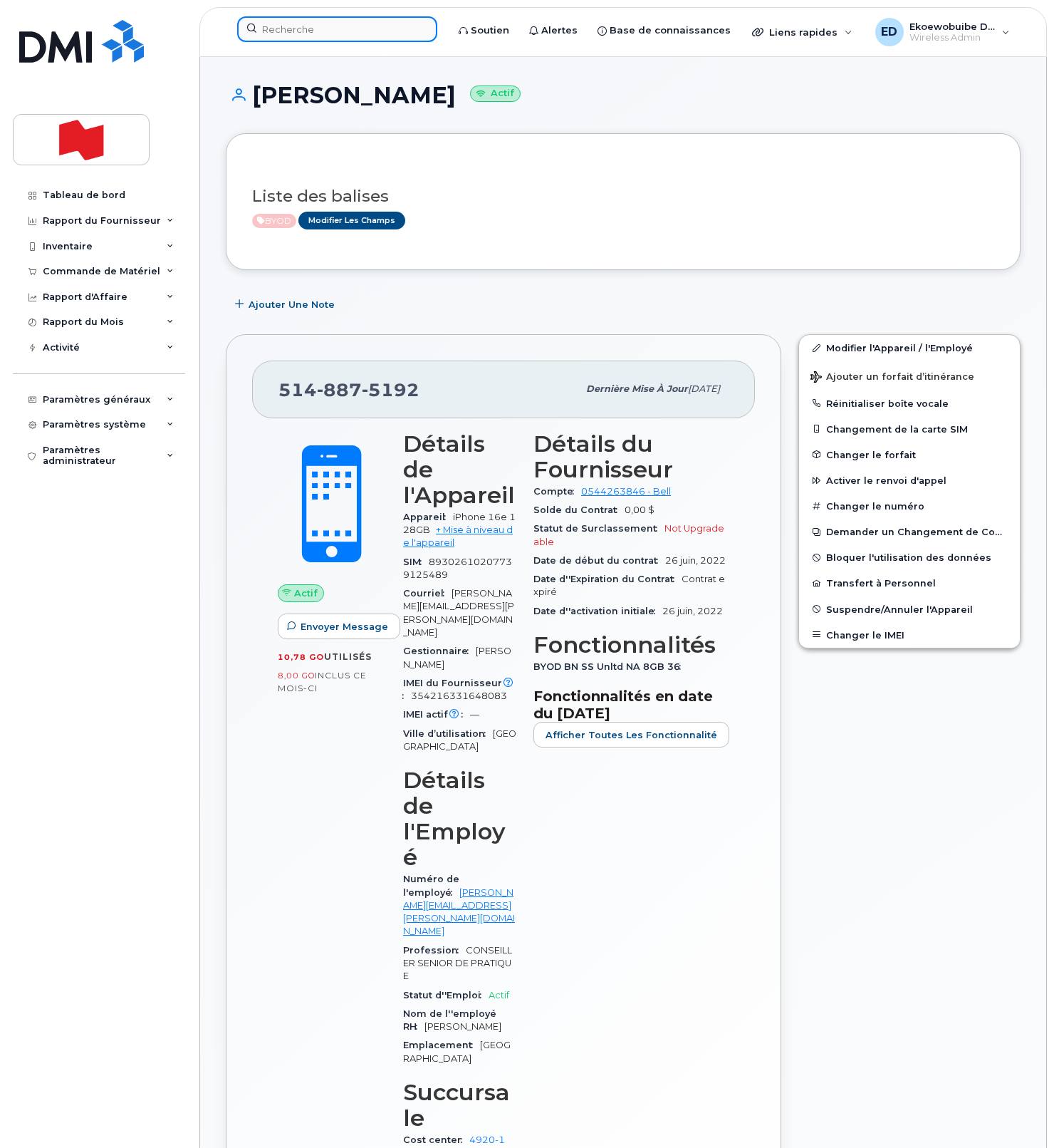
click at [299, 30] on input at bounding box center [337, 29] width 200 height 25
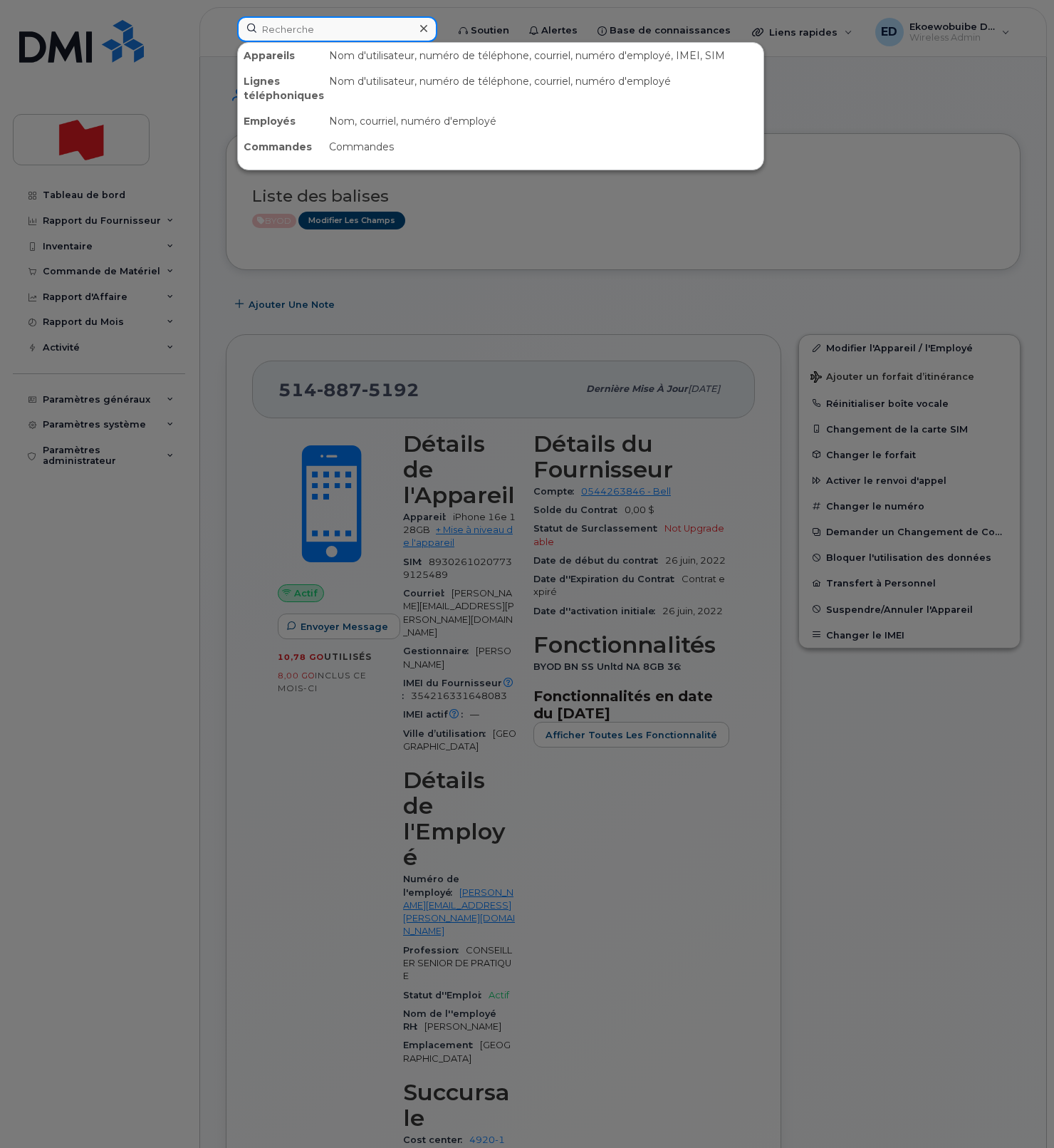
paste input "Angelo Marinos"
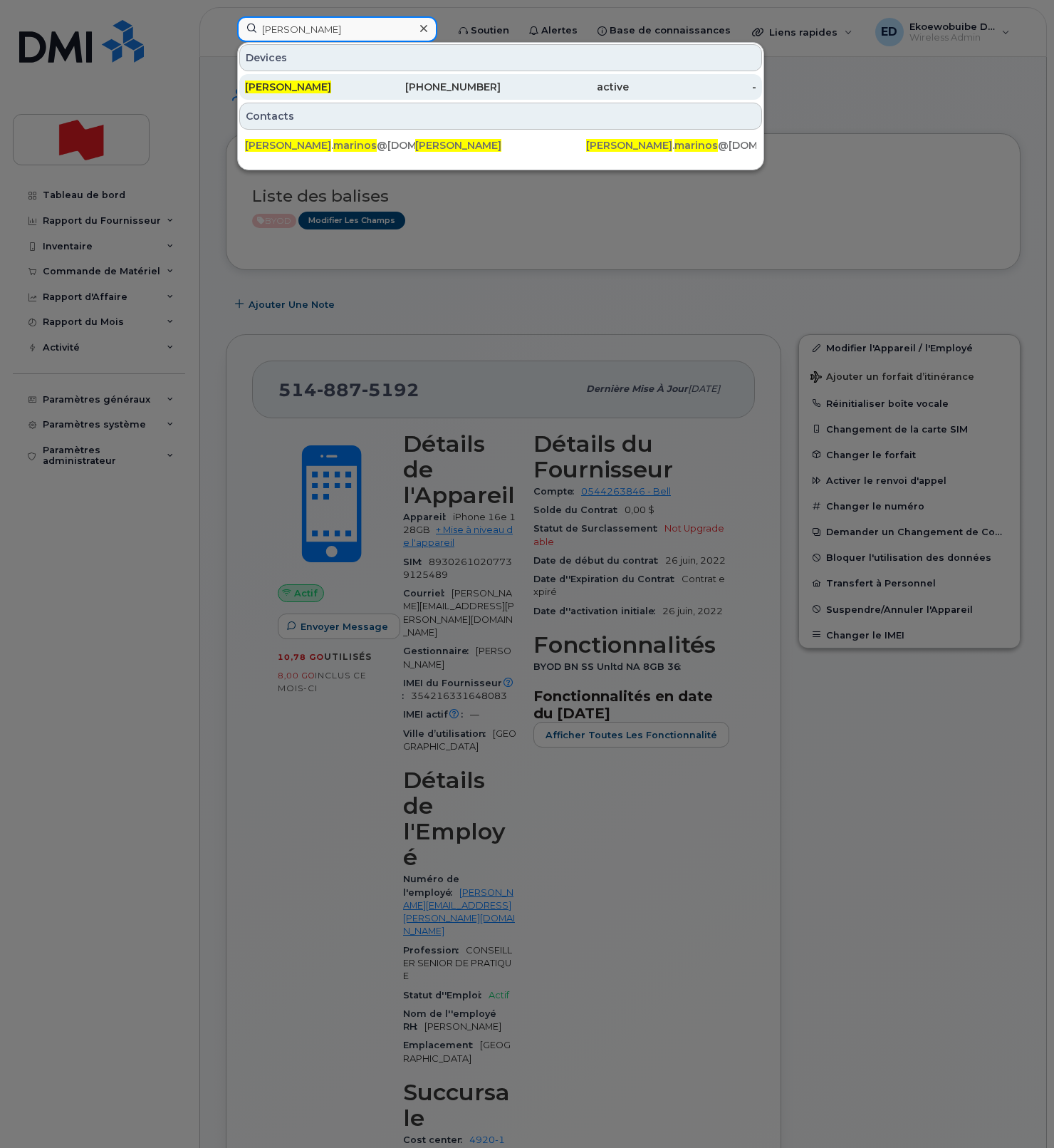
type input "Angelo Marinos"
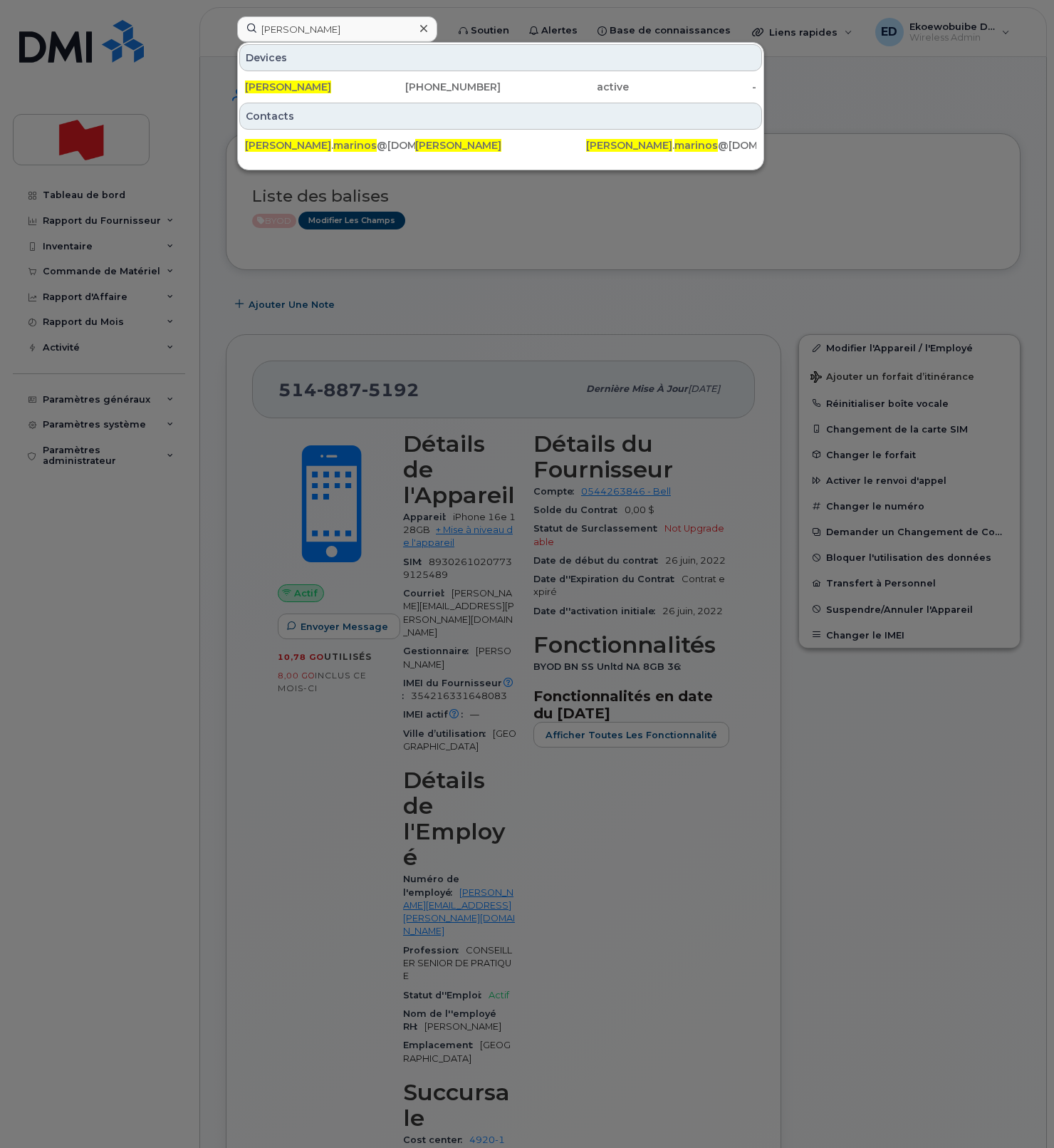
drag, startPoint x: 259, startPoint y: 91, endPoint x: 349, endPoint y: 102, distance: 90.7
click at [259, 91] on span "Angelo Marinos" at bounding box center [288, 86] width 86 height 13
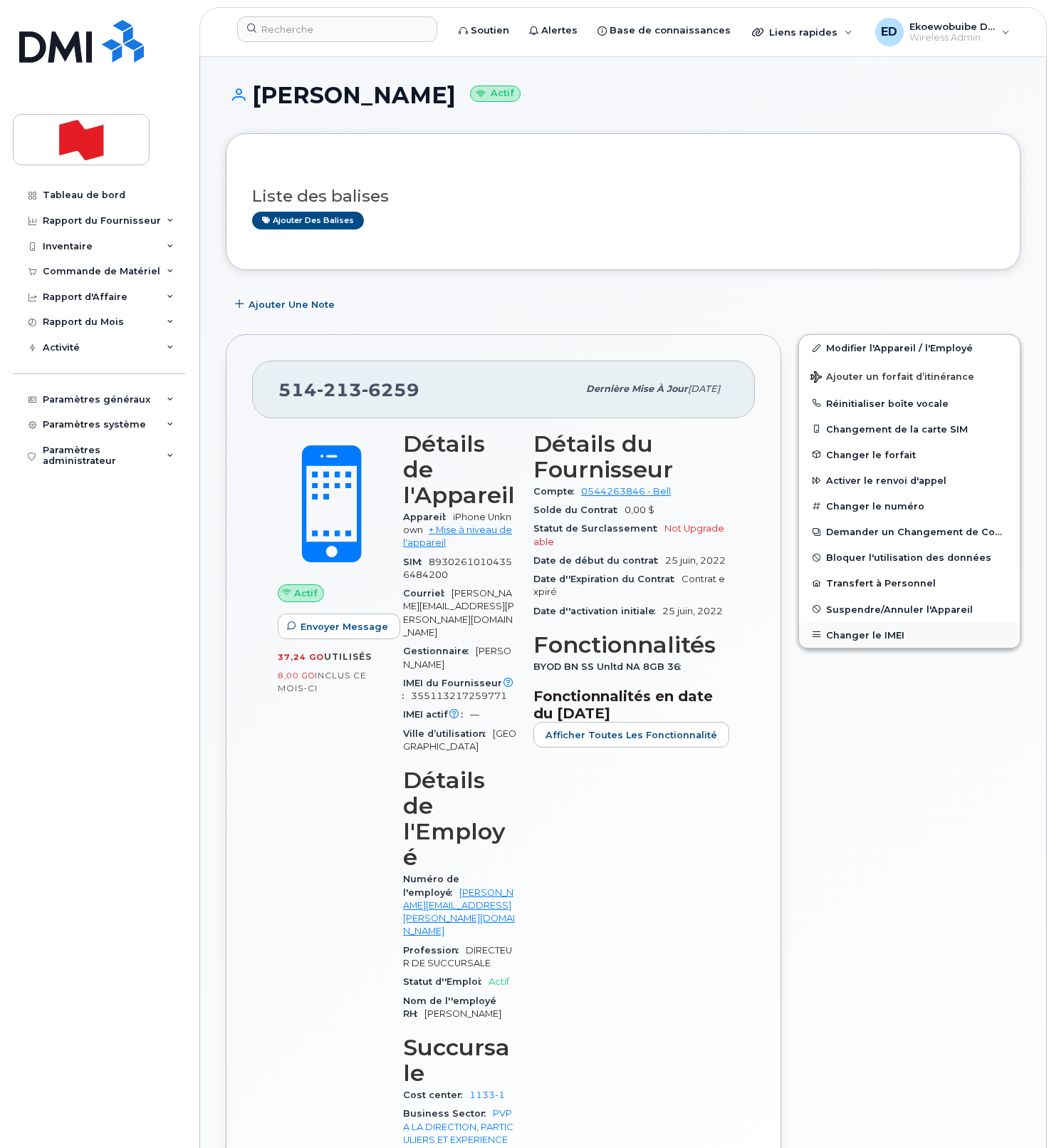
click at [859, 643] on button "Changer le IMEI" at bounding box center [909, 635] width 221 height 25
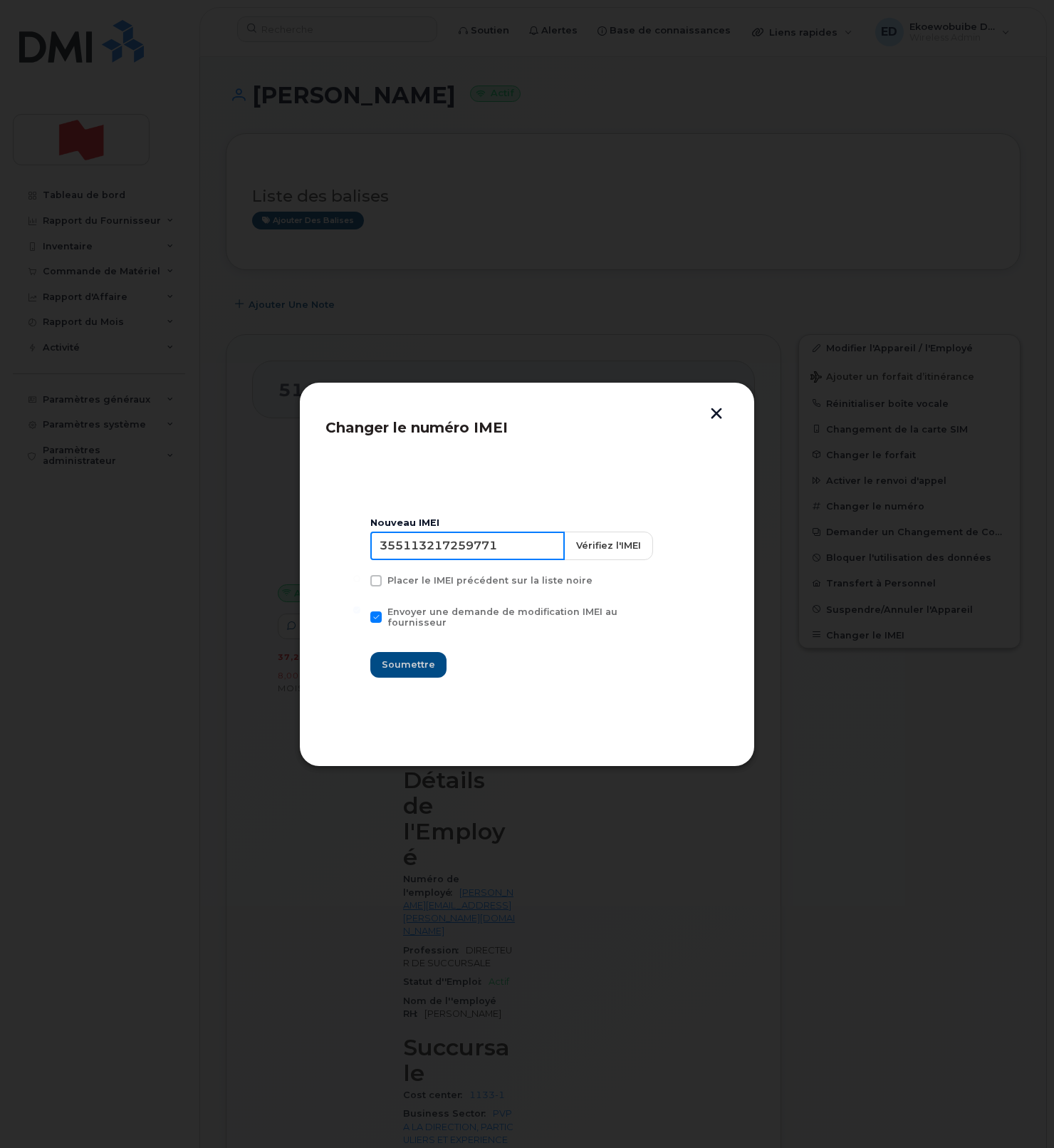
click at [468, 555] on input "355113217259771" at bounding box center [468, 546] width 195 height 28
type input "354216331213615"
click at [407, 668] on button "Soumettre" at bounding box center [408, 665] width 77 height 25
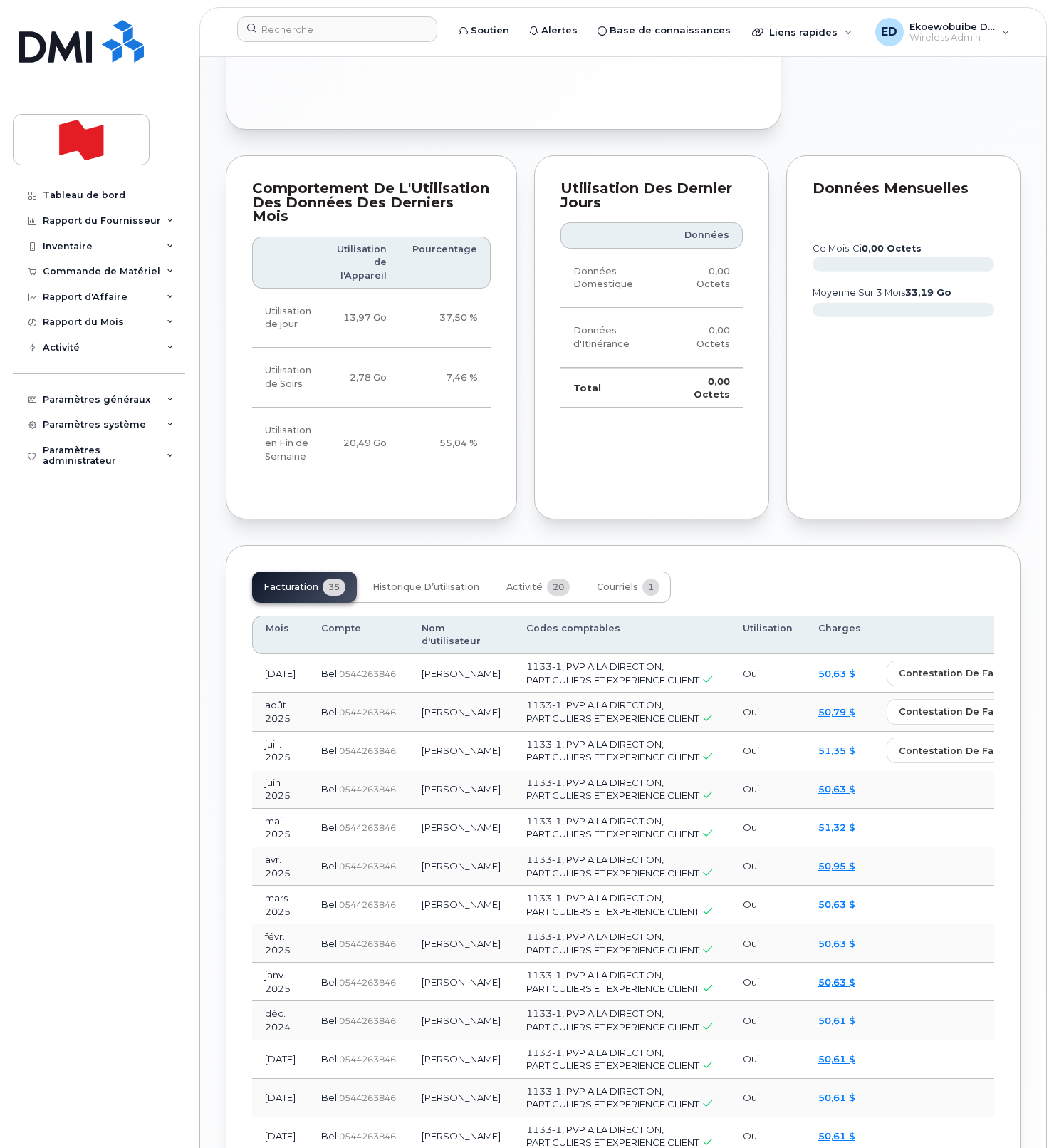
scroll to position [1146, 0]
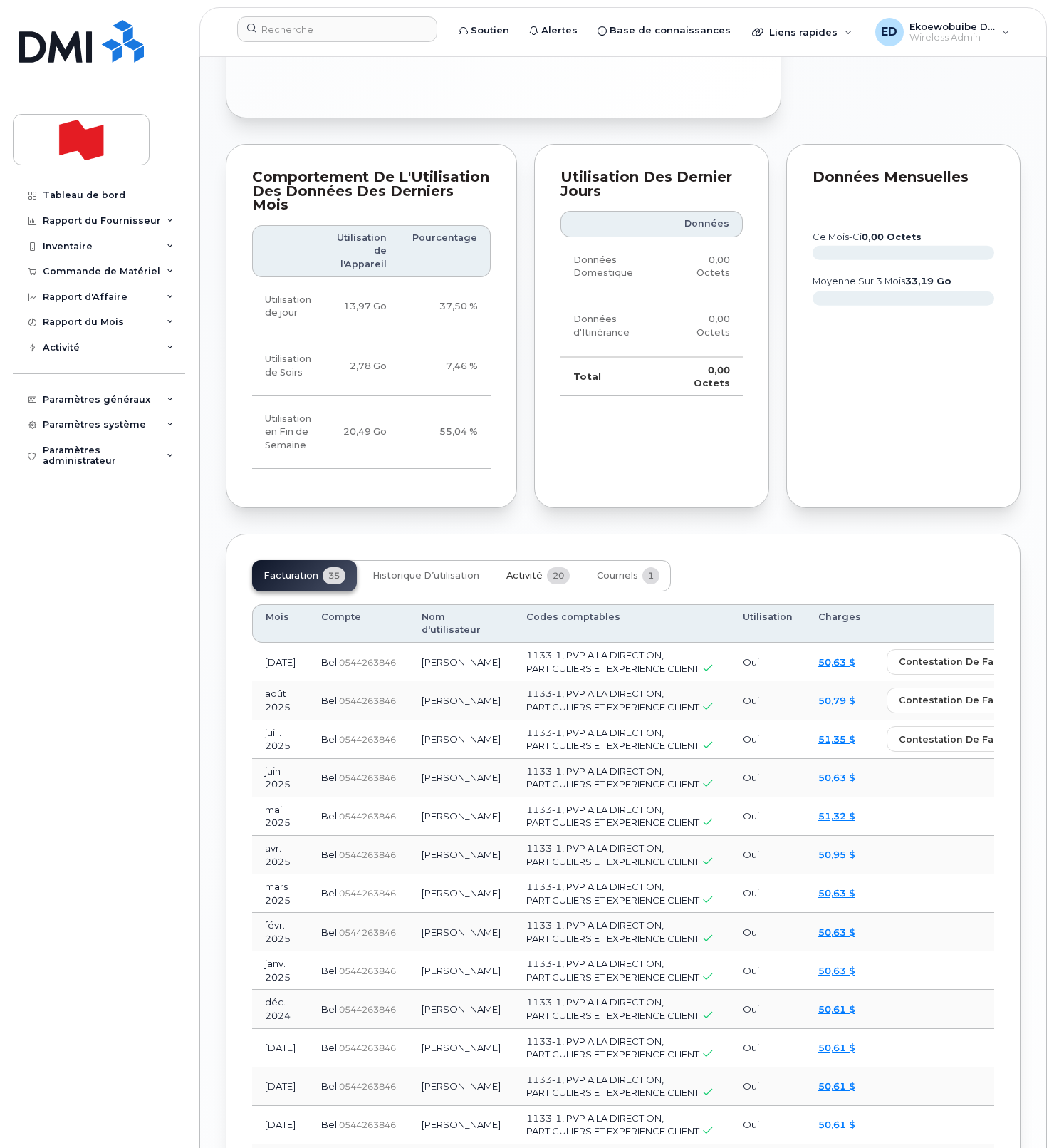
click at [523, 570] on span "Activité" at bounding box center [524, 575] width 36 height 11
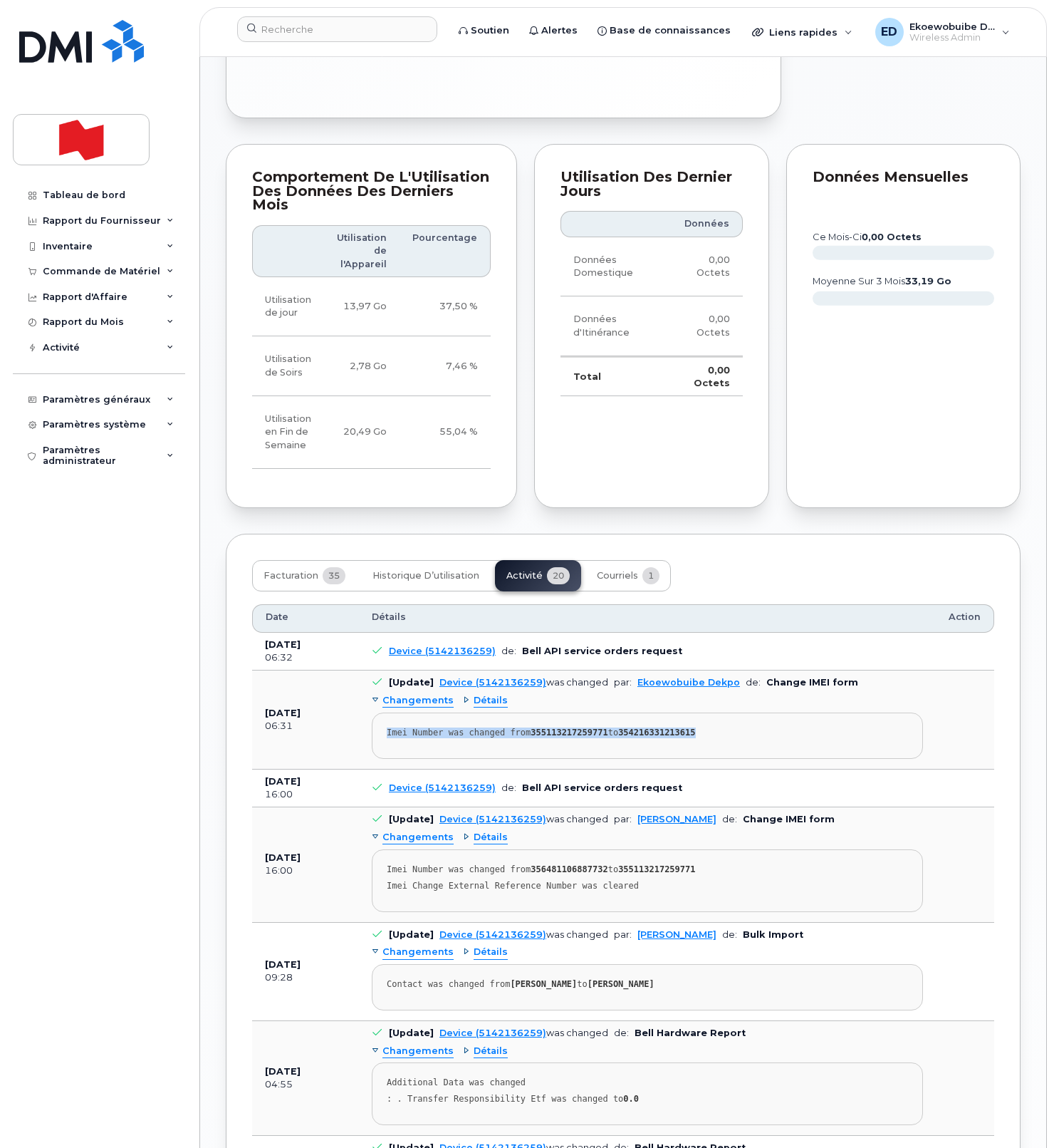
drag, startPoint x: 725, startPoint y: 587, endPoint x: 746, endPoint y: 592, distance: 21.6
click at [746, 727] on div "Imei Number was changed from 355113217259771 to 354216331213615" at bounding box center [647, 732] width 521 height 10
copy div "Imei Number was changed from 355113217259771 to 354216331213615"
click at [284, 25] on input at bounding box center [337, 29] width 200 height 25
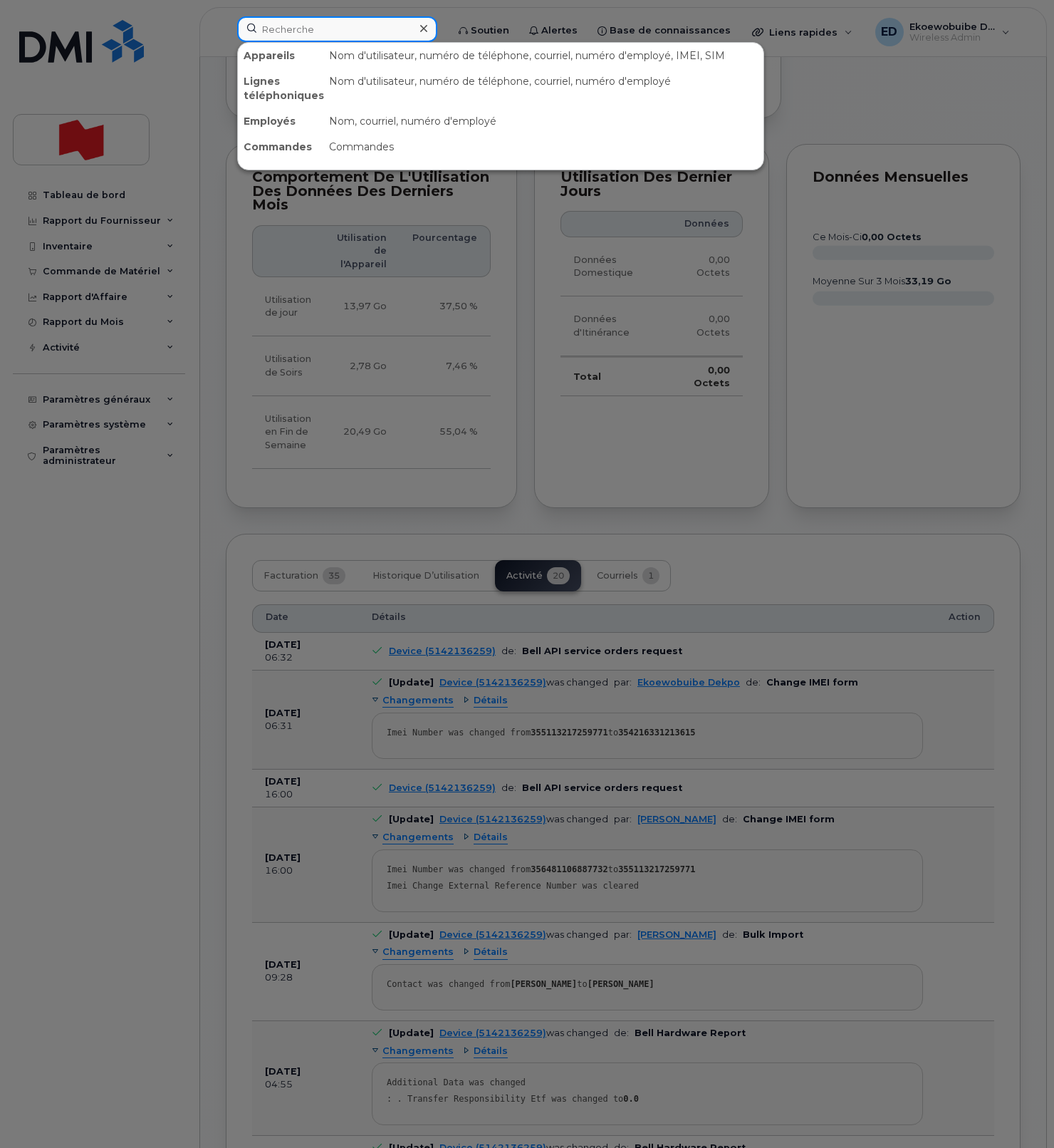
paste input "Mark Williamson"
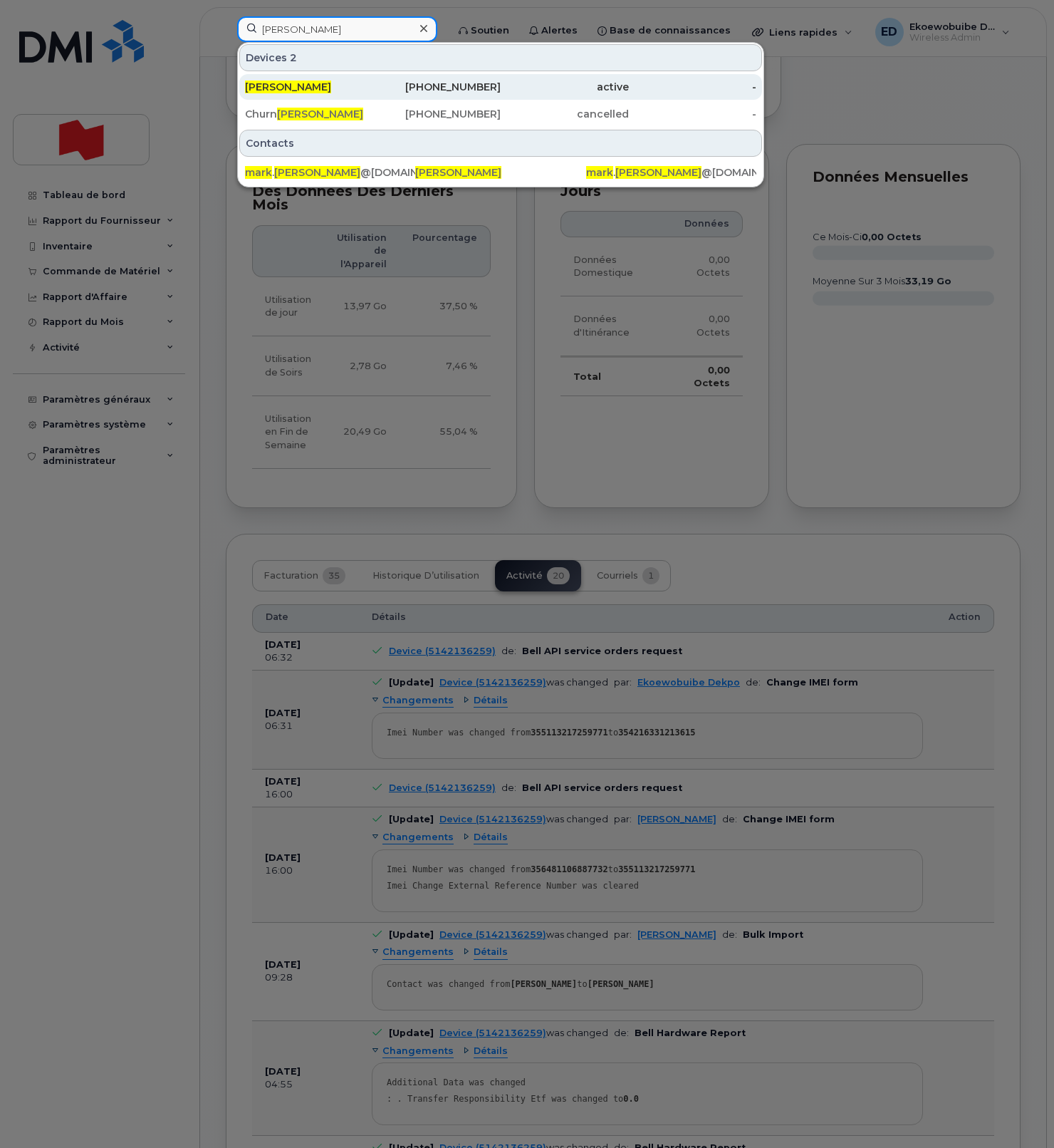
type input "Mark Williamson"
click at [304, 86] on span "Mark Williamson" at bounding box center [288, 86] width 86 height 13
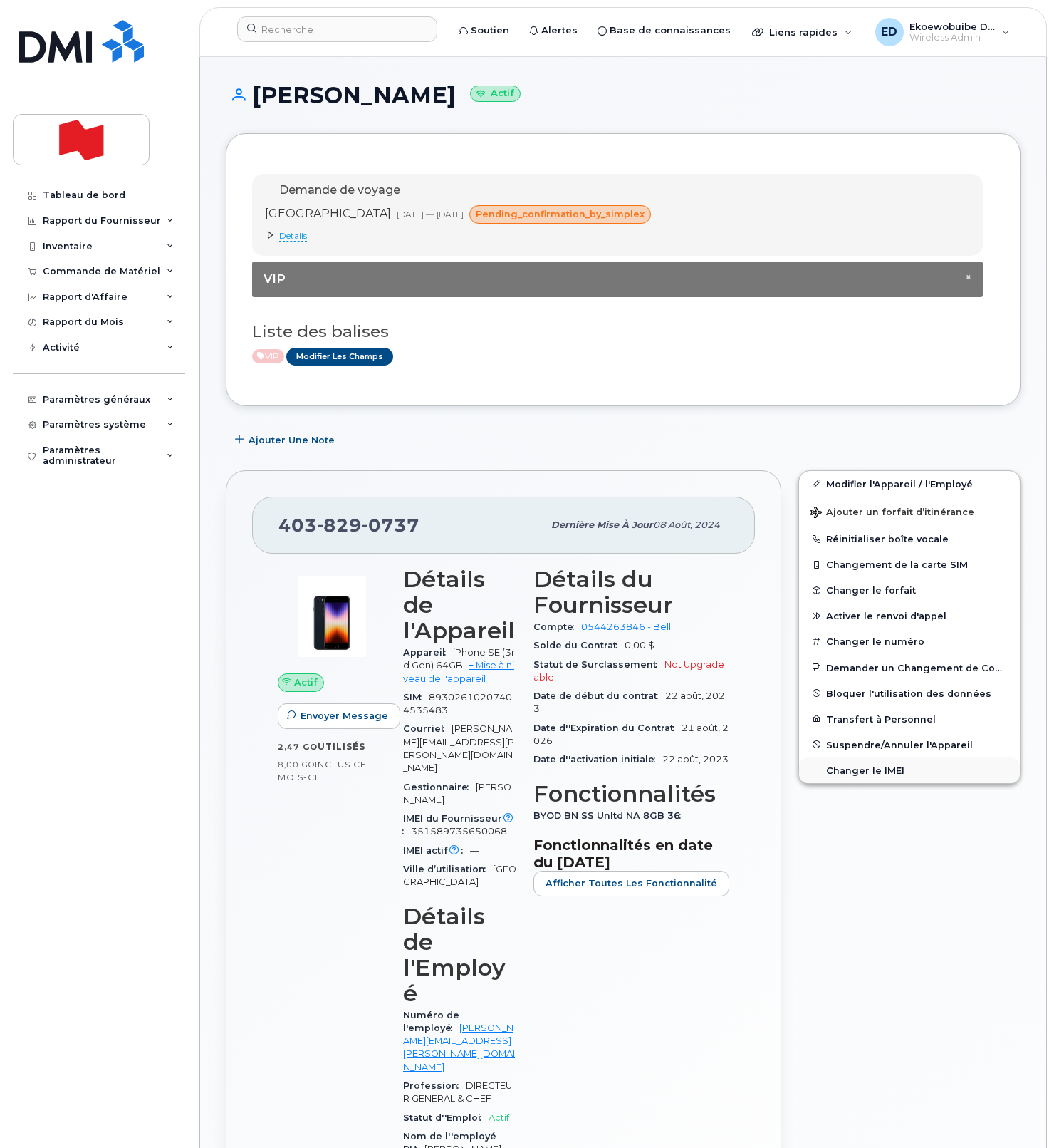
click at [852, 770] on button "Changer le IMEI" at bounding box center [909, 770] width 221 height 25
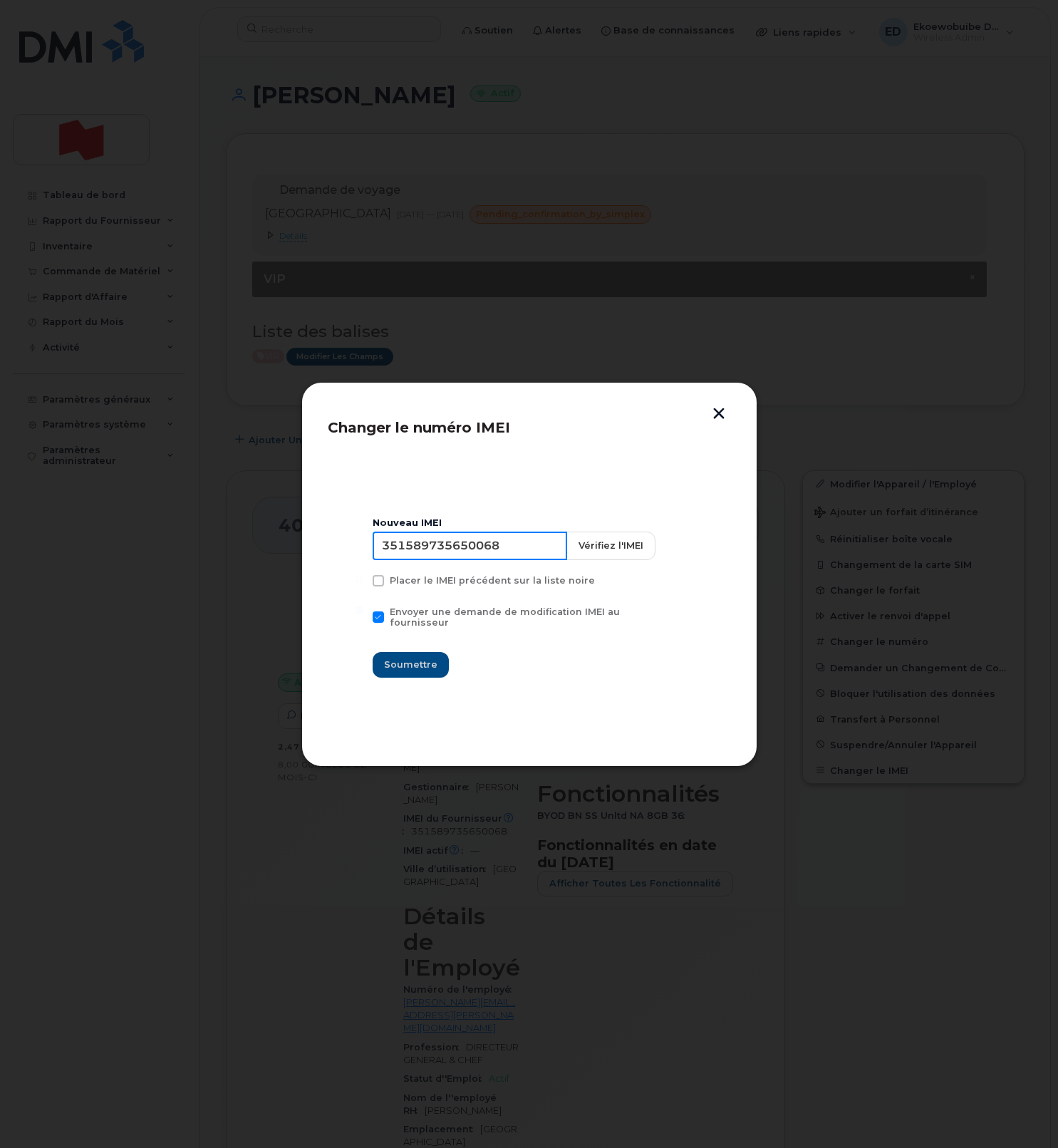
click at [480, 552] on input "351589735650068" at bounding box center [470, 546] width 195 height 28
type input "355250940873708"
click at [425, 657] on span "Soumettre" at bounding box center [411, 664] width 54 height 13
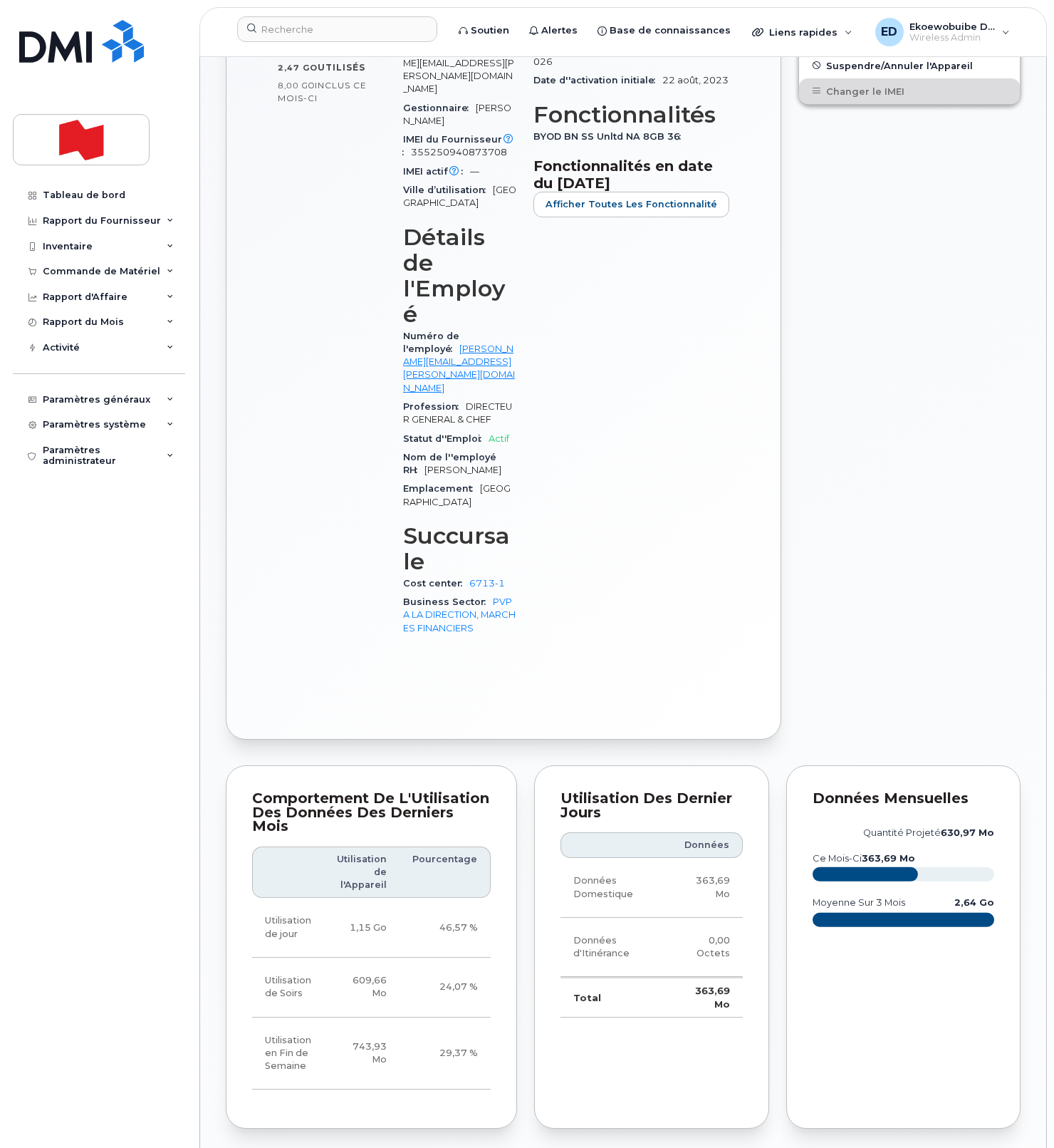
scroll to position [678, 0]
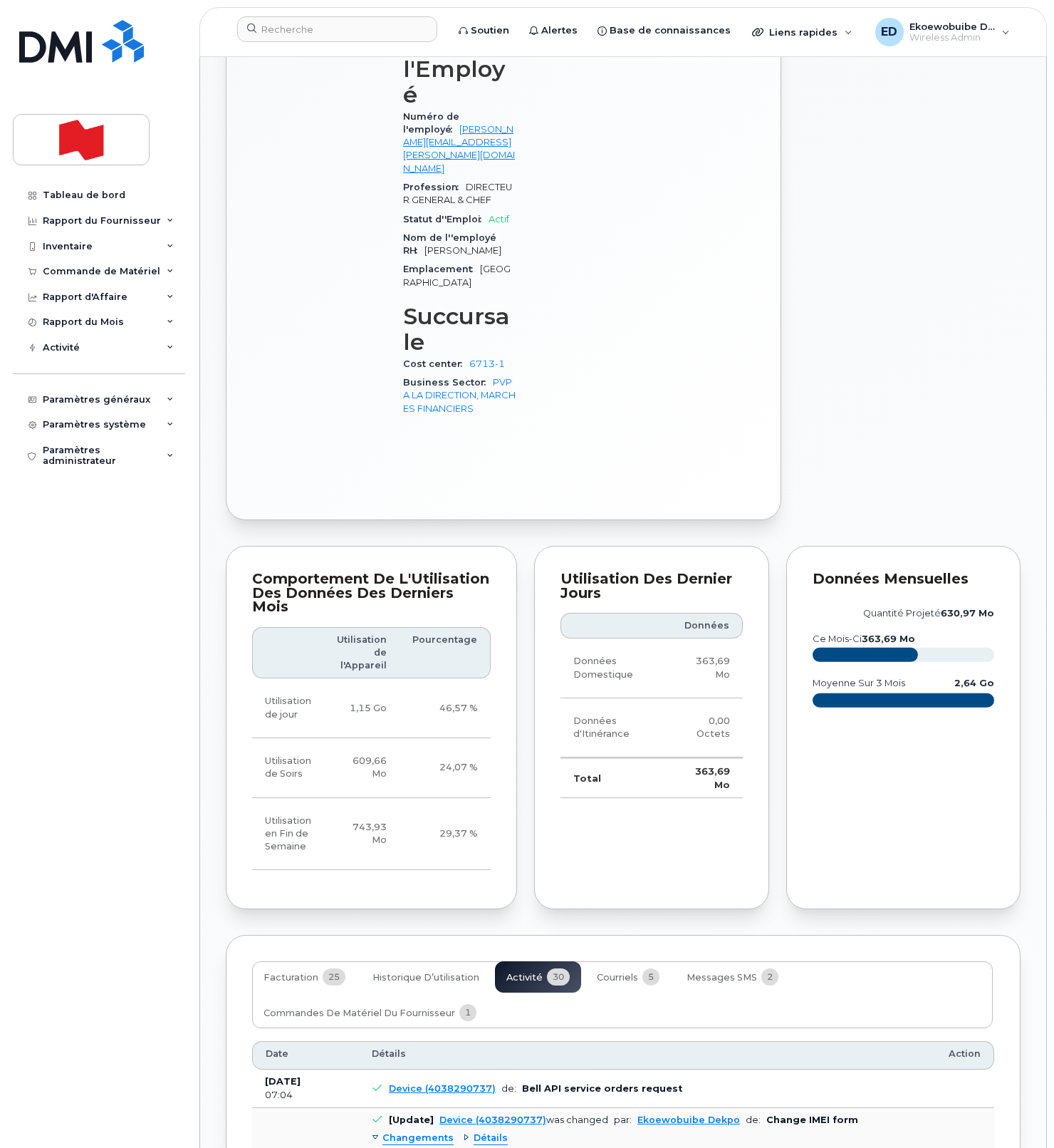
scroll to position [910, 0]
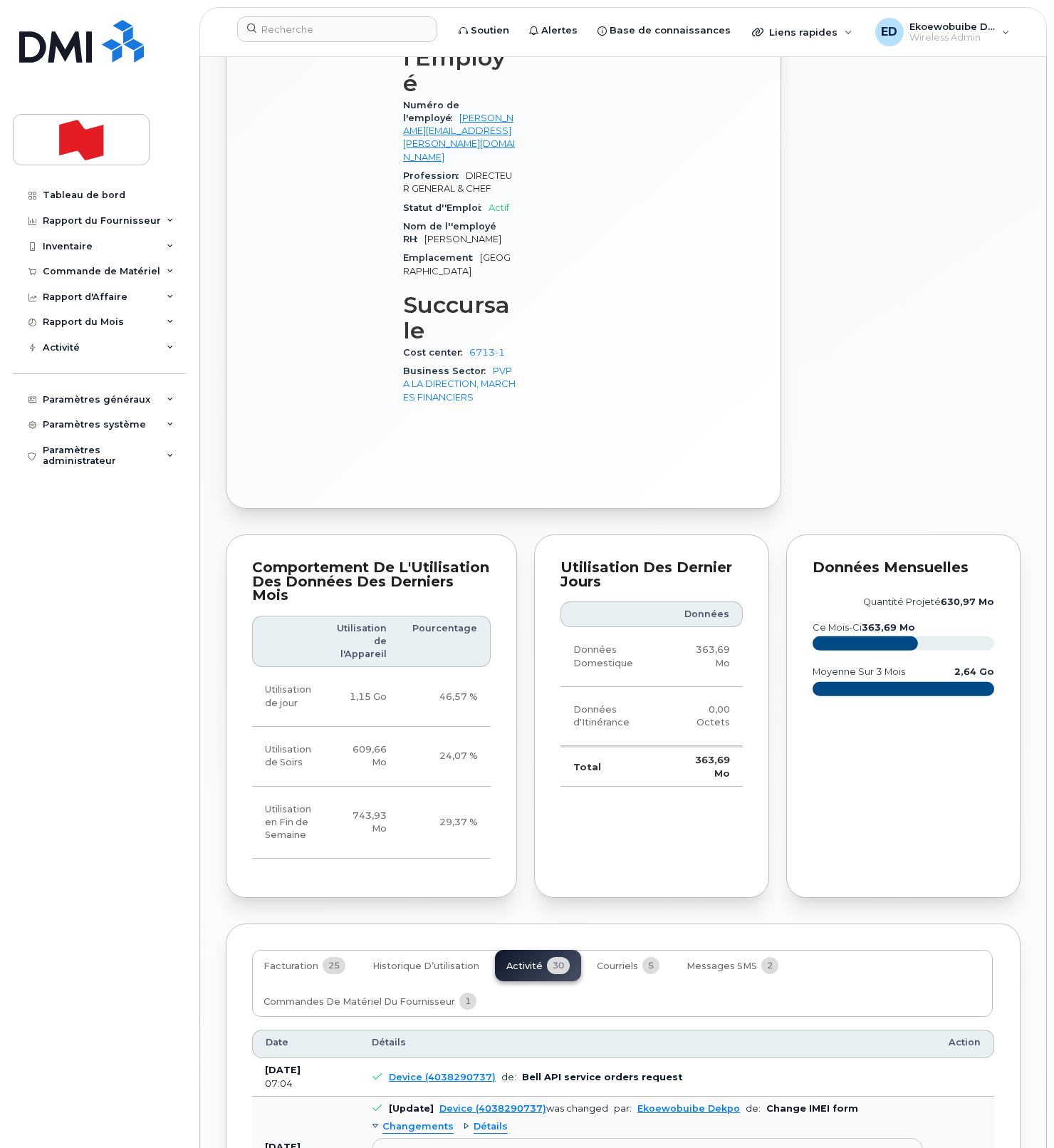
drag, startPoint x: 657, startPoint y: 1015, endPoint x: 383, endPoint y: 1002, distance: 274.3
click at [381, 1138] on pre "Imei Number was changed from 351589735650068 to 355250940873708 Imei Change Ext…" at bounding box center [647, 1169] width 552 height 62
copy pre "Imei Number was changed from 351589735650068 to 355250940873708 Imei Change Ext…"
click at [317, 25] on input at bounding box center [337, 29] width 200 height 25
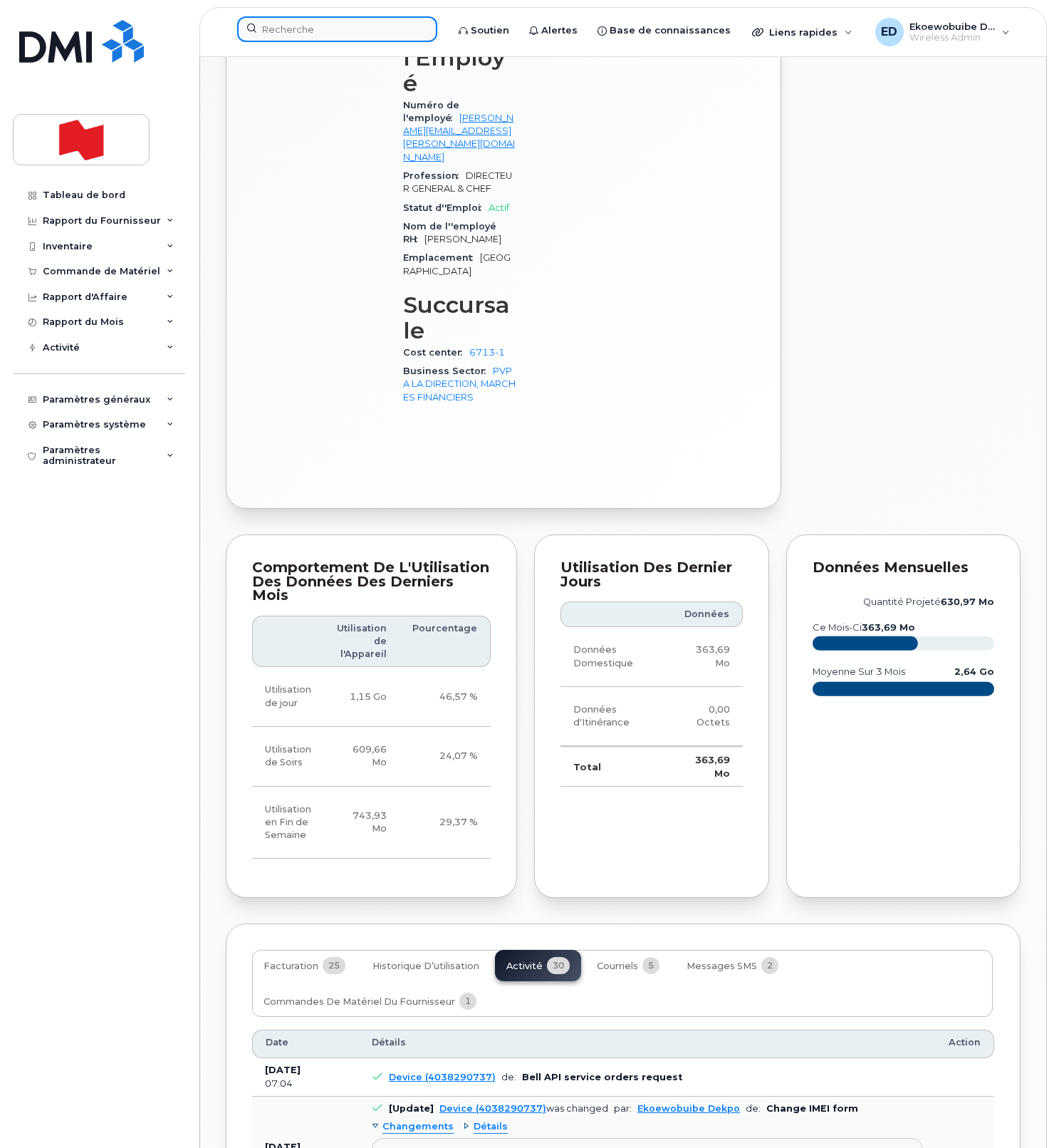
click at [317, 25] on input at bounding box center [337, 29] width 200 height 25
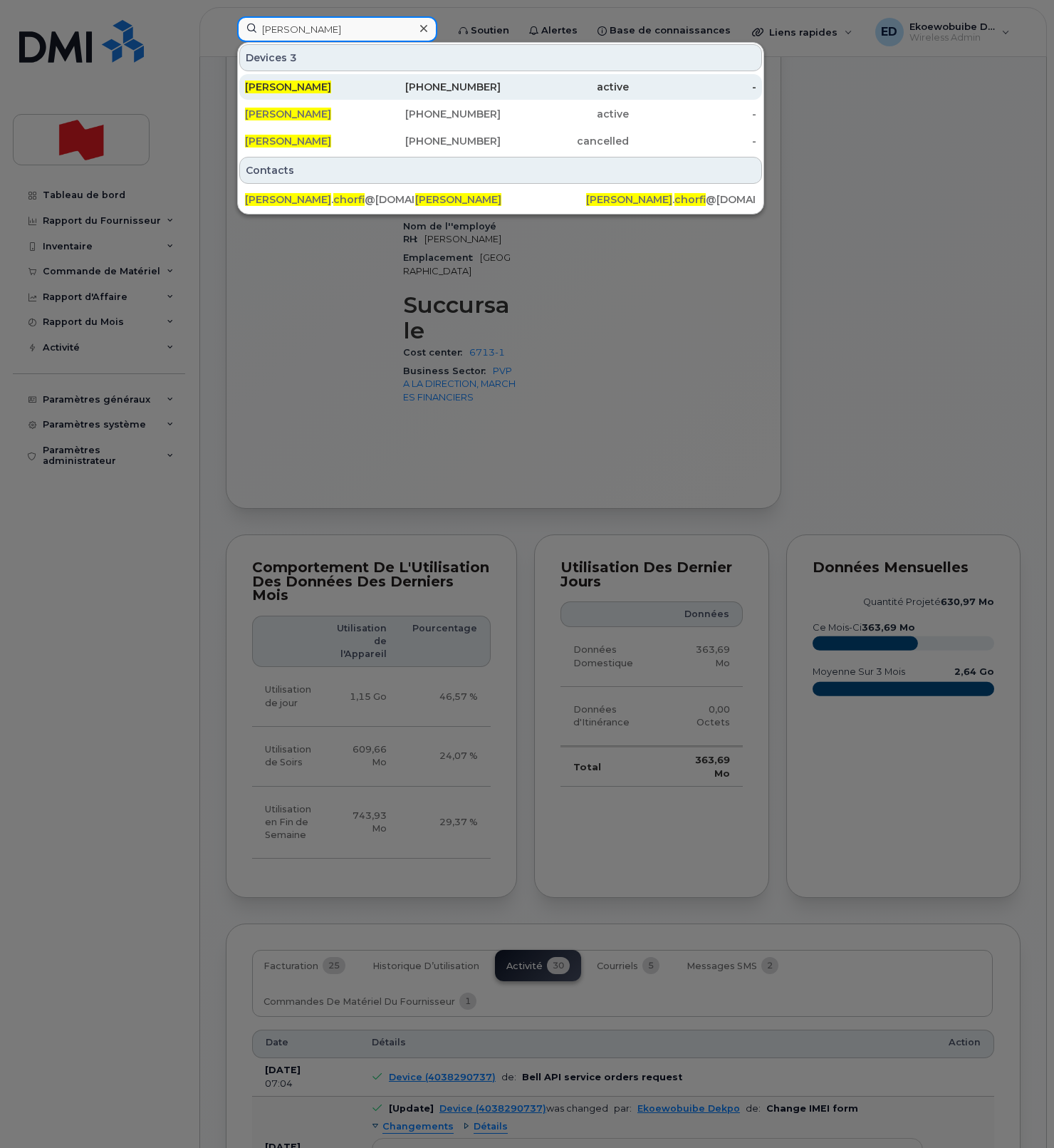
type input "[PERSON_NAME]"
click at [294, 83] on span "[PERSON_NAME]" at bounding box center [288, 86] width 86 height 13
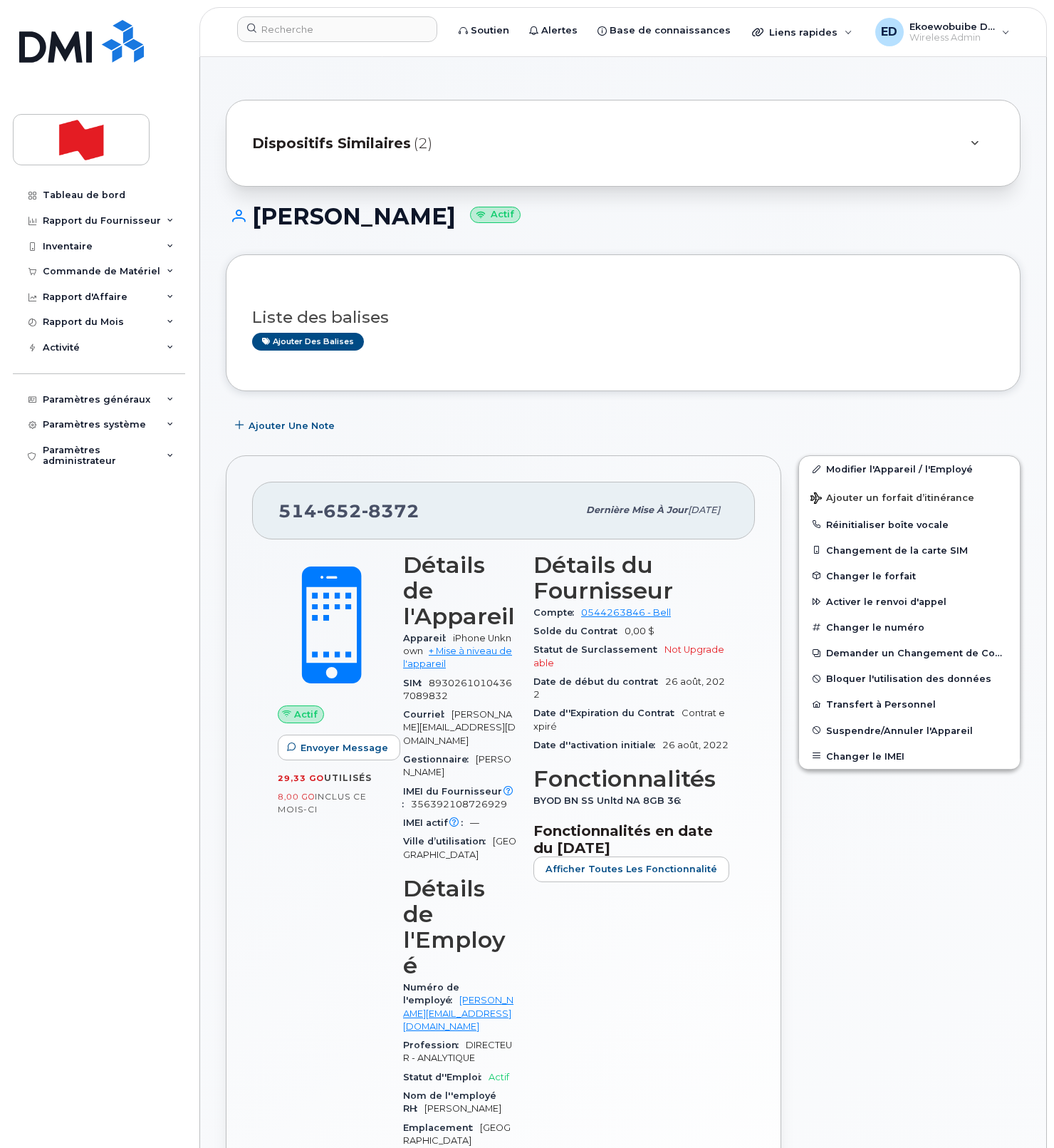
click at [587, 146] on div "Dispositifs Similaires (2)" at bounding box center [603, 144] width 702 height 34
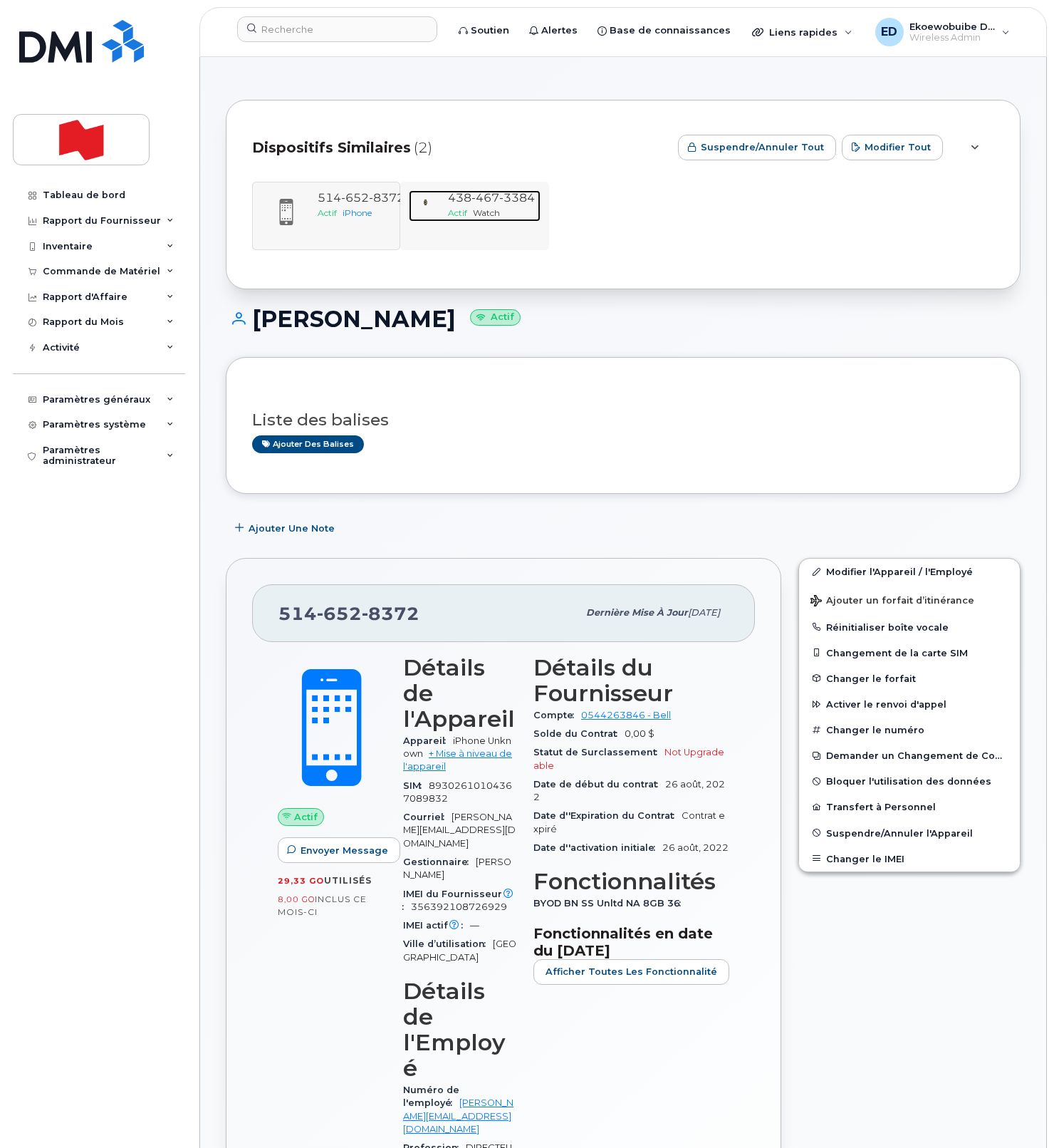
click at [482, 210] on span "Watch" at bounding box center [486, 213] width 27 height 10
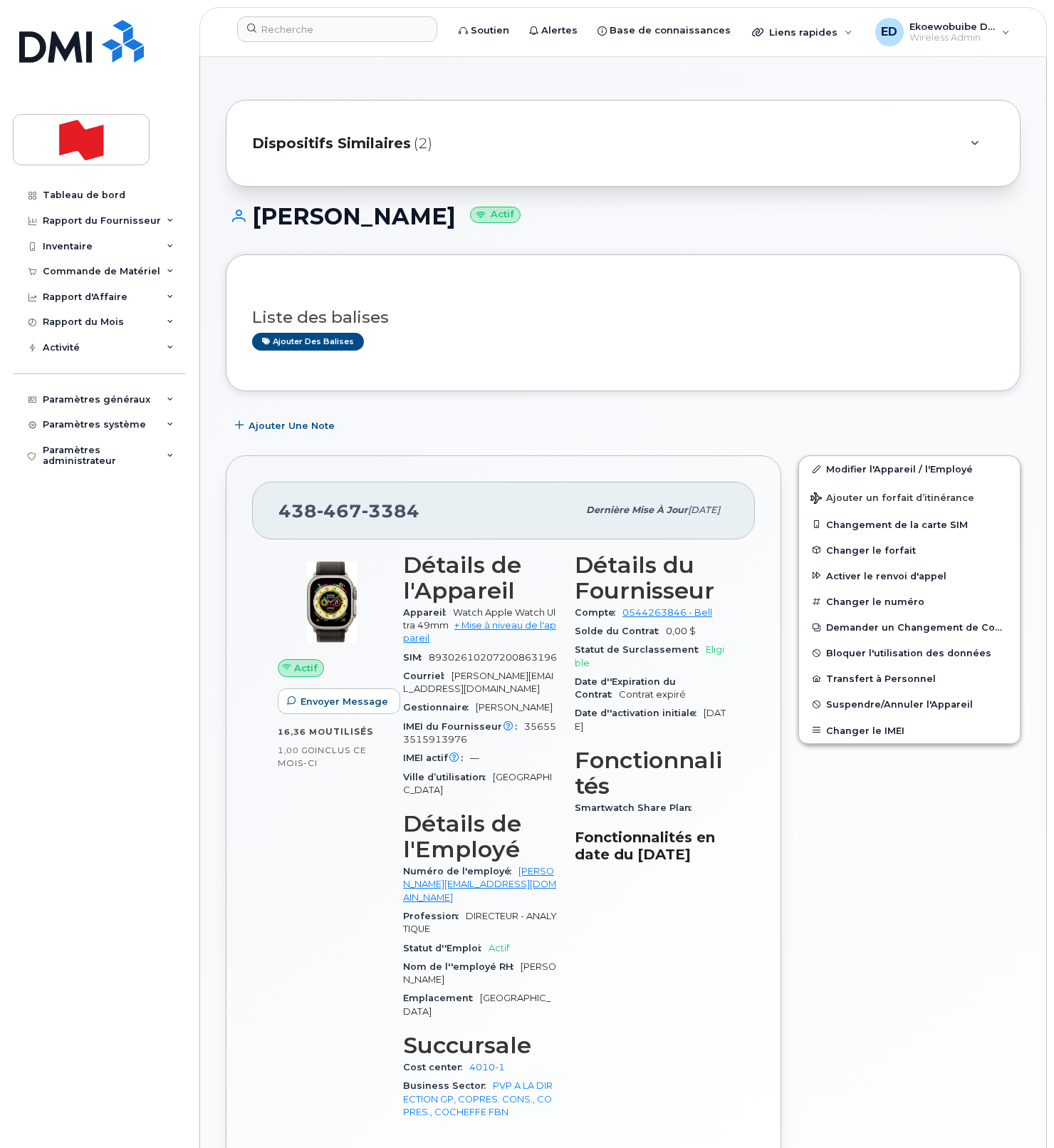
click at [549, 135] on div "Dispositifs Similaires (2)" at bounding box center [603, 144] width 702 height 34
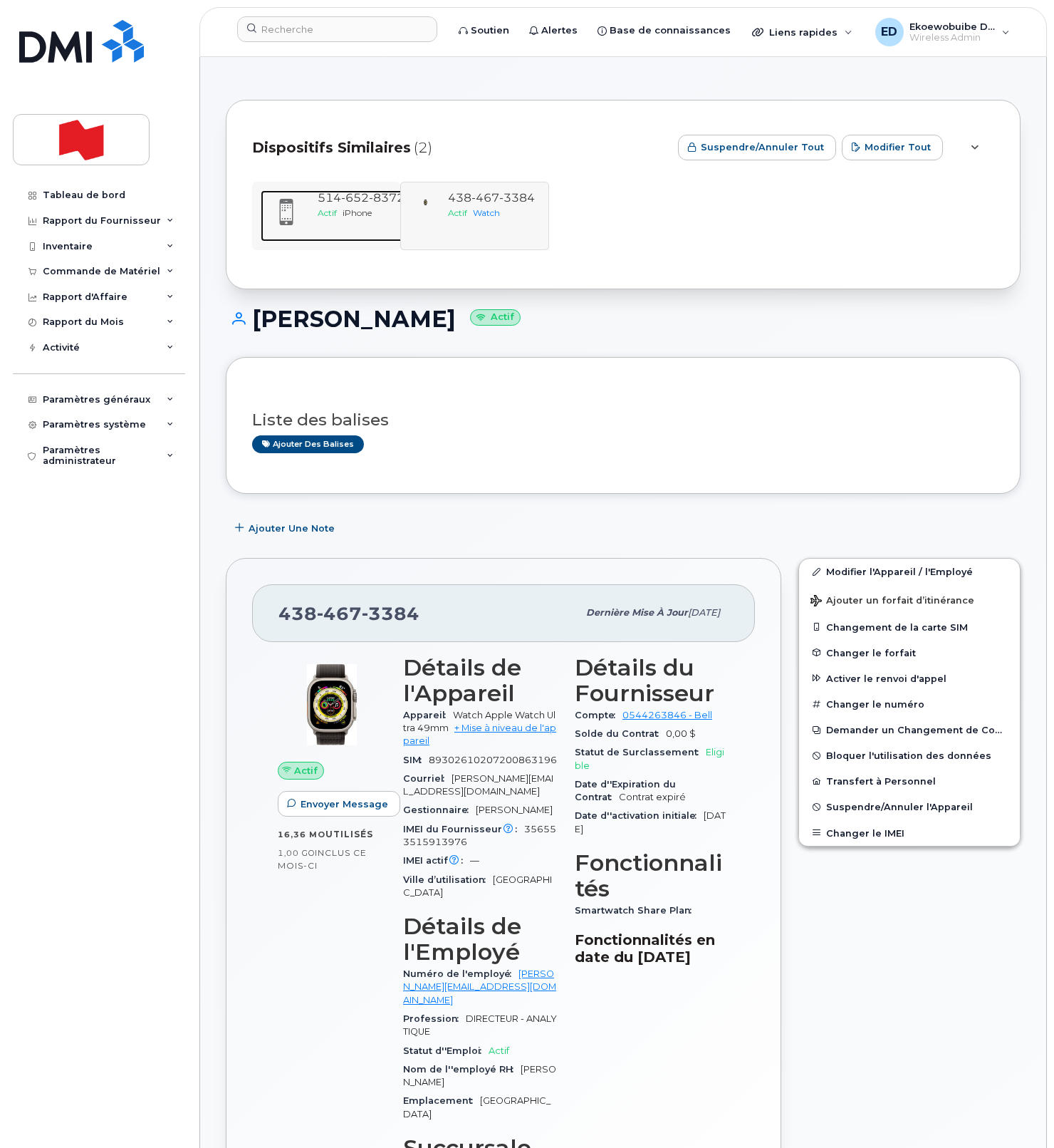
click at [353, 198] on span "652" at bounding box center [355, 198] width 28 height 13
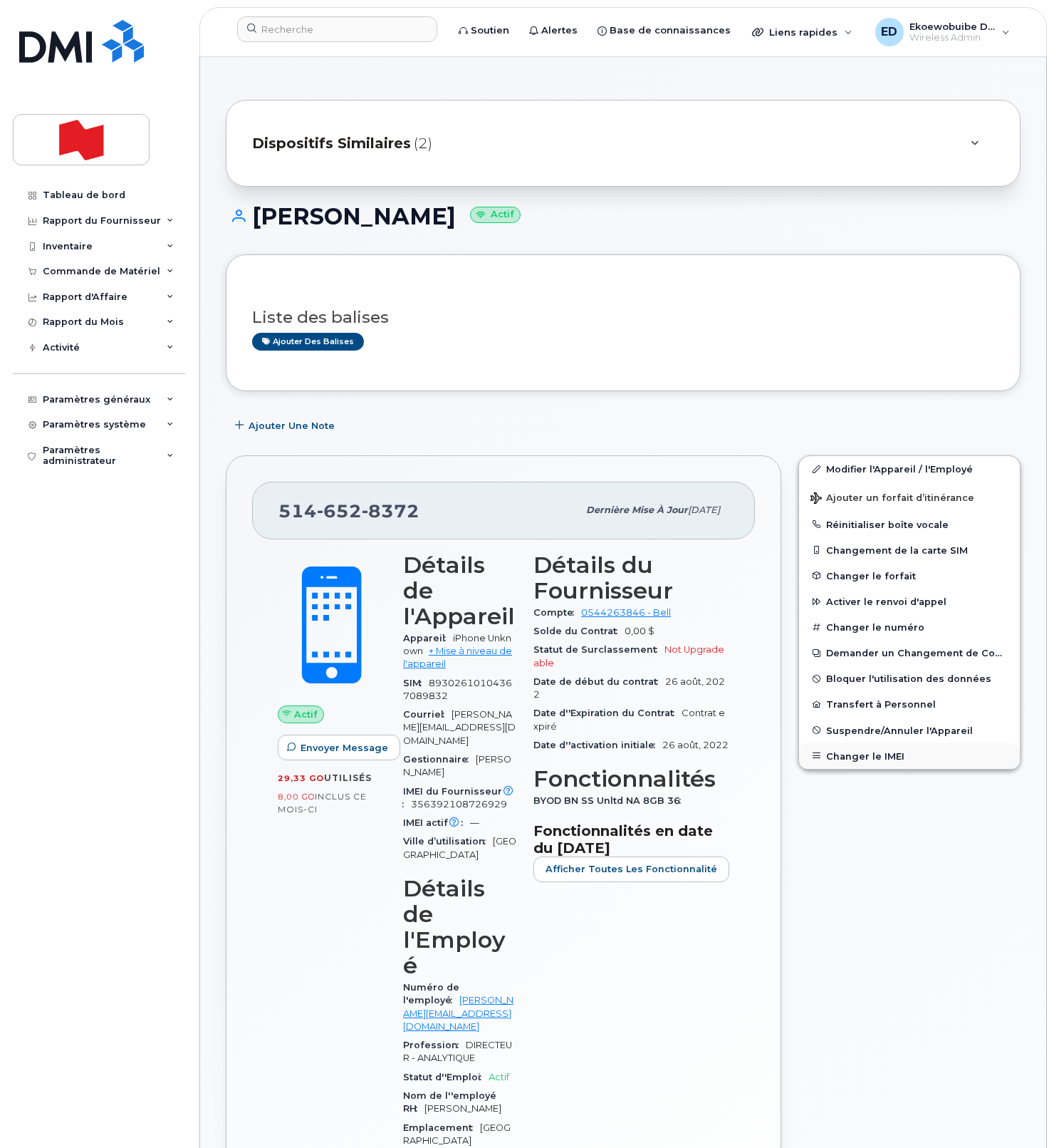
click at [853, 760] on button "Changer le IMEI" at bounding box center [909, 755] width 221 height 25
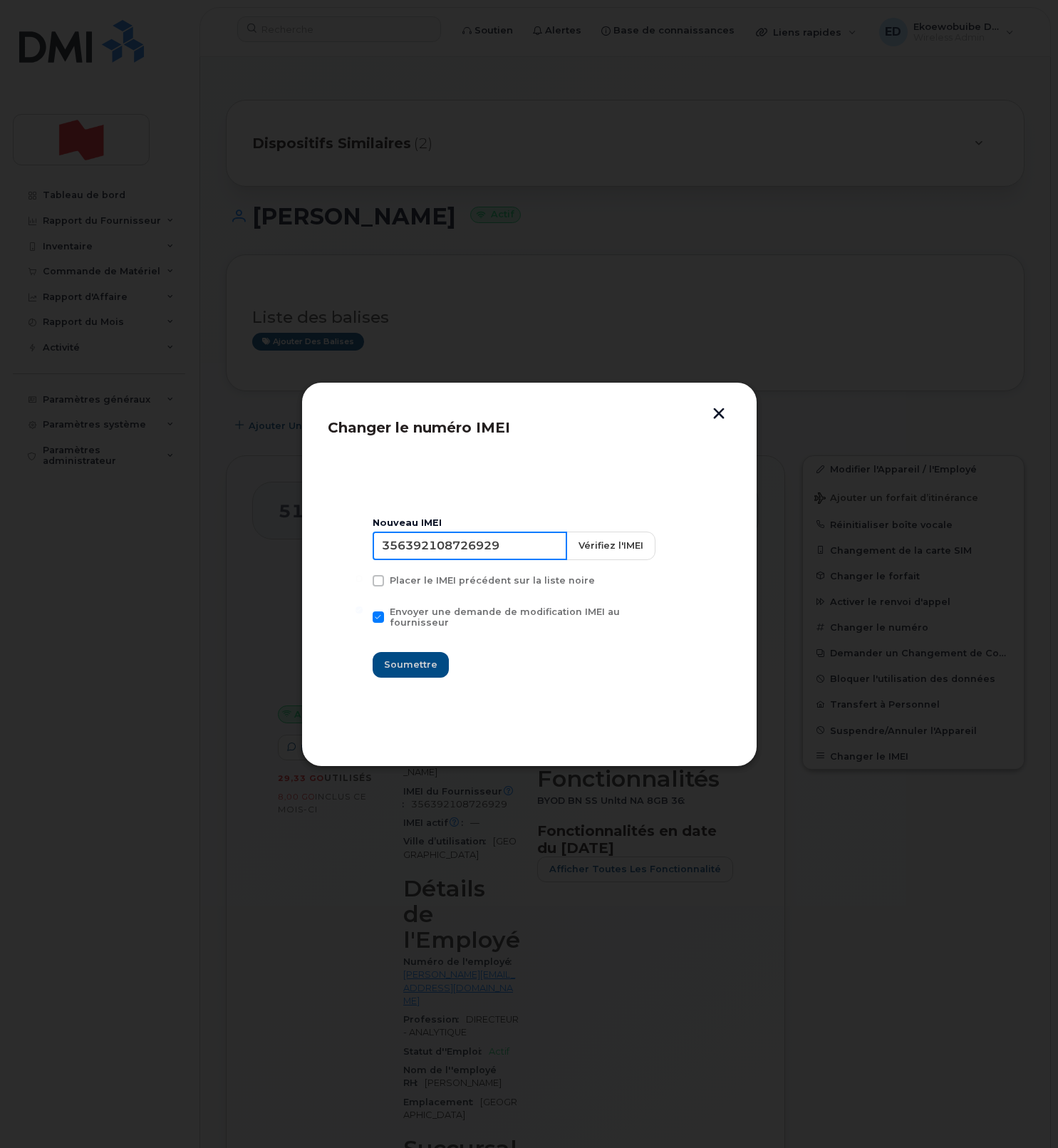
click at [480, 557] on input "356392108726929" at bounding box center [470, 546] width 195 height 28
type input "353407172014912"
click at [715, 417] on button "button" at bounding box center [719, 415] width 22 height 15
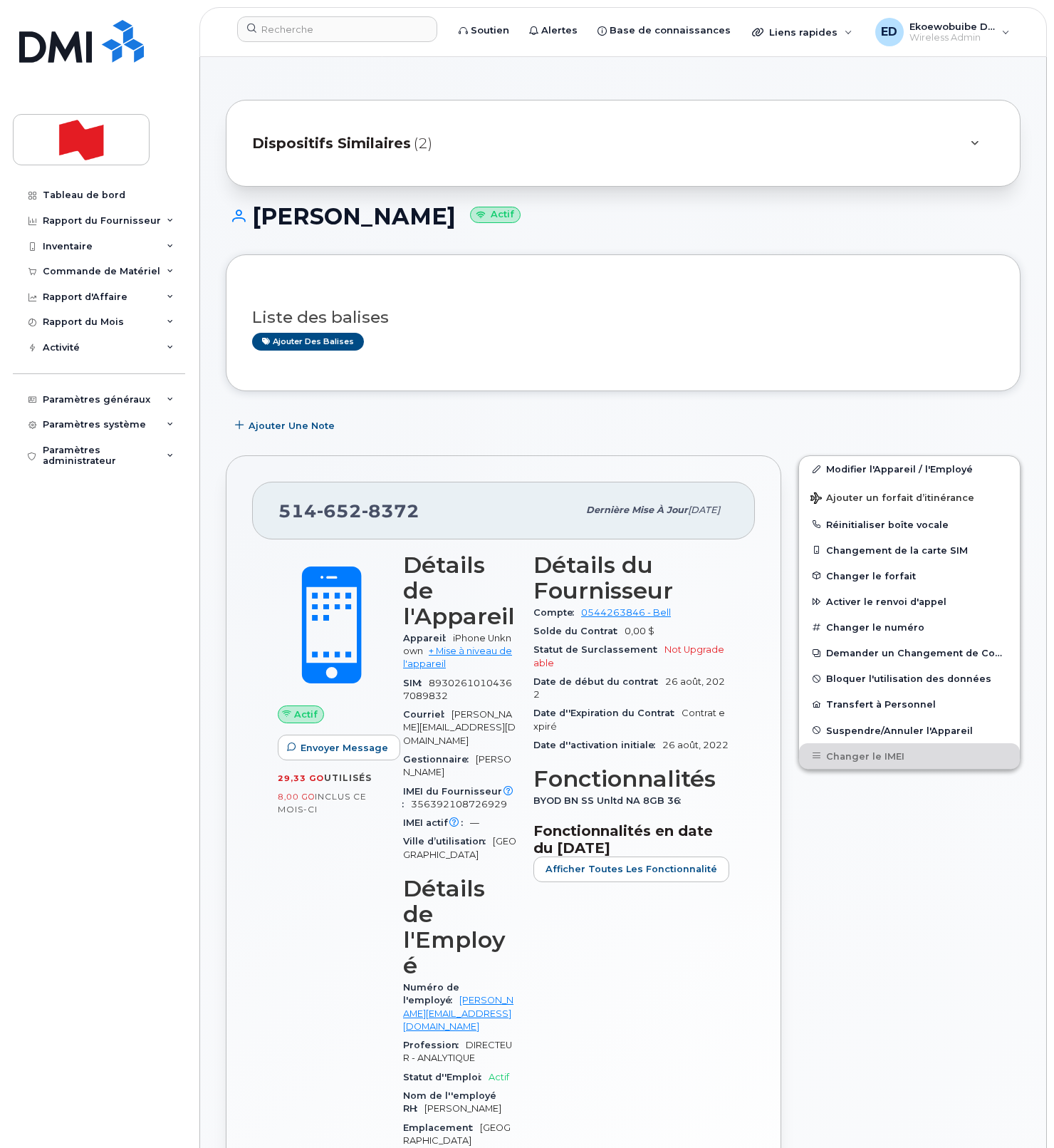
drag, startPoint x: 895, startPoint y: 891, endPoint x: 883, endPoint y: 879, distance: 17.0
click at [894, 891] on div "Modifier l'Appareil / l'Employé Ajouter un forfait d’itinérance Réinitialiser b…" at bounding box center [910, 923] width 239 height 952
click at [847, 755] on button "Changer le IMEI" at bounding box center [909, 755] width 221 height 25
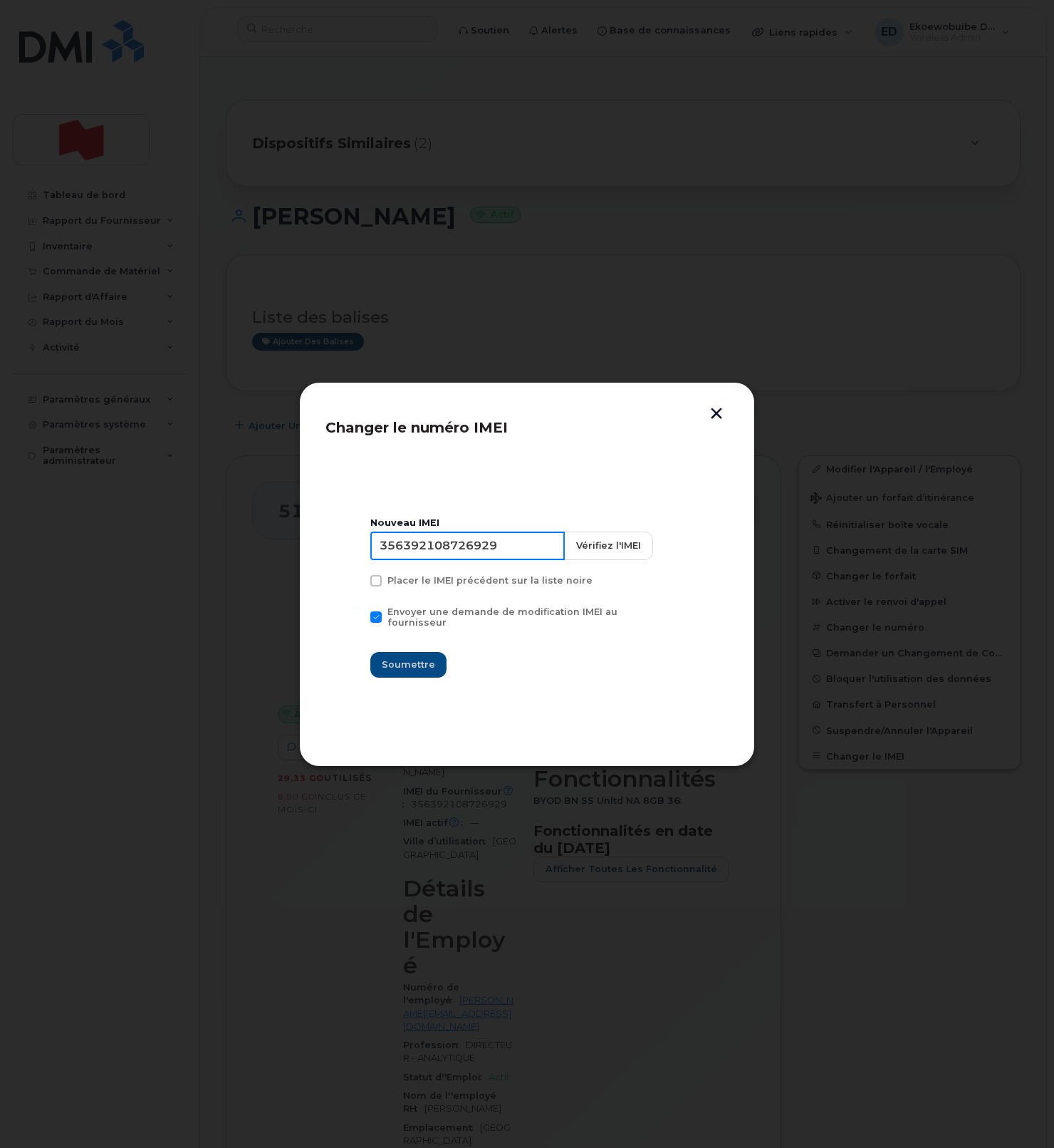
click at [450, 553] on input "356392108726929" at bounding box center [468, 546] width 195 height 28
type input "353407172014912"
click at [404, 662] on span "Soumettre" at bounding box center [409, 664] width 54 height 13
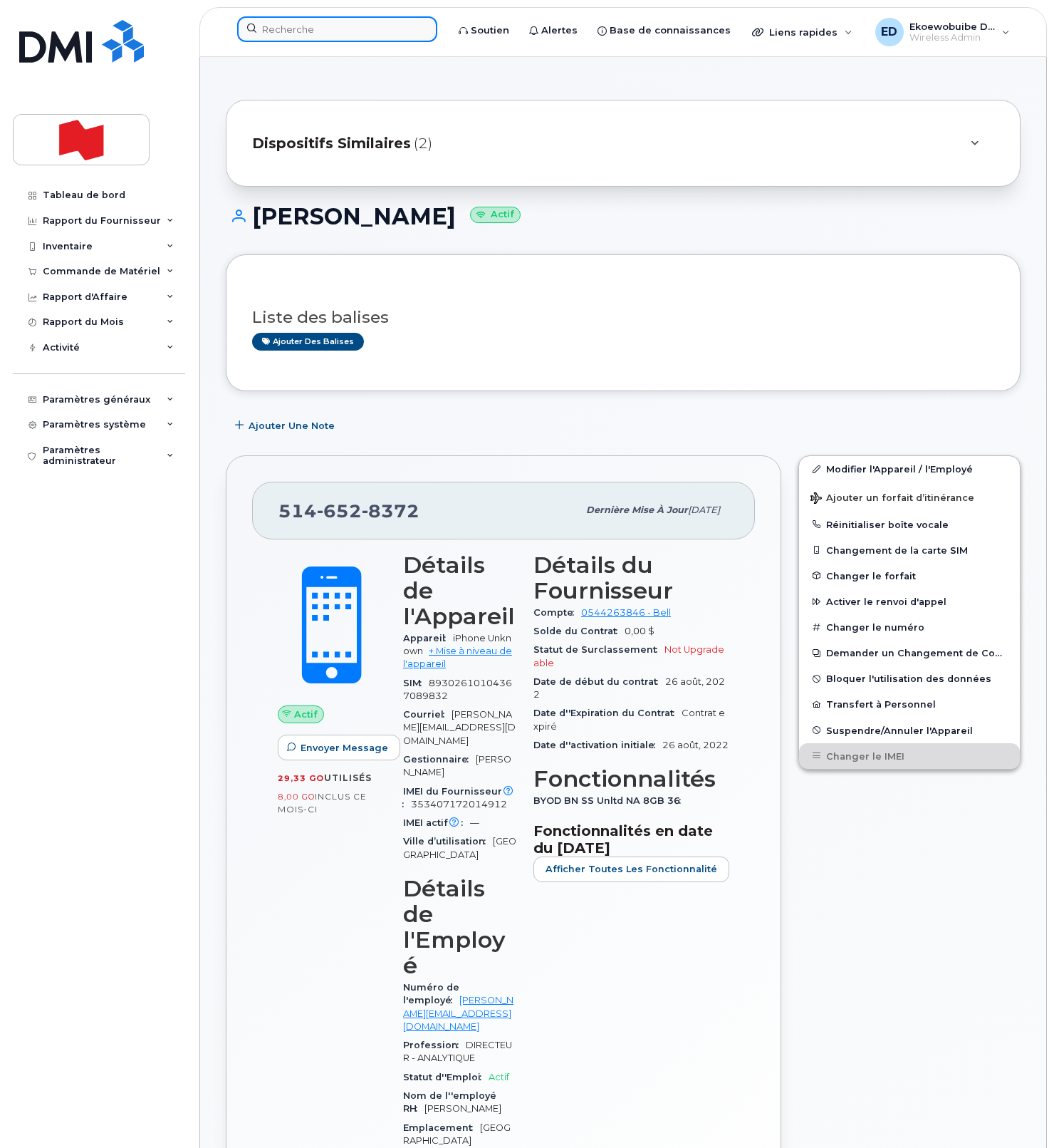
click at [327, 33] on input at bounding box center [337, 29] width 200 height 25
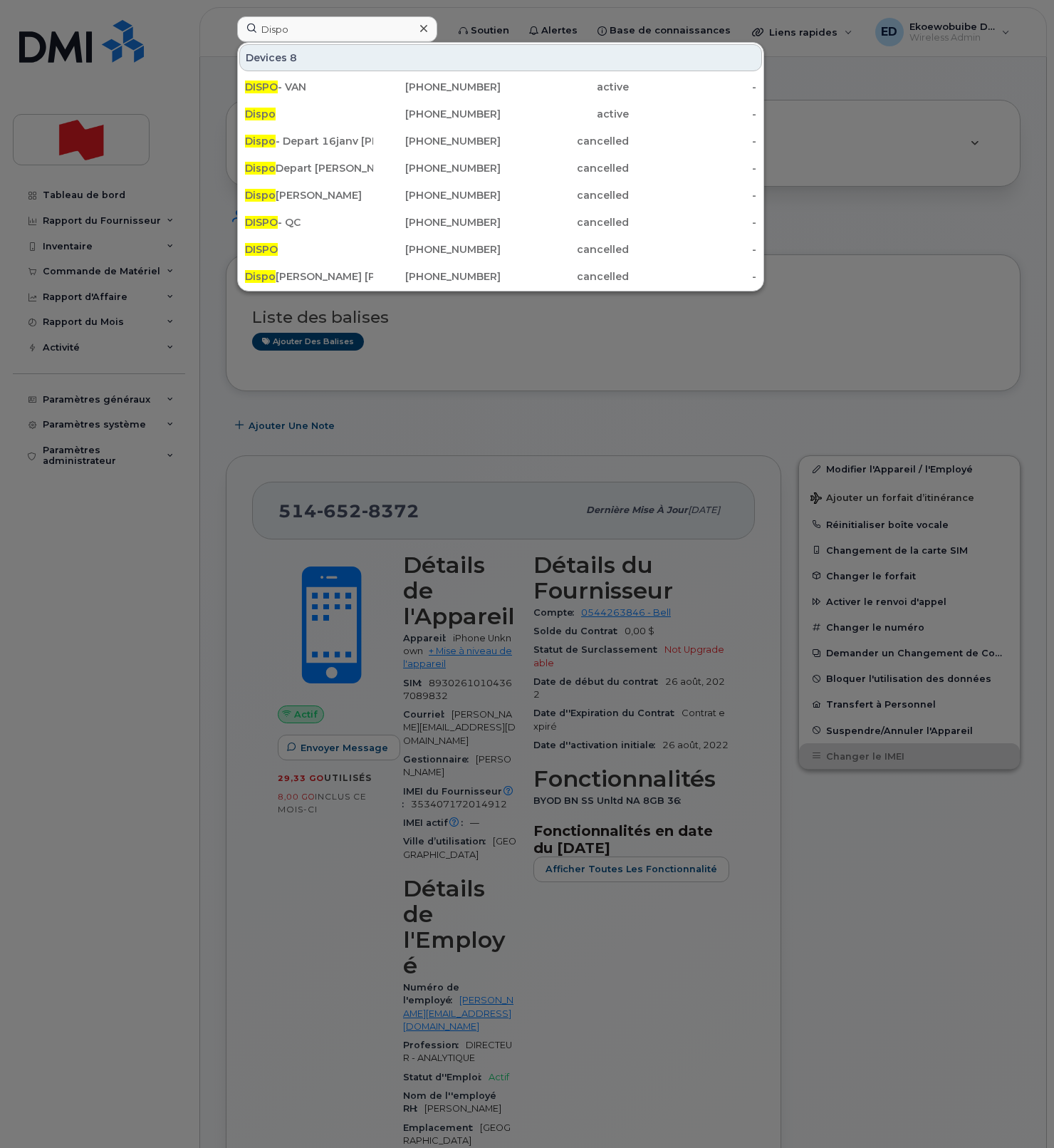
click at [486, 378] on div at bounding box center [527, 574] width 1054 height 1148
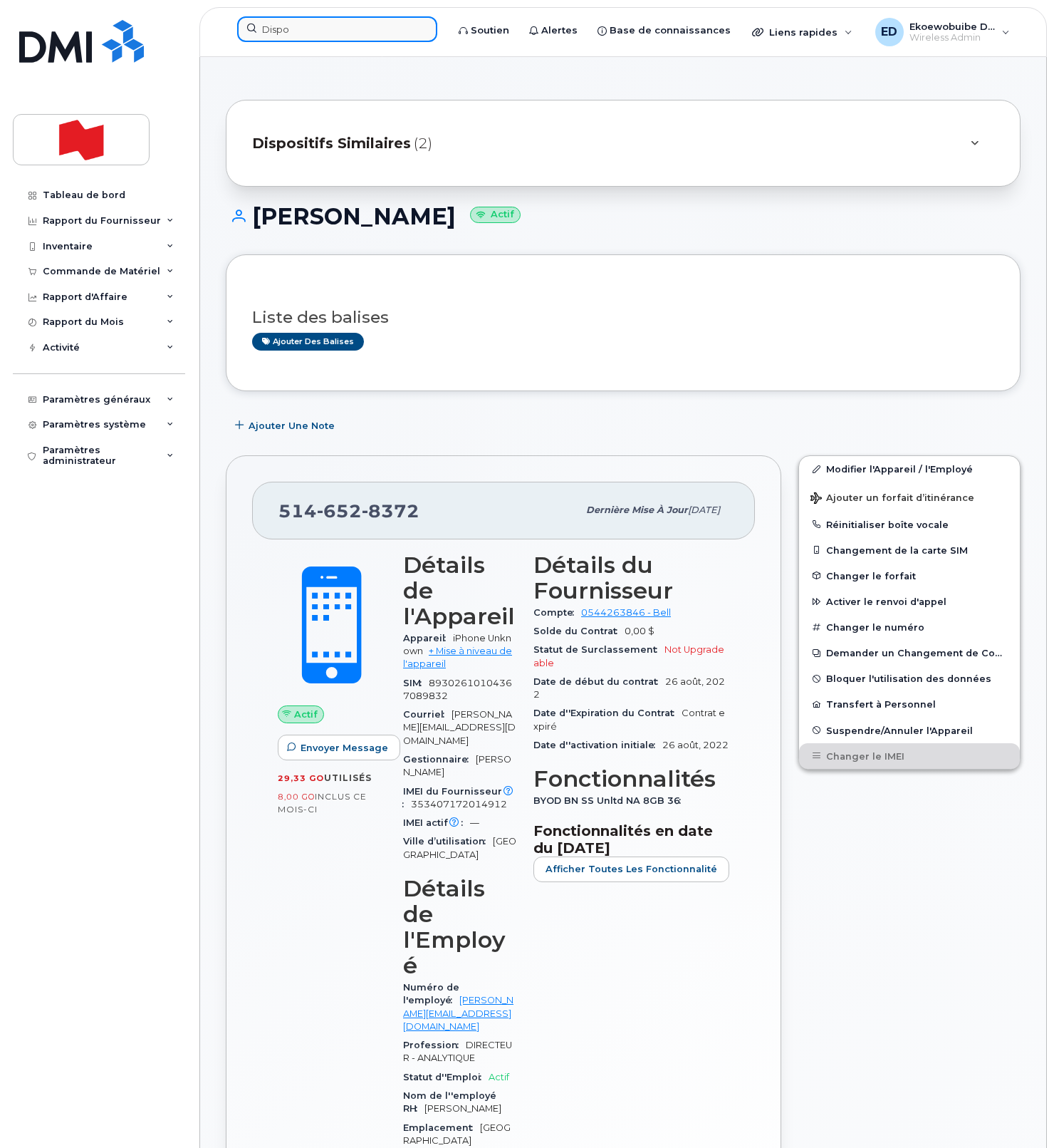
click at [290, 31] on input "Dispo" at bounding box center [337, 29] width 200 height 25
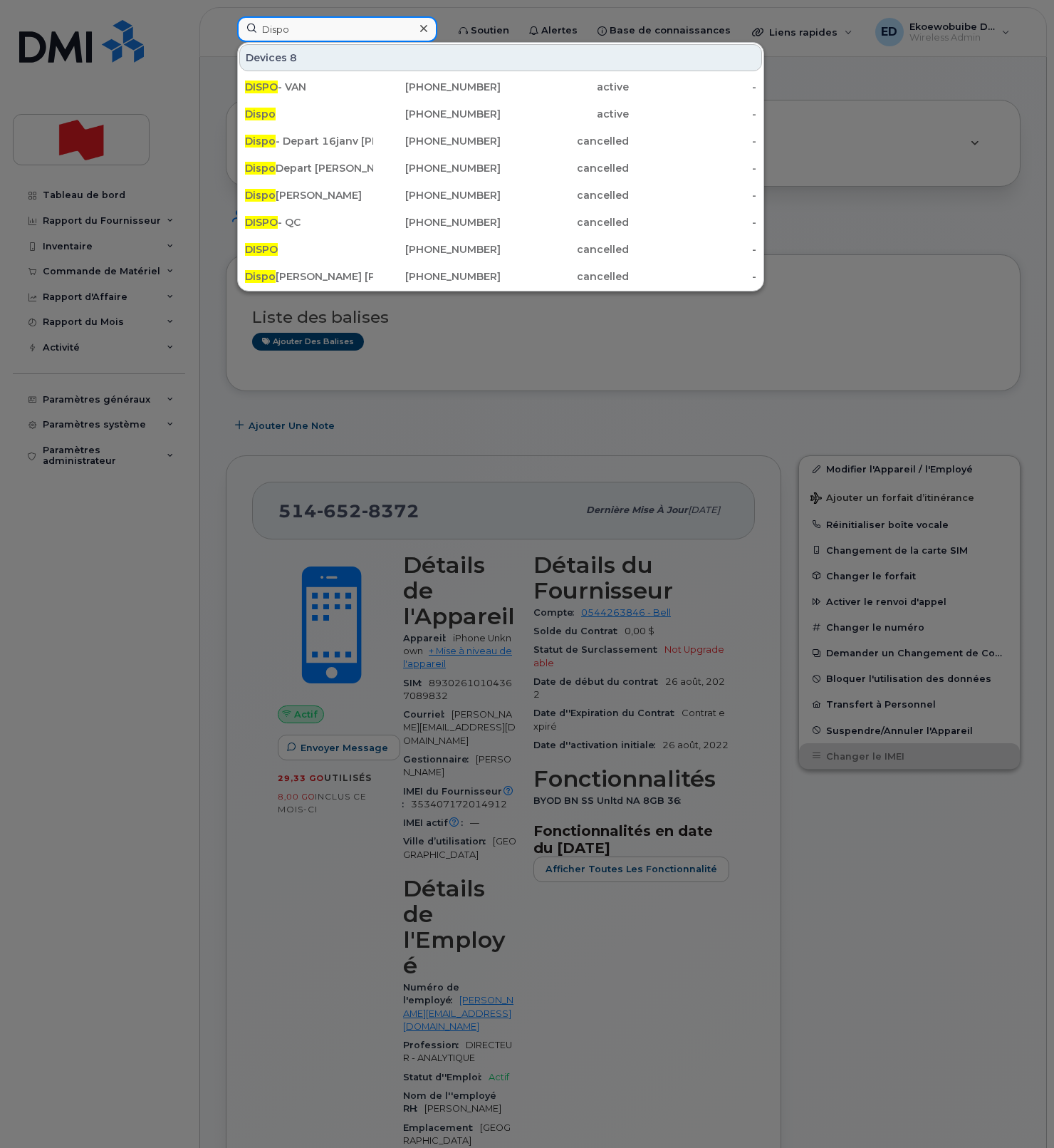
click at [290, 31] on input "Dispo" at bounding box center [337, 29] width 200 height 25
paste input "4374524980"
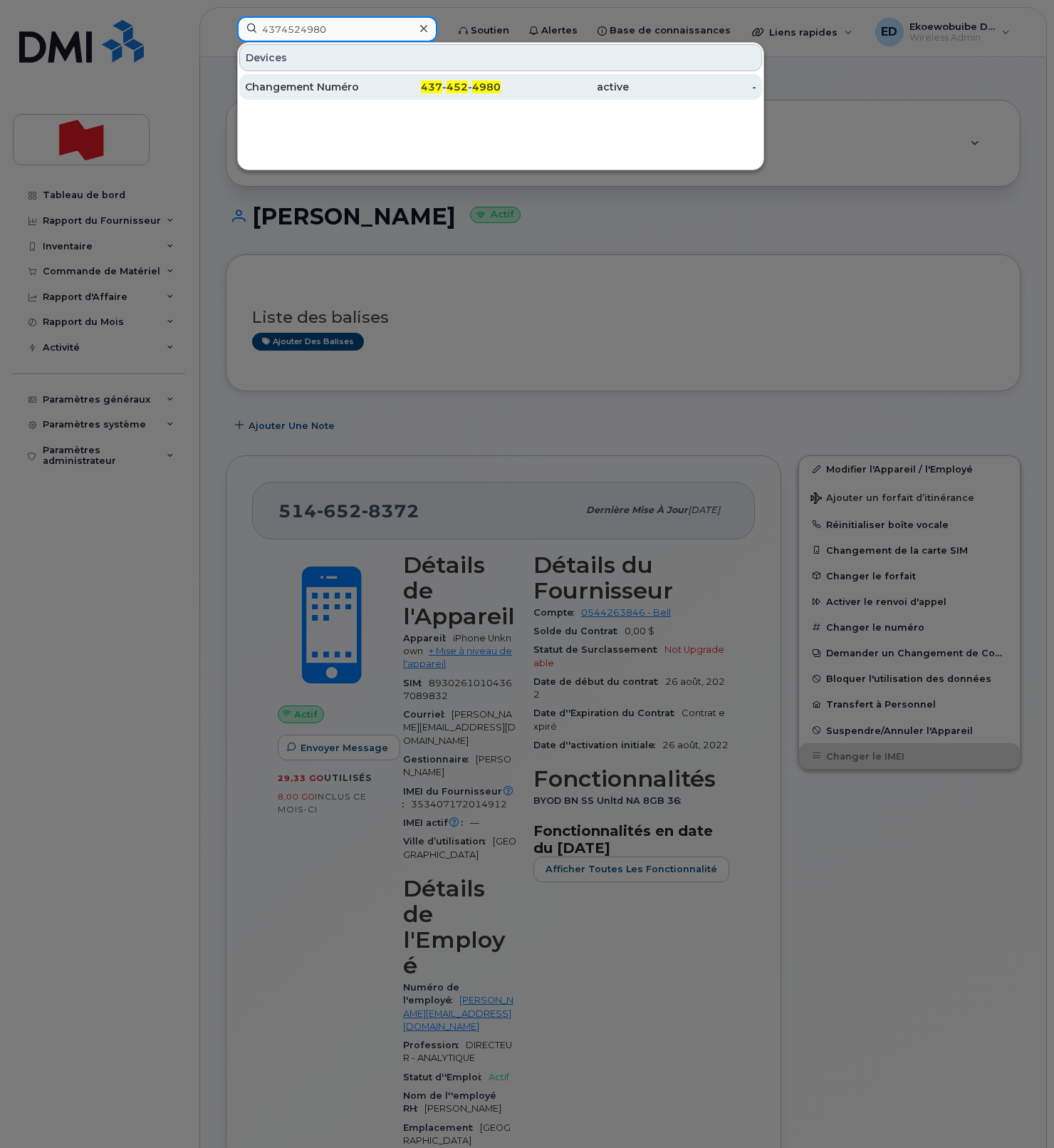
type input "4374524980"
click at [301, 86] on div "Changement Numéro" at bounding box center [309, 86] width 128 height 14
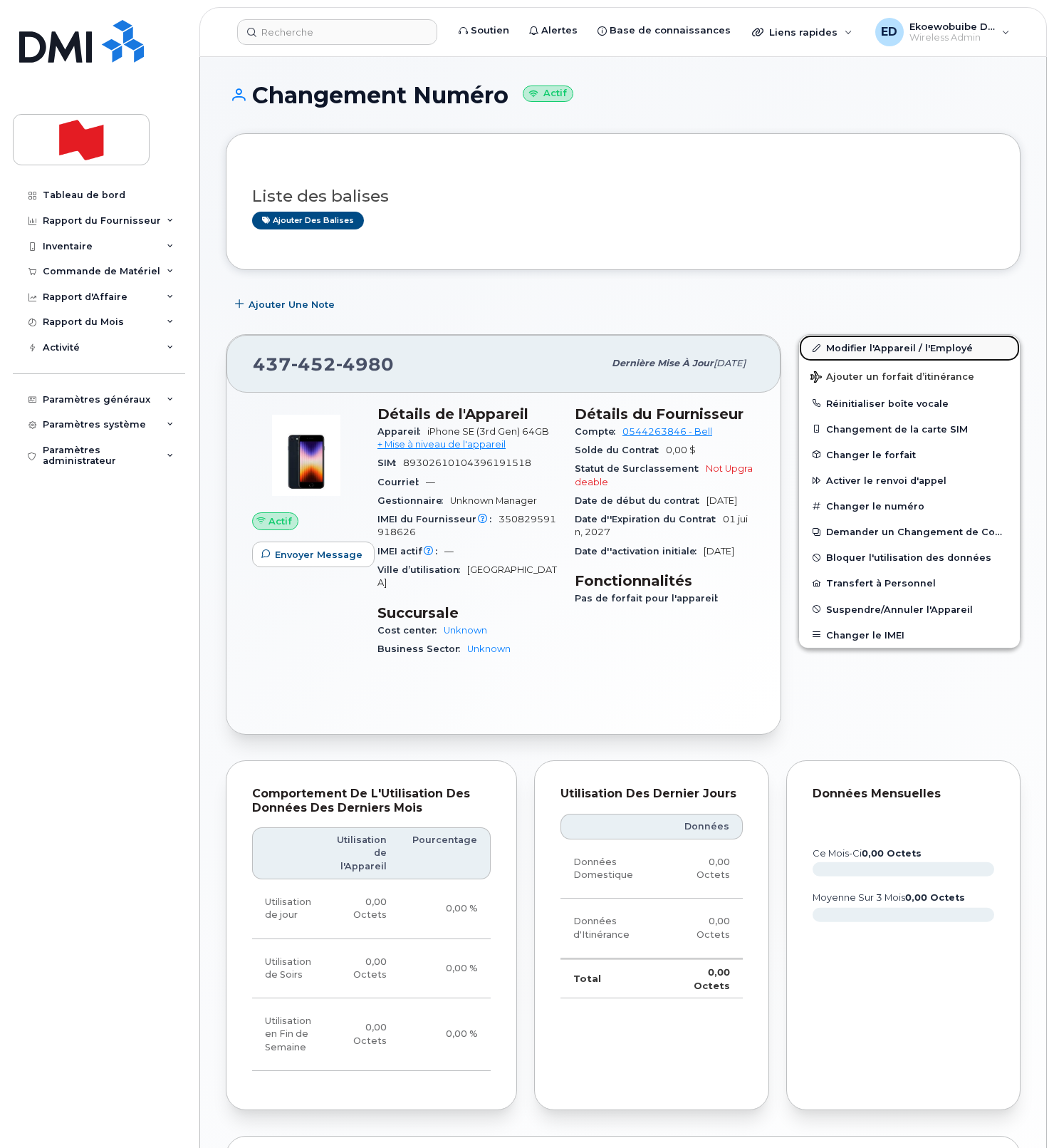
click at [846, 350] on link "Modifier l'Appareil / l'Employé" at bounding box center [909, 347] width 221 height 25
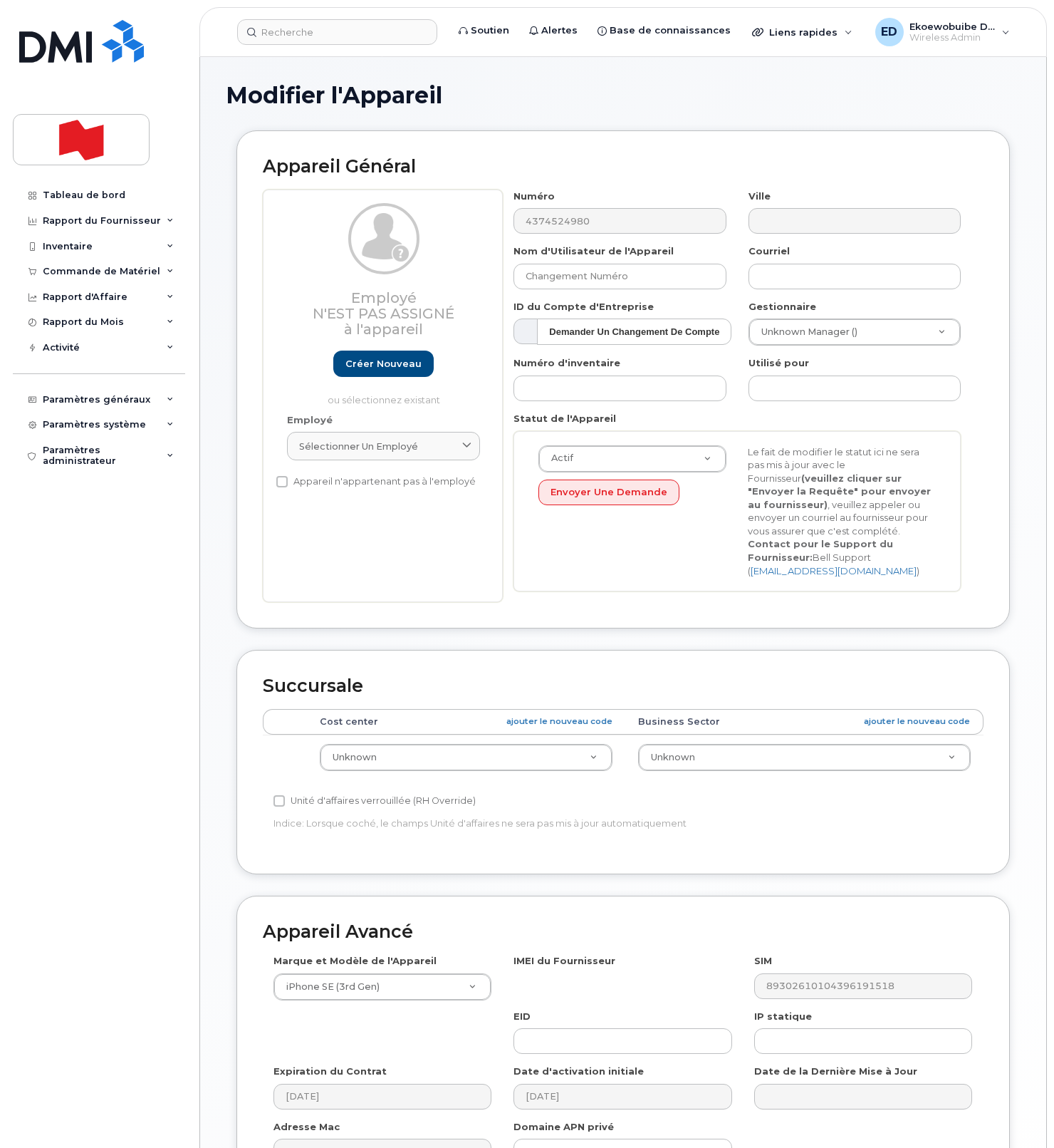
select select "22916206"
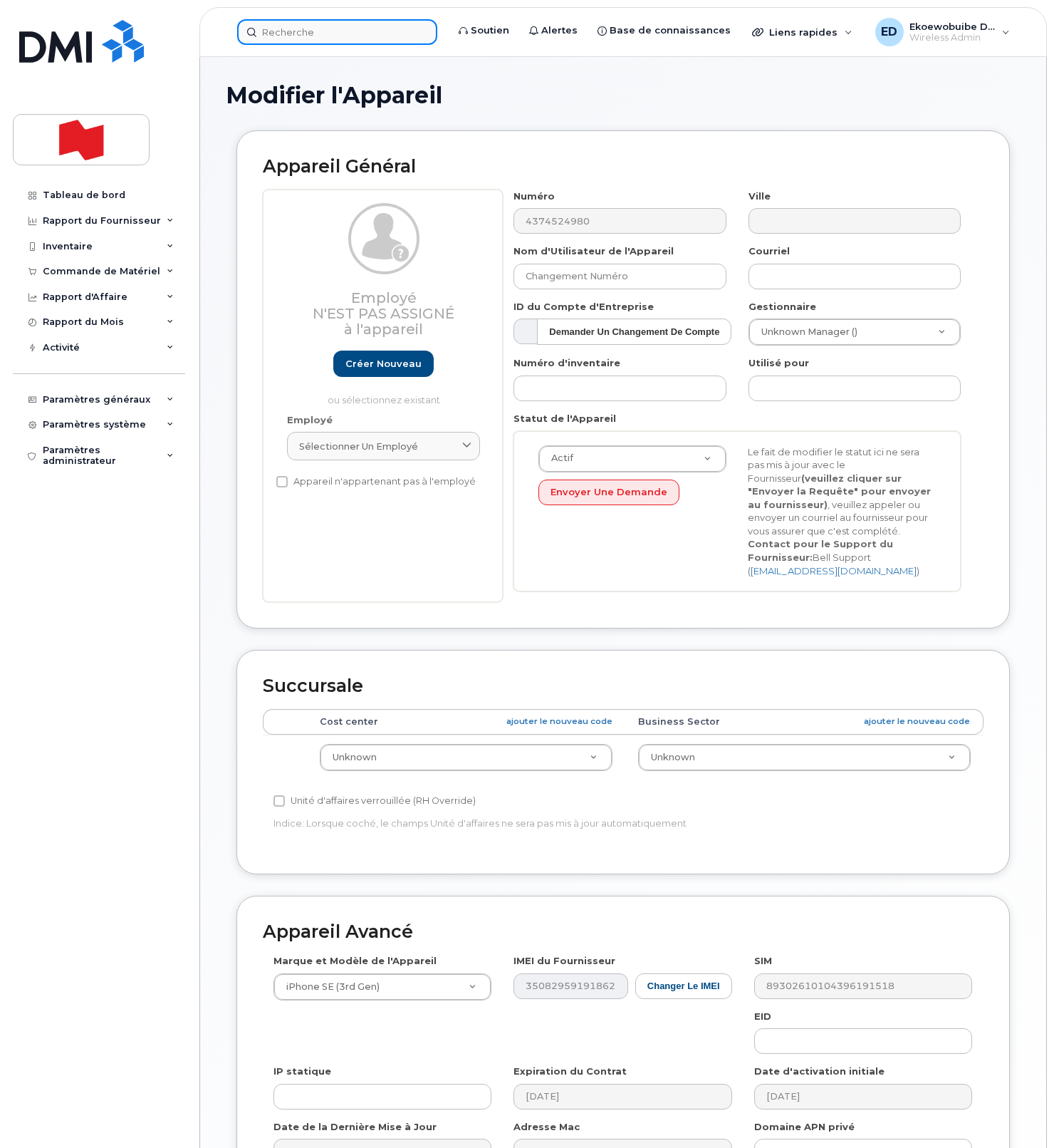
click at [343, 31] on input at bounding box center [337, 32] width 200 height 25
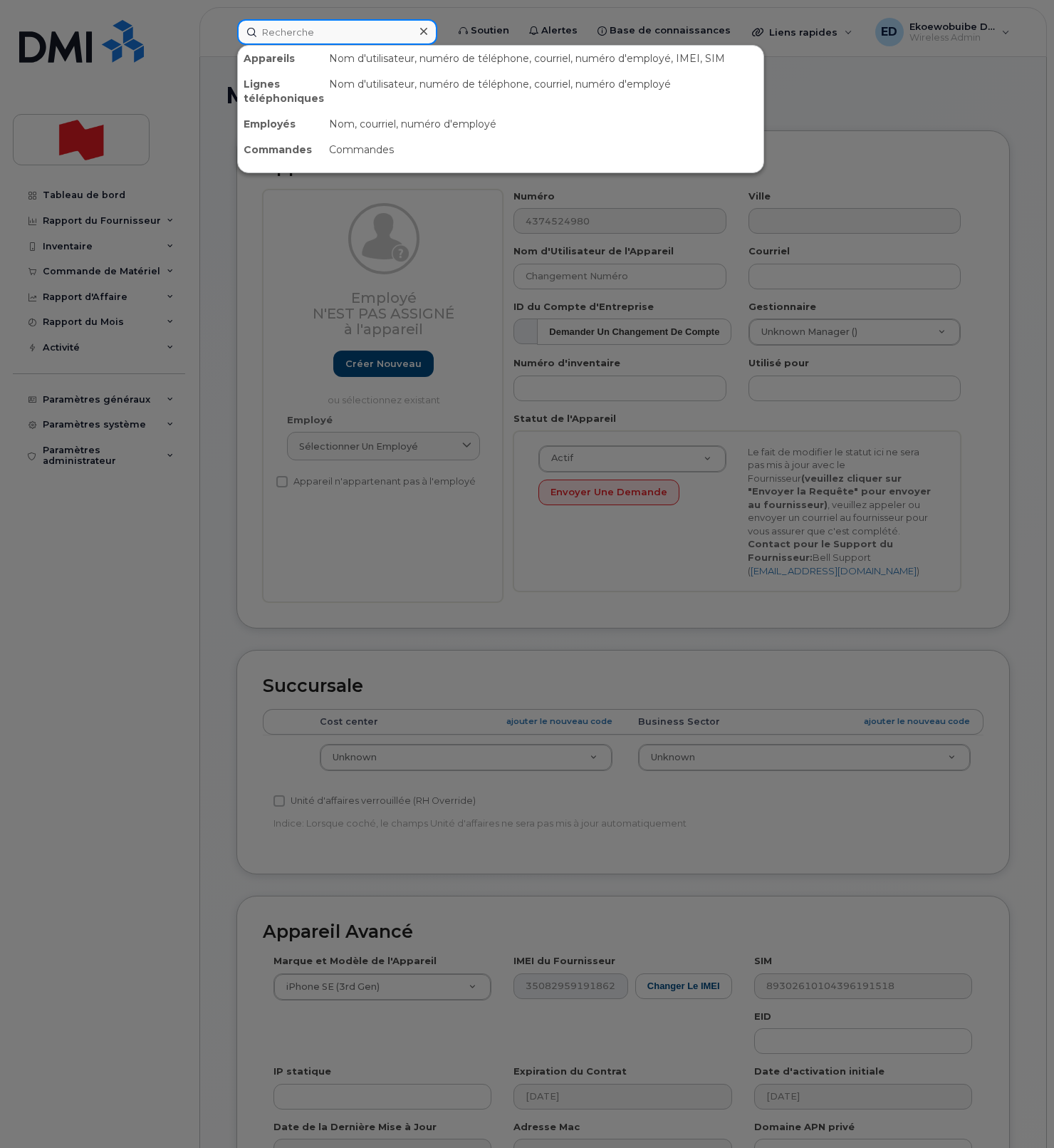
paste input "[PERSON_NAME]"
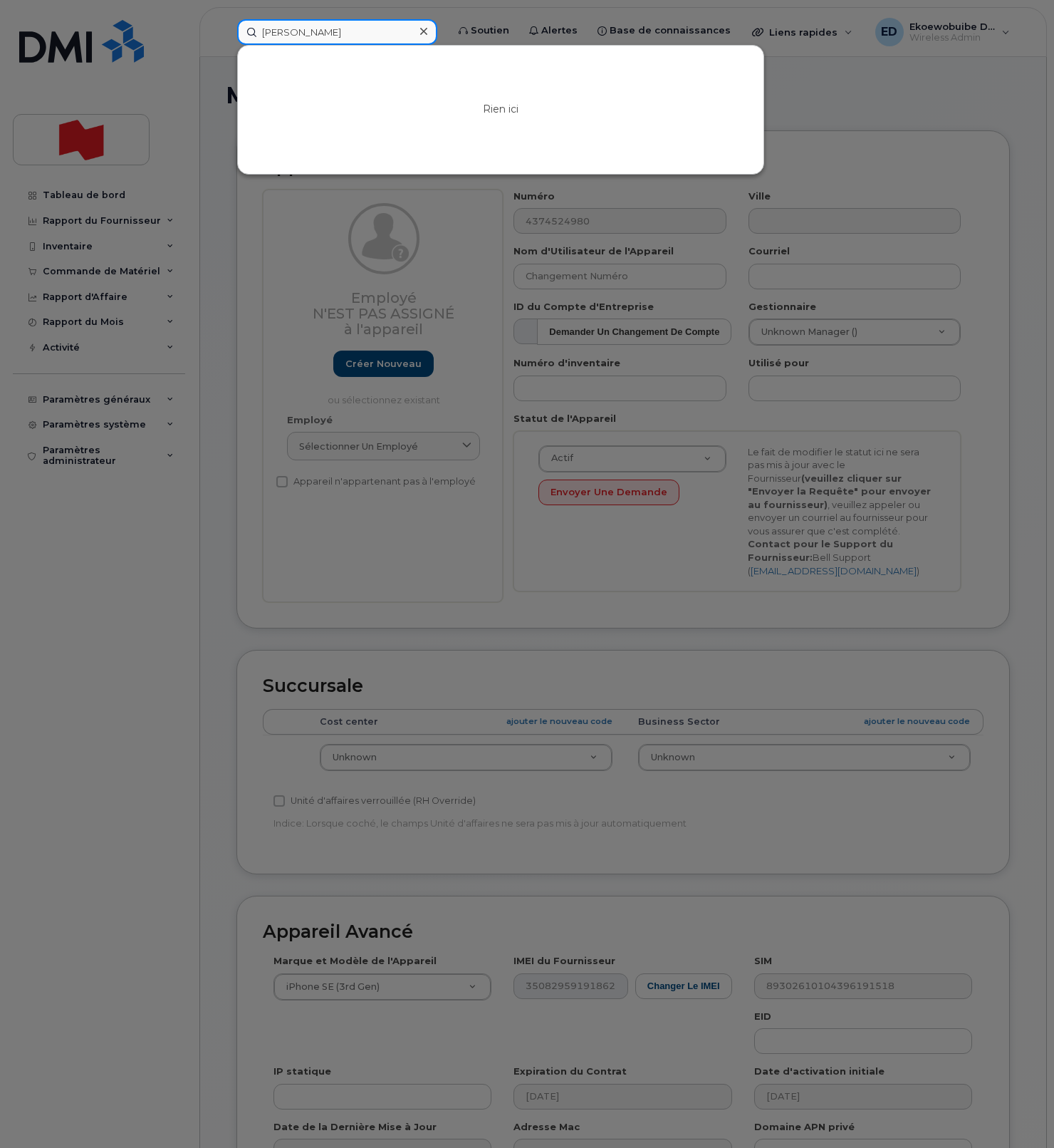
type input "[PERSON_NAME]"
click at [427, 30] on icon at bounding box center [424, 30] width 7 height 11
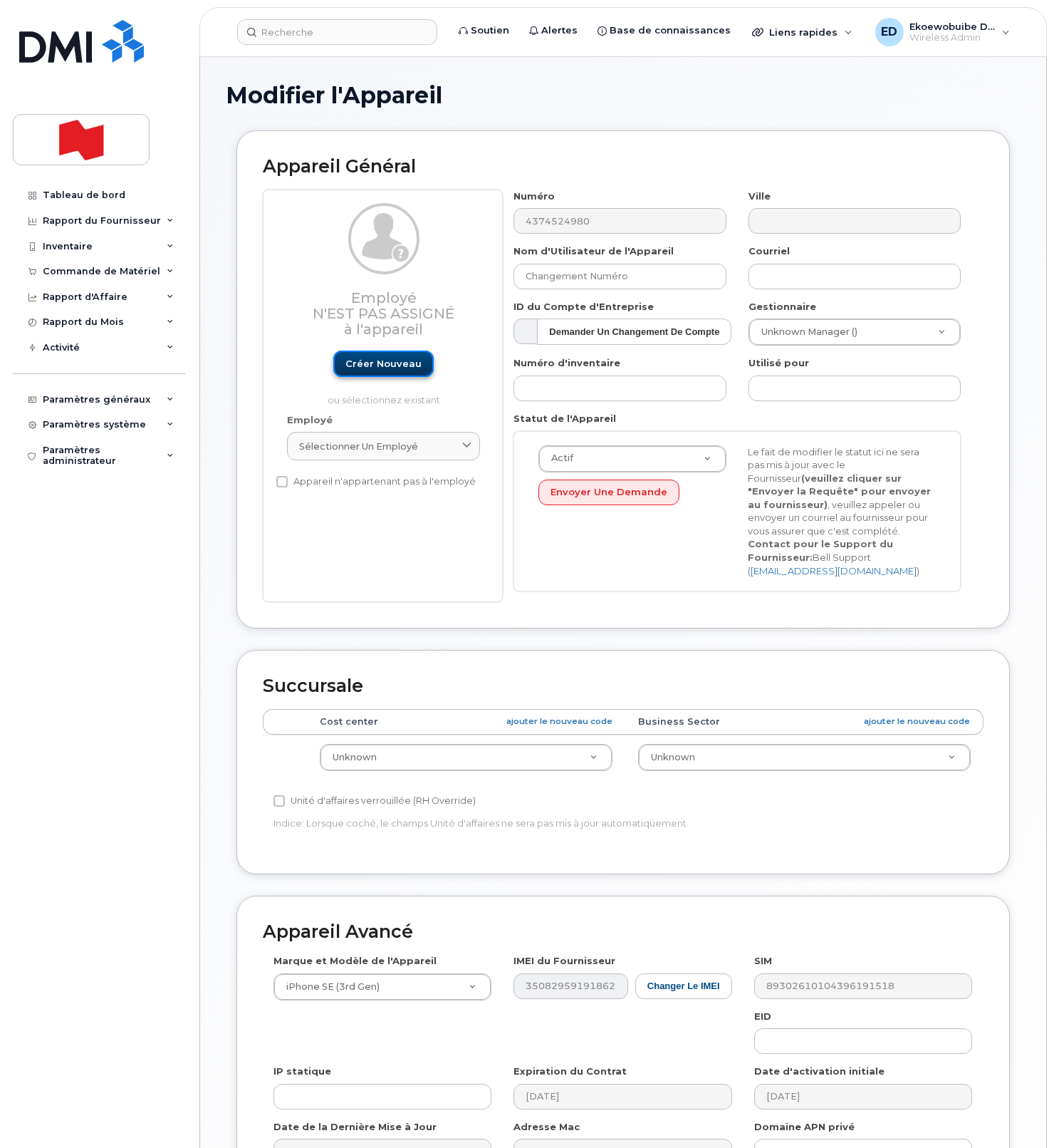
click at [392, 357] on link "Créer nouveau" at bounding box center [383, 363] width 100 height 26
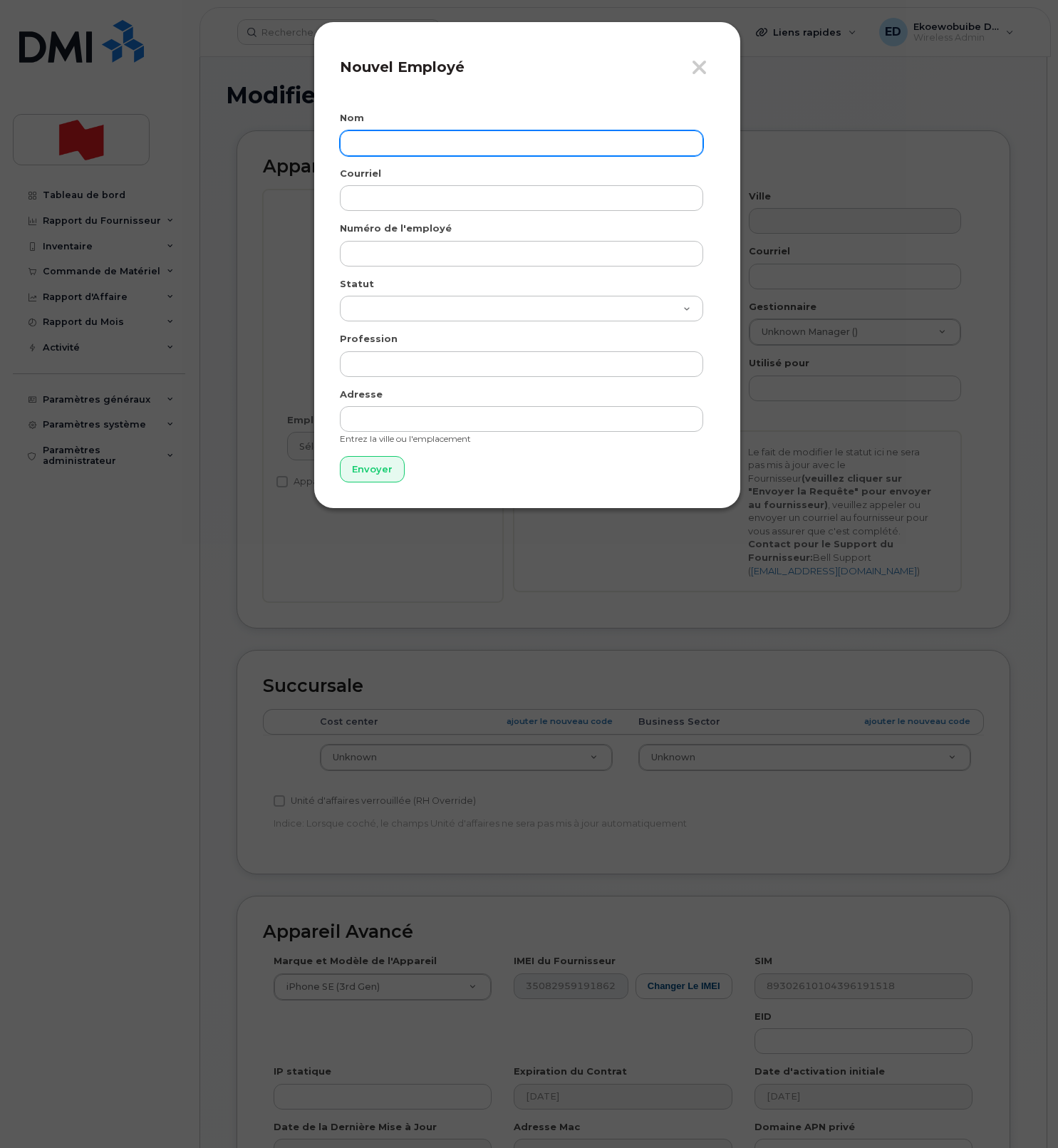
click at [387, 150] on input "text" at bounding box center [521, 143] width 364 height 25
paste input "[PERSON_NAME]"
type input "[PERSON_NAME]"
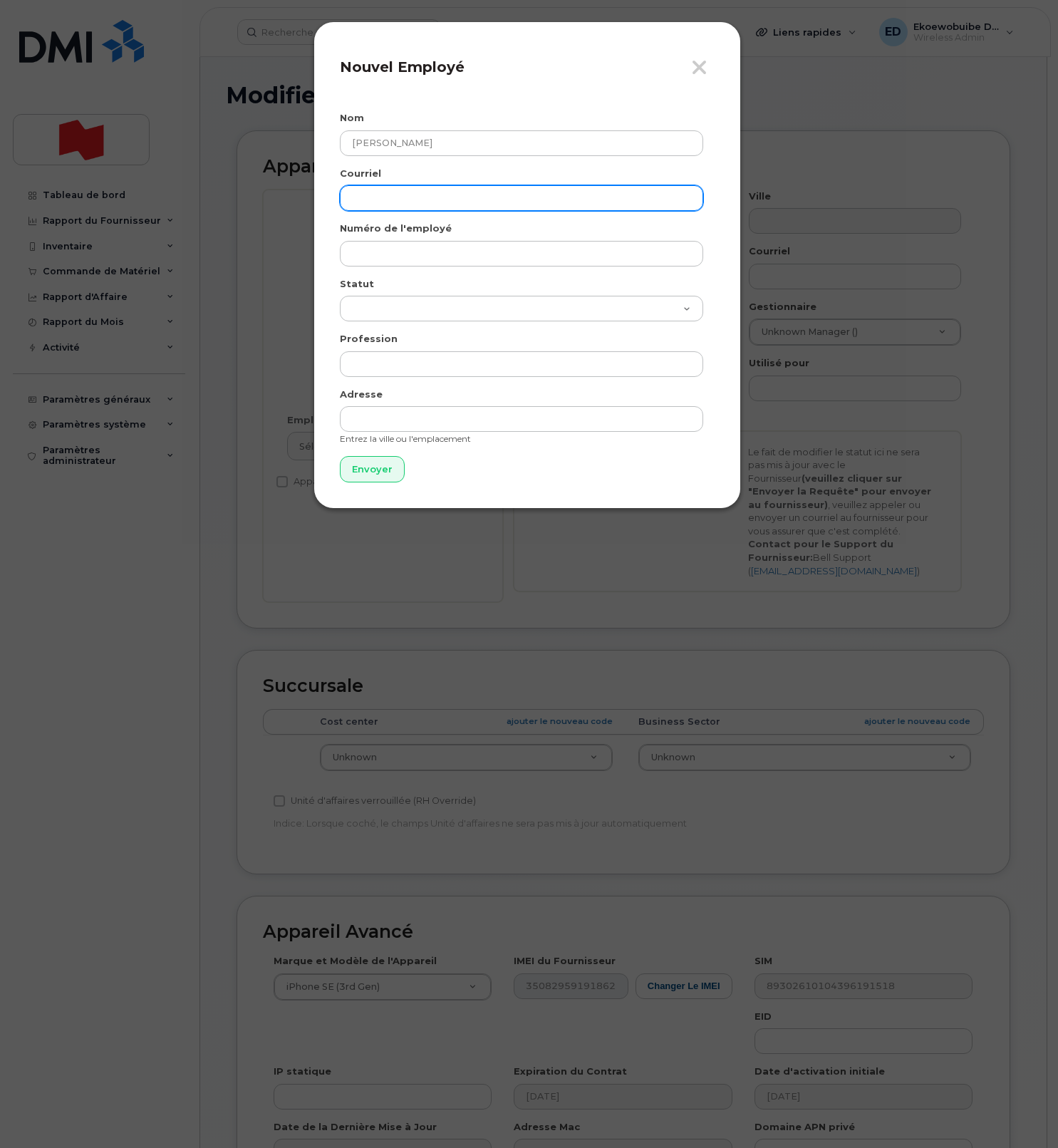
click at [388, 201] on input "email" at bounding box center [521, 198] width 364 height 25
paste input "[PERSON_NAME][EMAIL_ADDRESS][PERSON_NAME][DOMAIN_NAME]"
type input "[PERSON_NAME][EMAIL_ADDRESS][PERSON_NAME][DOMAIN_NAME]"
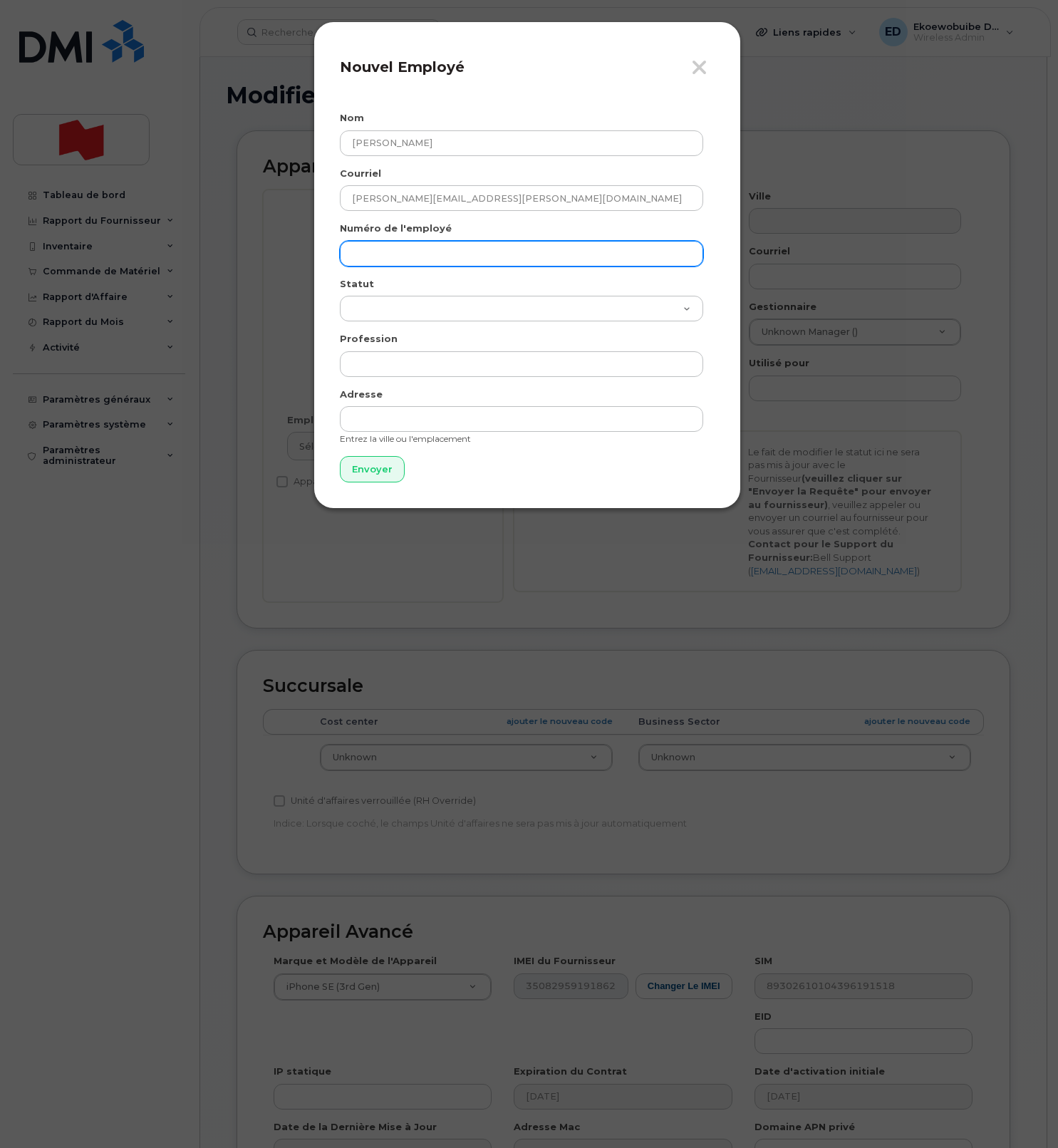
drag, startPoint x: 380, startPoint y: 252, endPoint x: 363, endPoint y: 254, distance: 17.1
click at [379, 252] on input "text" at bounding box center [521, 254] width 364 height 25
paste input "[PERSON_NAME][EMAIL_ADDRESS][PERSON_NAME][DOMAIN_NAME]"
type input "karee.chen@nbc.ca"
click at [371, 479] on input "Envoyer" at bounding box center [372, 468] width 65 height 26
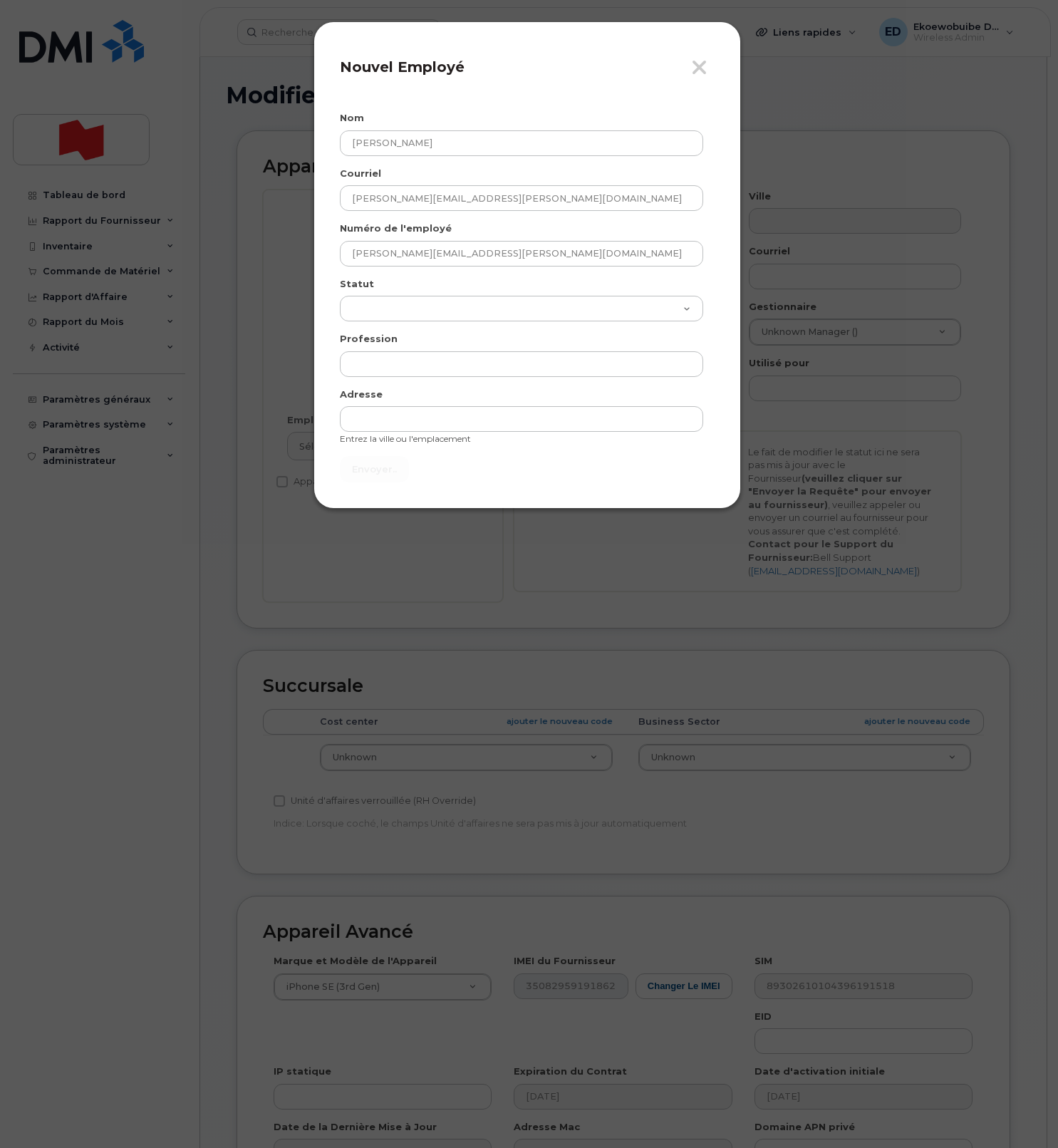
type input "Envoyer"
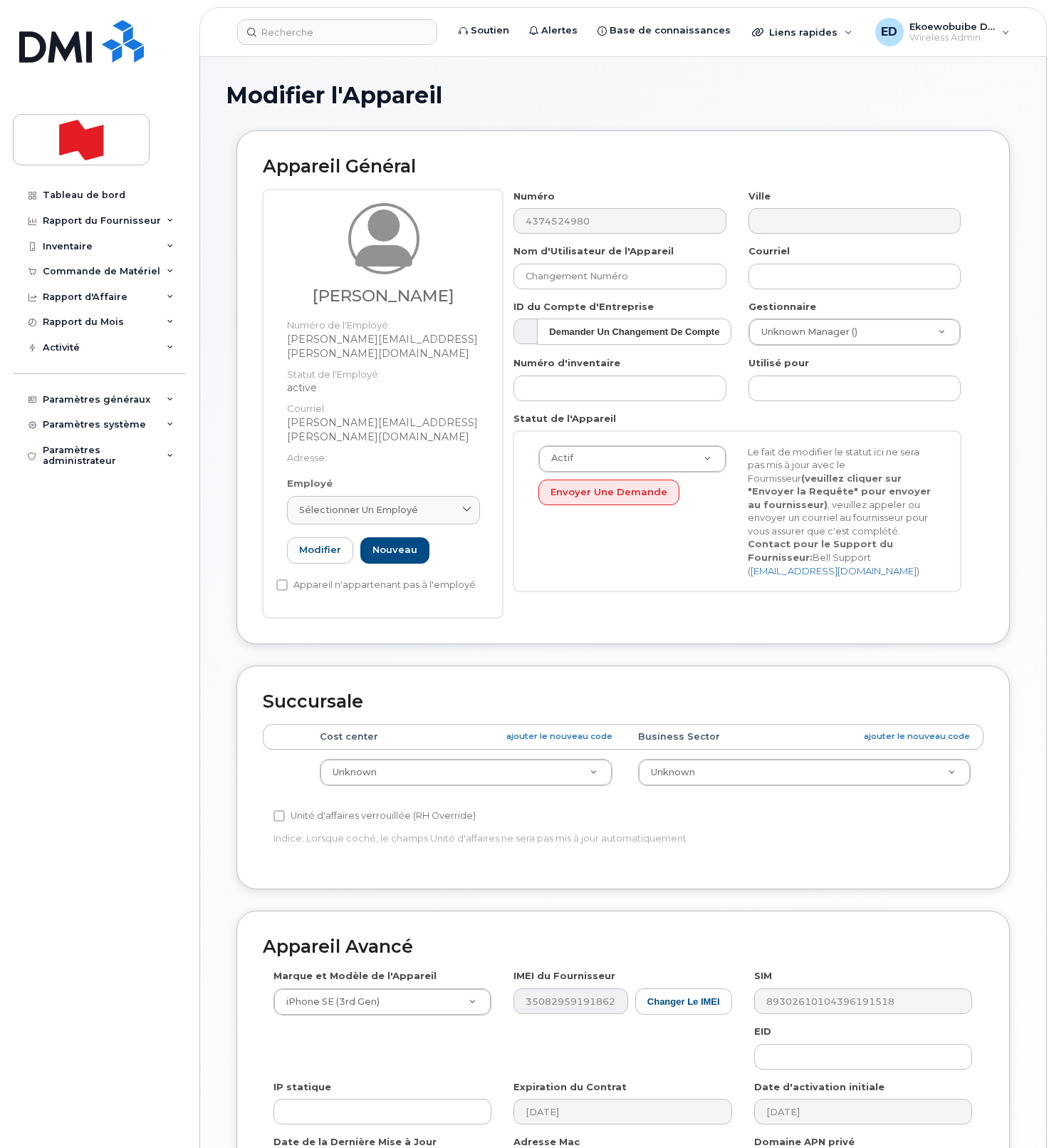
click at [415, 496] on link "Sélectionner un employé" at bounding box center [384, 510] width 193 height 28
paste input "karee.chen@nbc.ca"
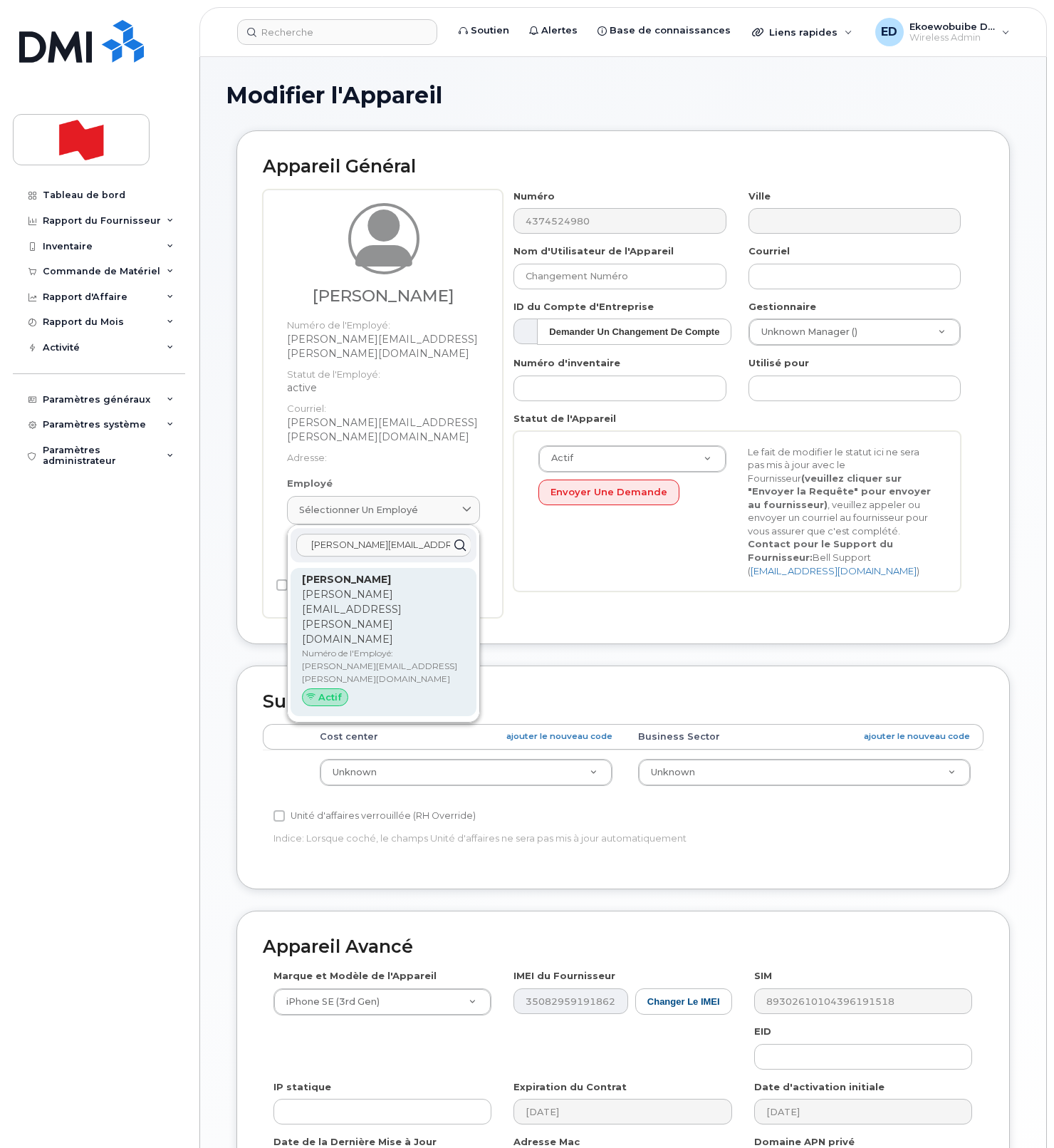
type input "karee.chen@nbc.ca"
click at [340, 647] on p "Numéro de l'Employé: karee.chen@nbc.ca" at bounding box center [383, 666] width 163 height 39
type input "karee.chen@nbc.ca"
type input "Karee Chen"
type input "karee.chen@nbc.ca"
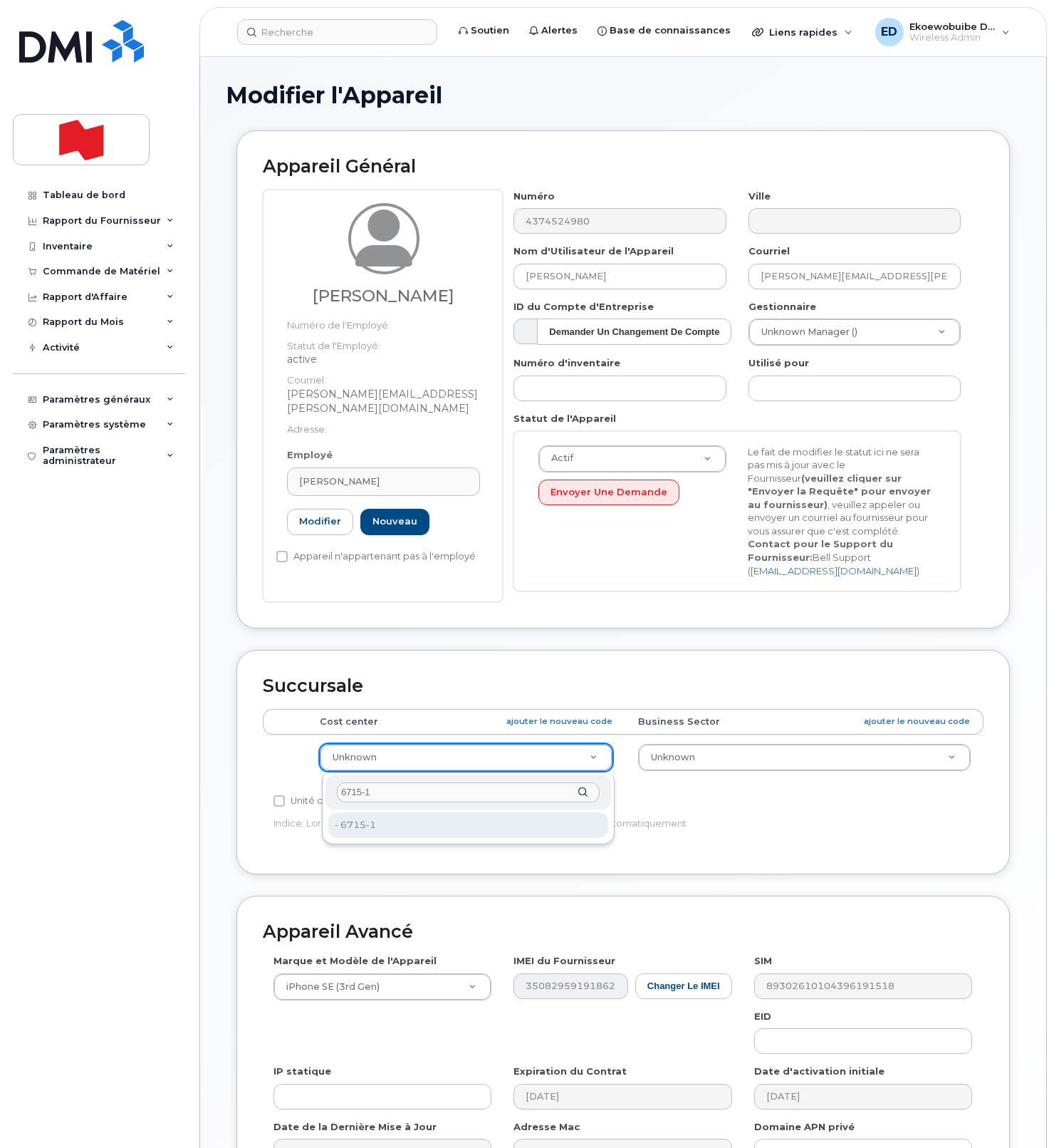
type input "6715-1"
type input "22916300"
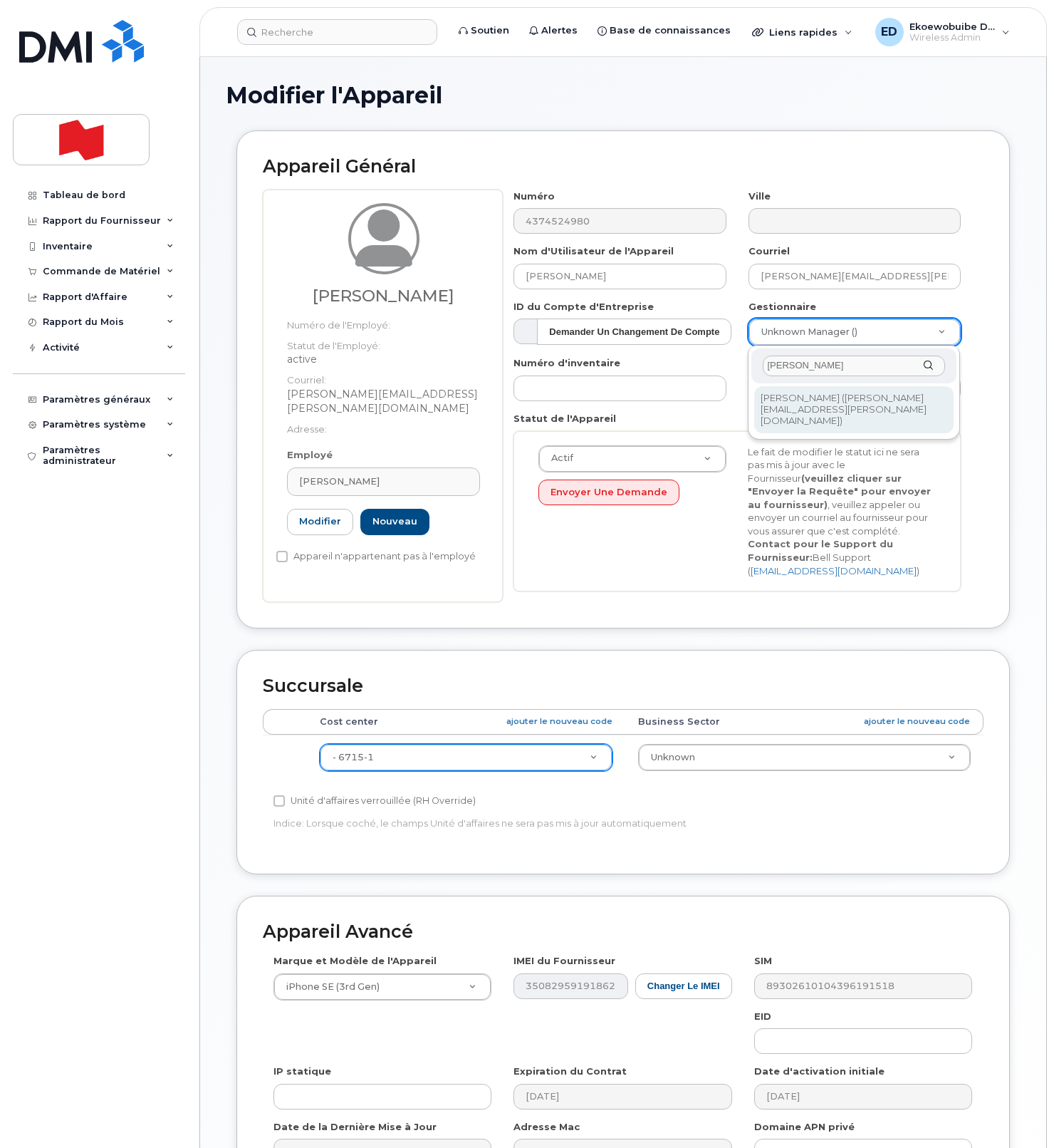
type input "Julie Griffin"
type input "1920752"
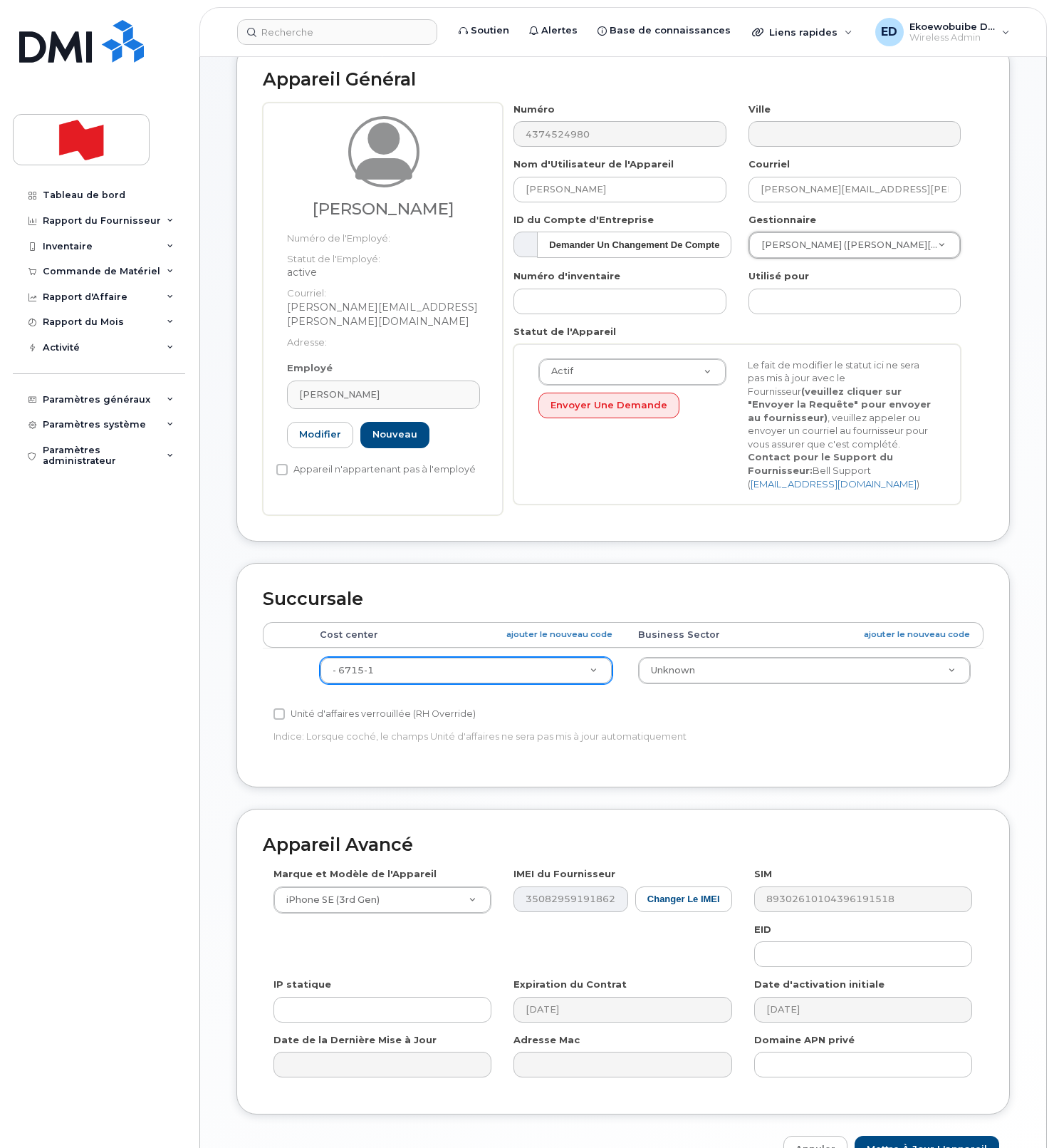
scroll to position [175, 0]
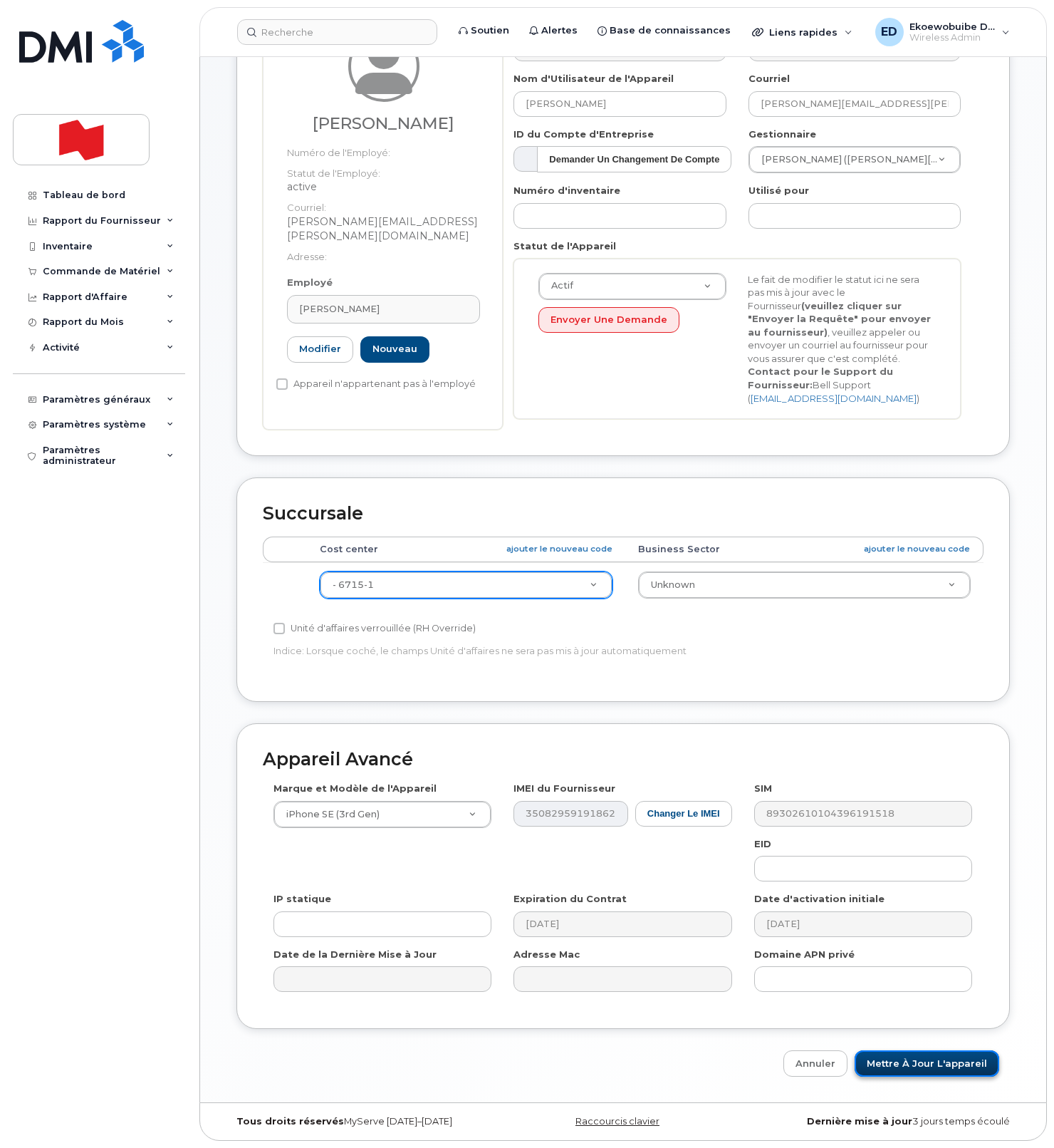
click at [902, 1060] on input "Mettre à jour l'appareil" at bounding box center [927, 1063] width 145 height 26
type input "Sauvegarde..."
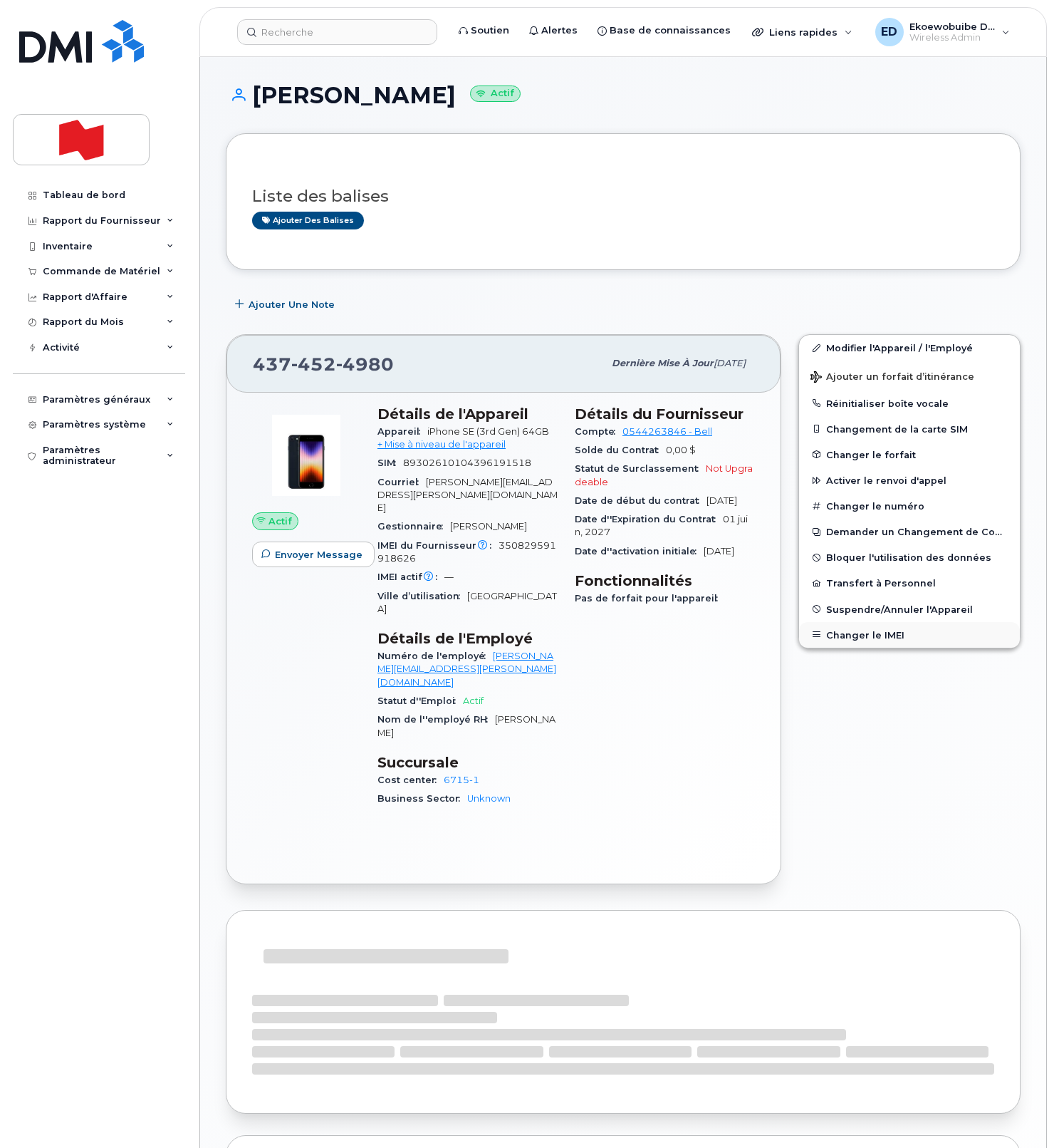
click at [850, 633] on button "Changer le IMEI" at bounding box center [909, 635] width 221 height 25
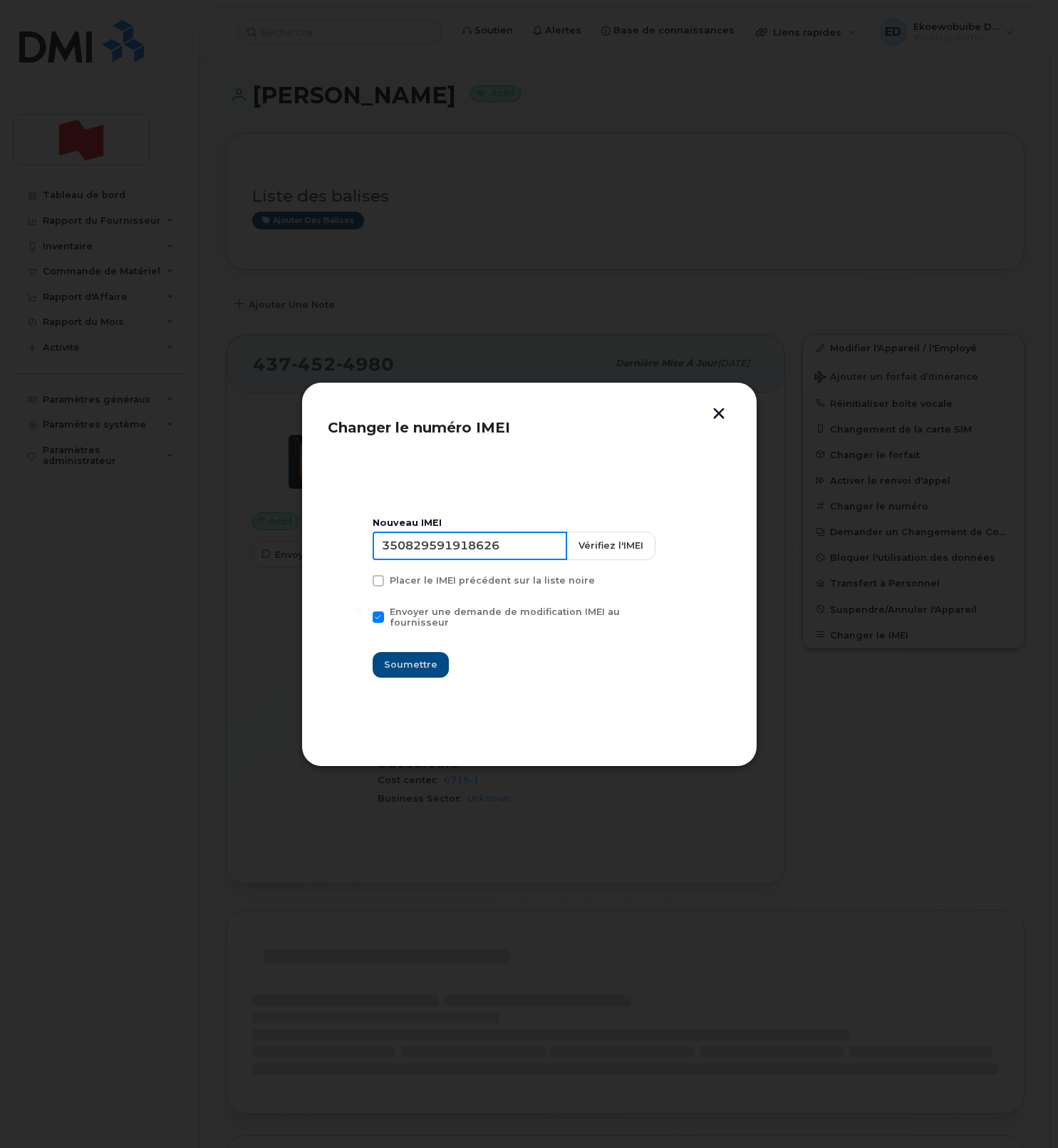
click at [491, 560] on input "350829591918626" at bounding box center [470, 546] width 195 height 28
type input "354216331418404"
click at [418, 657] on span "Soumettre" at bounding box center [411, 664] width 54 height 13
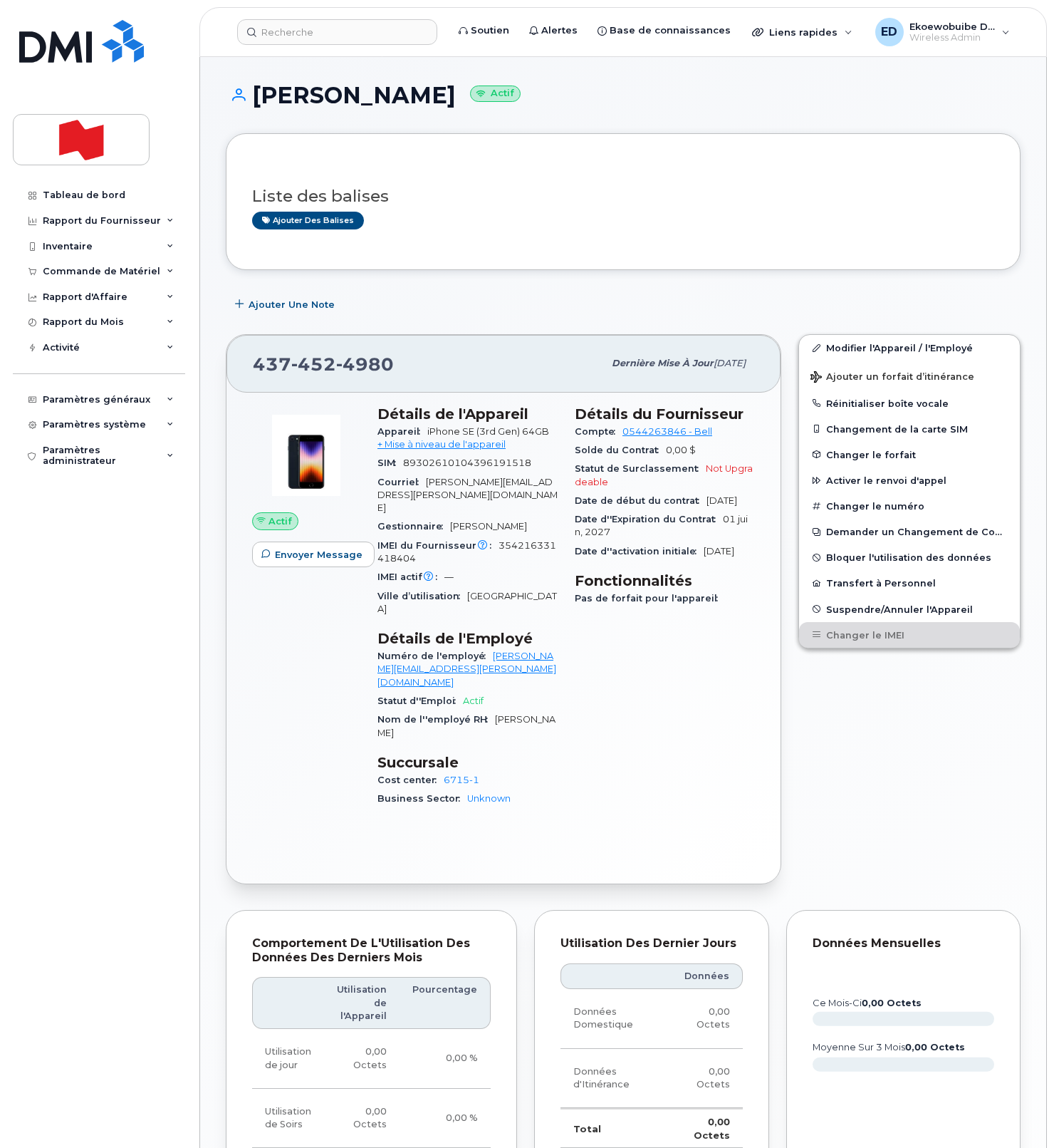
click at [521, 203] on h3 "Liste des balises" at bounding box center [623, 196] width 743 height 18
drag, startPoint x: 358, startPoint y: 370, endPoint x: 250, endPoint y: 370, distance: 108.0
click at [250, 370] on div "437 452 4980 Dernière mise à jour 10 oct., 2025" at bounding box center [504, 363] width 555 height 57
copy span "437 452 4980"
click at [471, 186] on div "Liste des balises Ajouter des balises" at bounding box center [623, 202] width 743 height 55
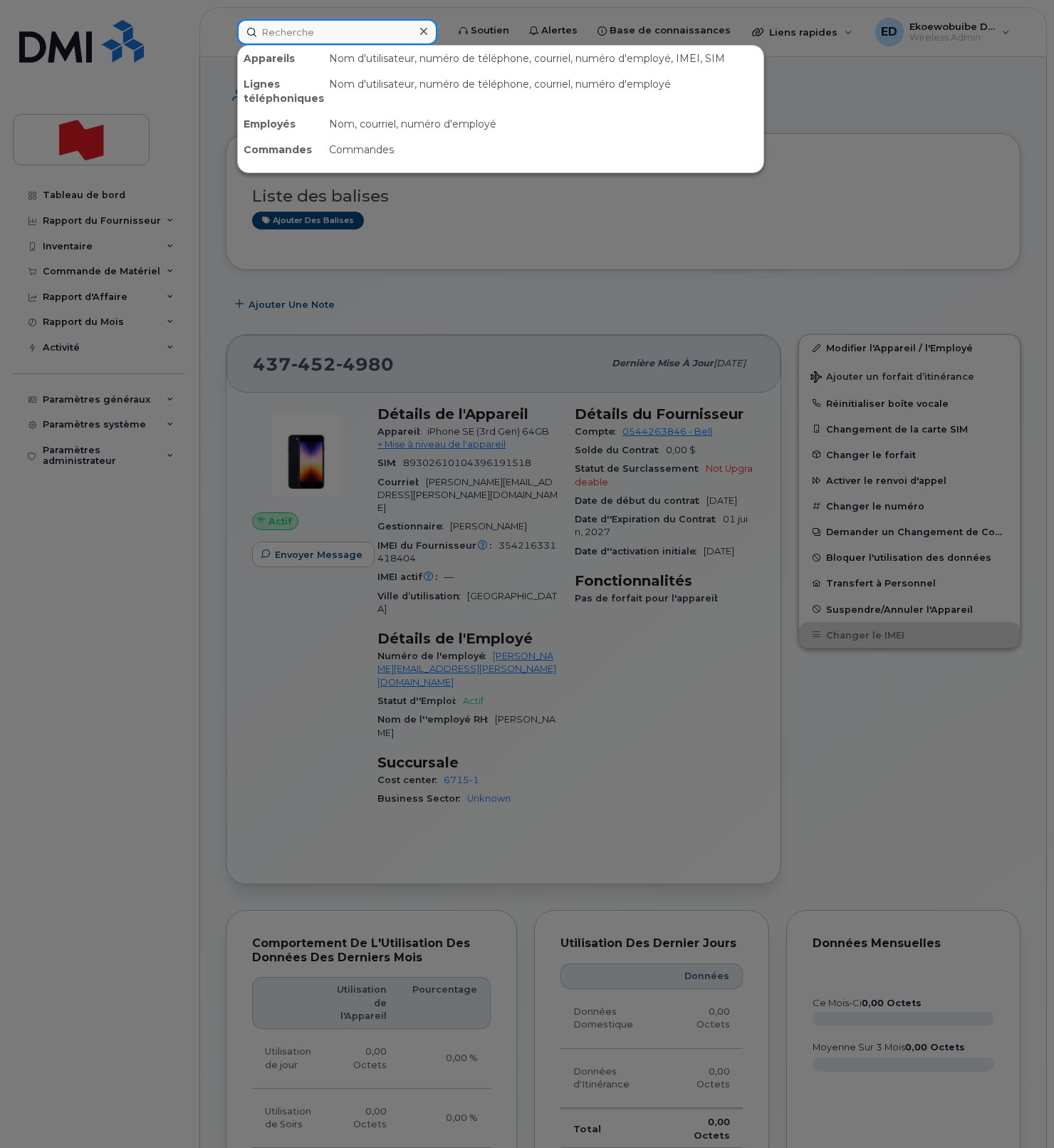
click at [340, 36] on input at bounding box center [337, 32] width 200 height 25
paste input "Jimmy Nassif"
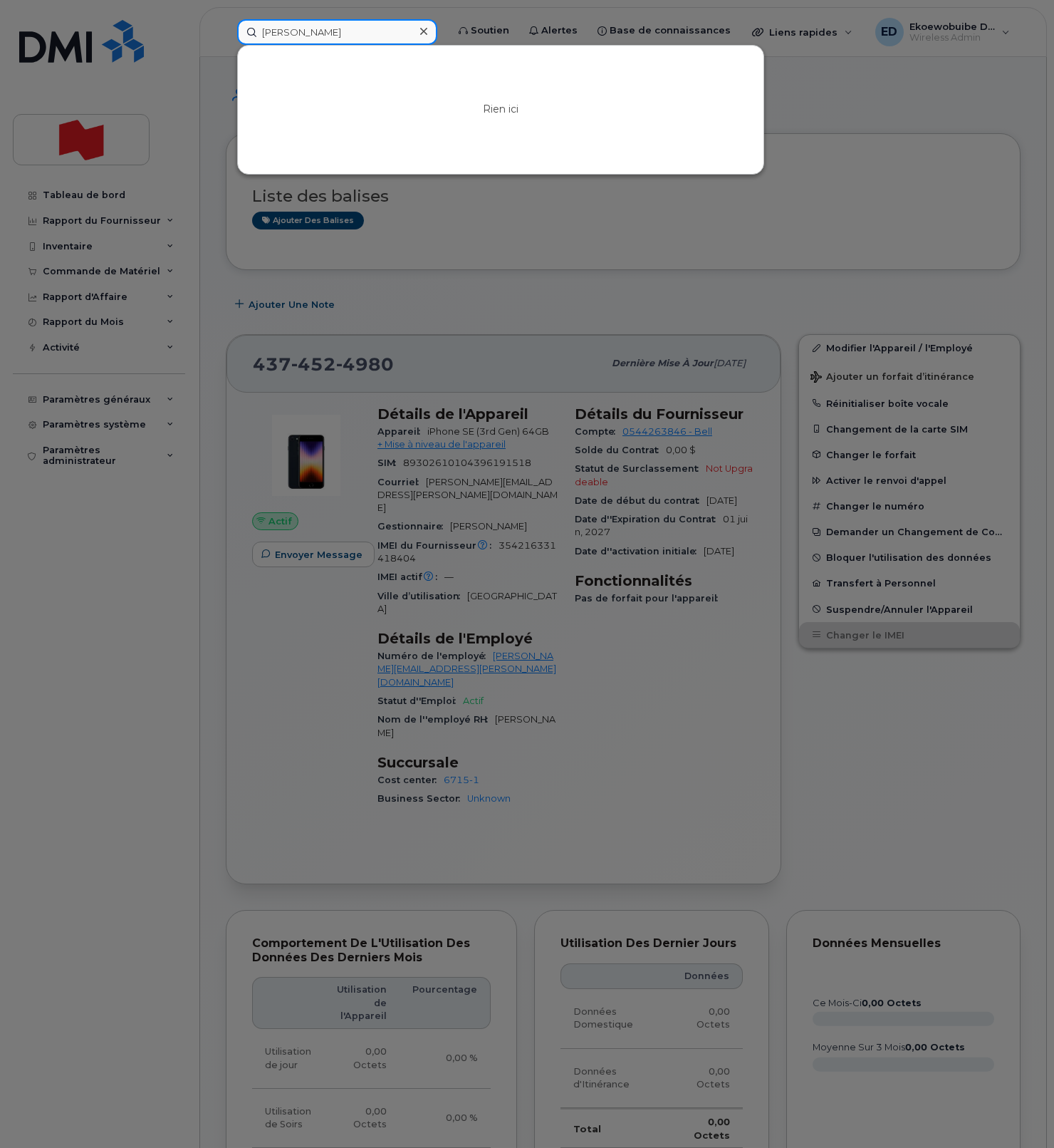
type input "Jimmy Nassif"
click at [427, 30] on icon at bounding box center [424, 31] width 7 height 7
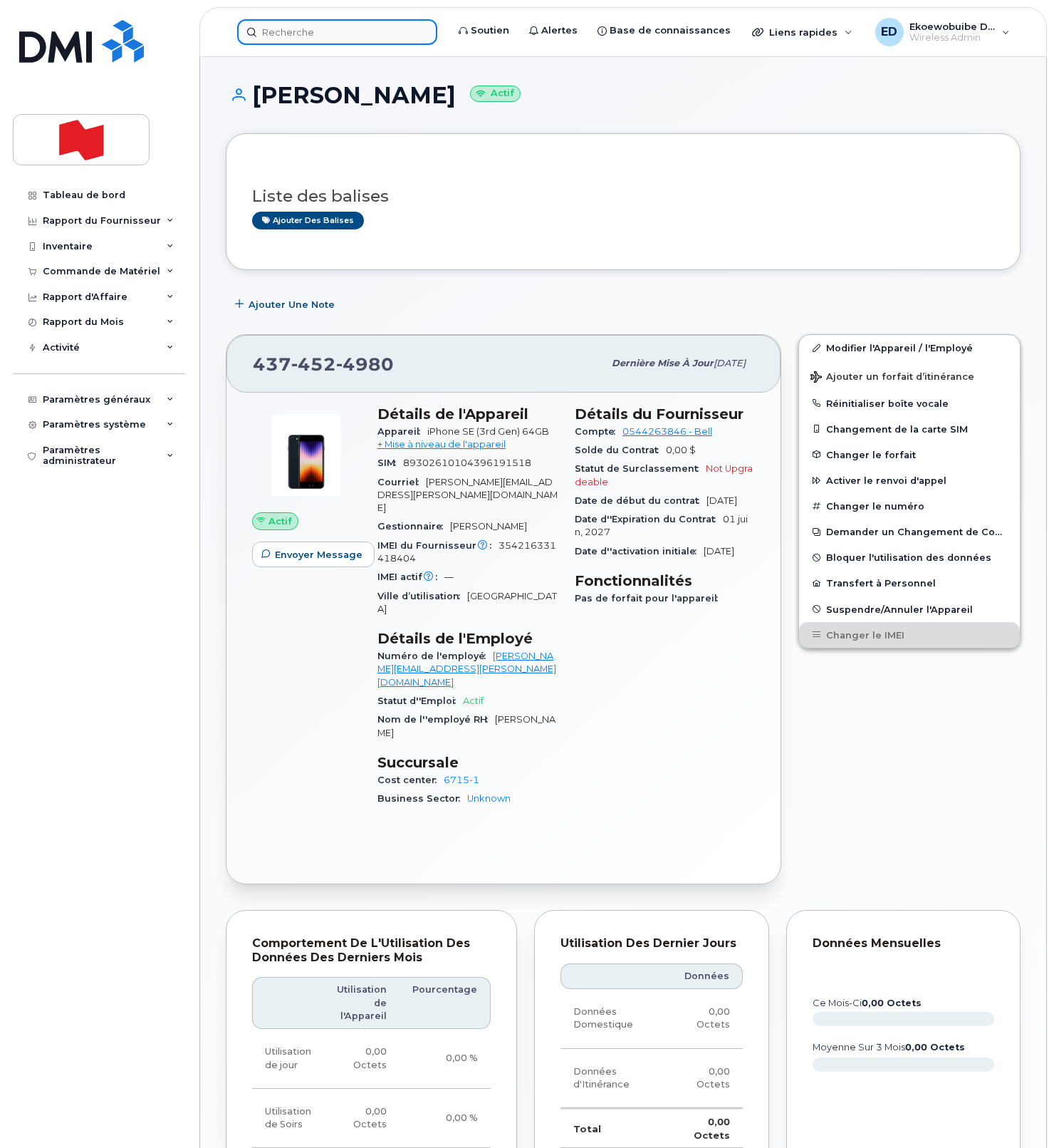
click at [285, 37] on input at bounding box center [337, 32] width 200 height 25
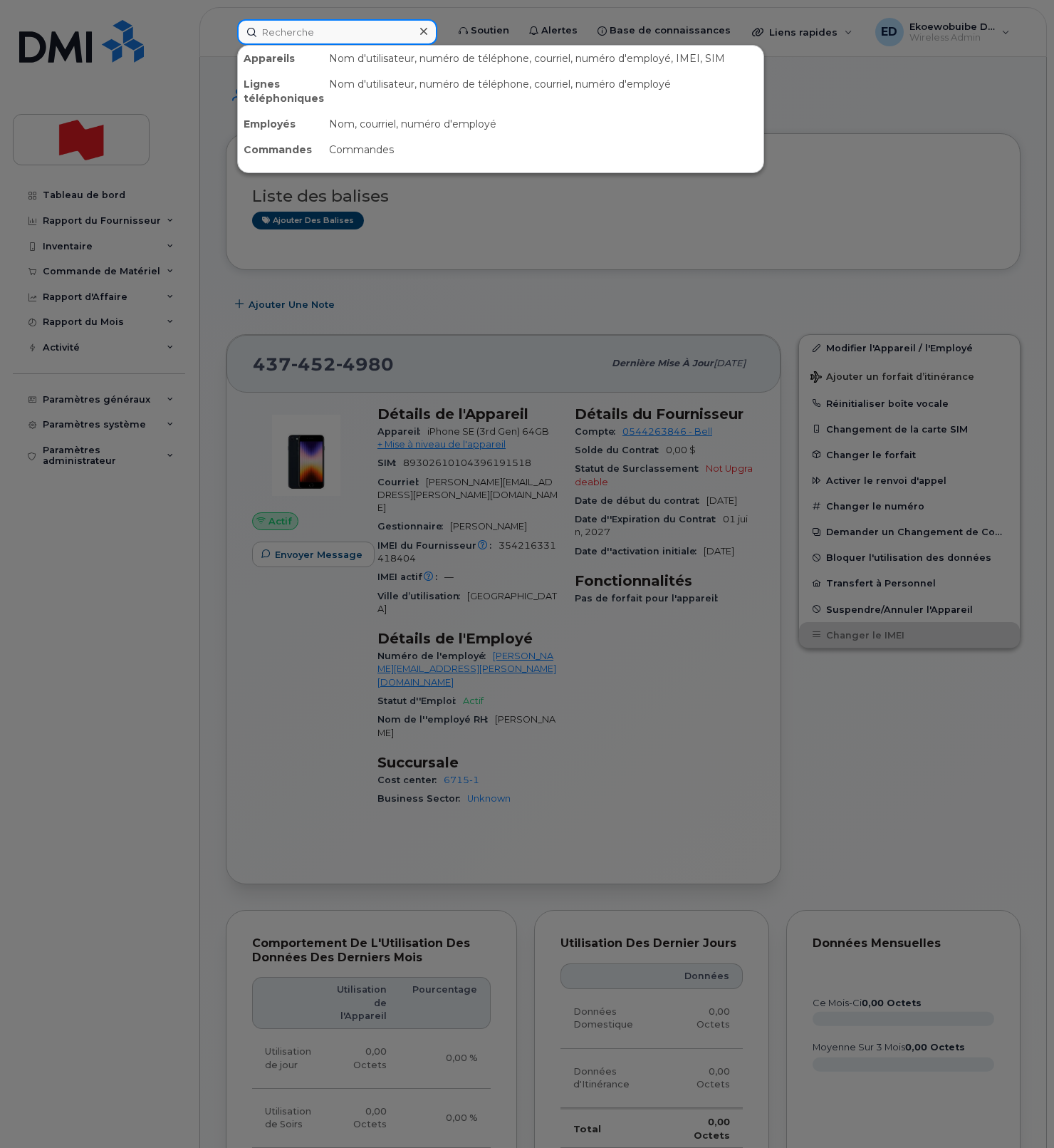
paste input "Jimmy Nassif"
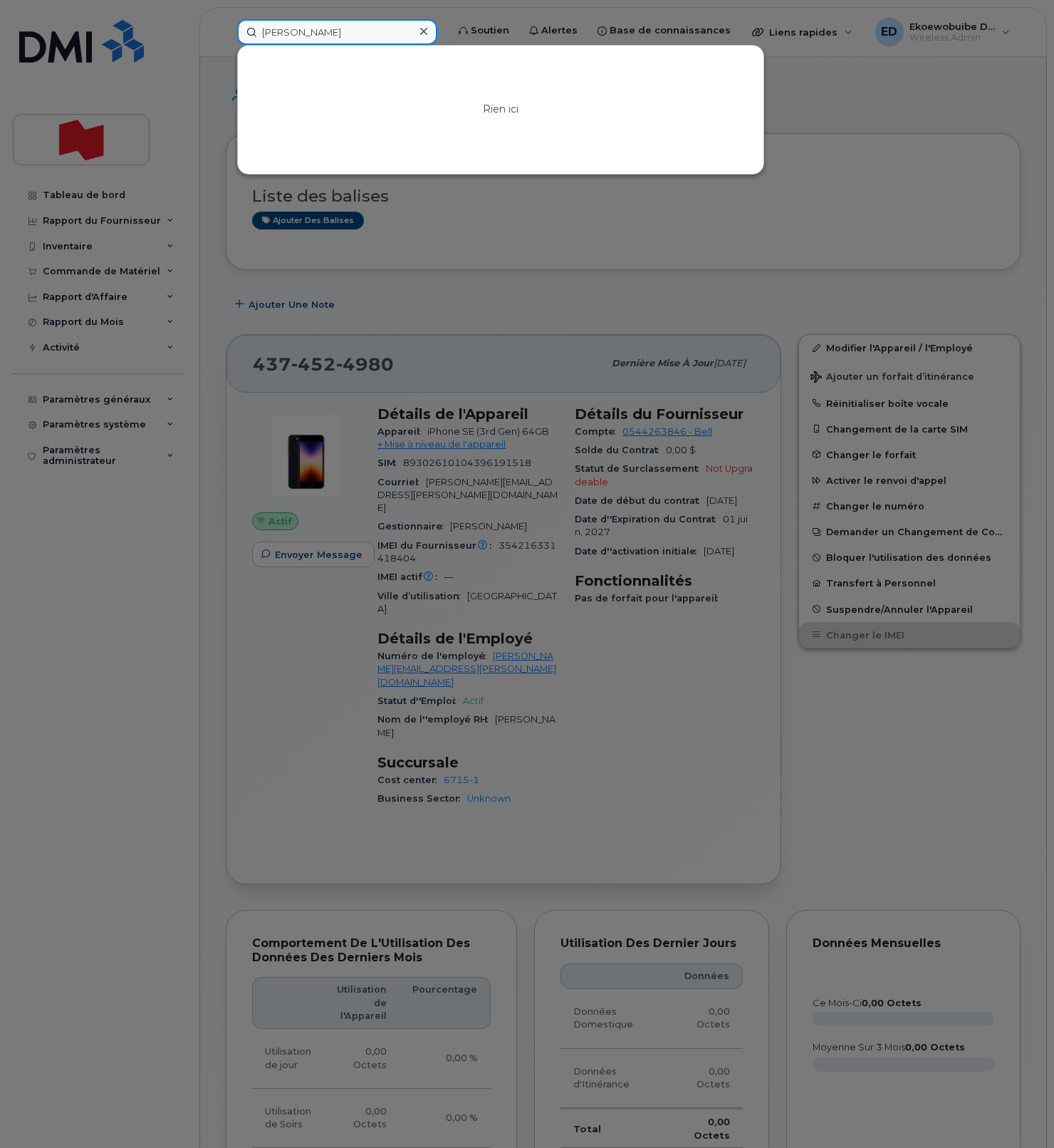
type input "Jimmy Nassif"
click at [427, 29] on icon at bounding box center [424, 30] width 7 height 11
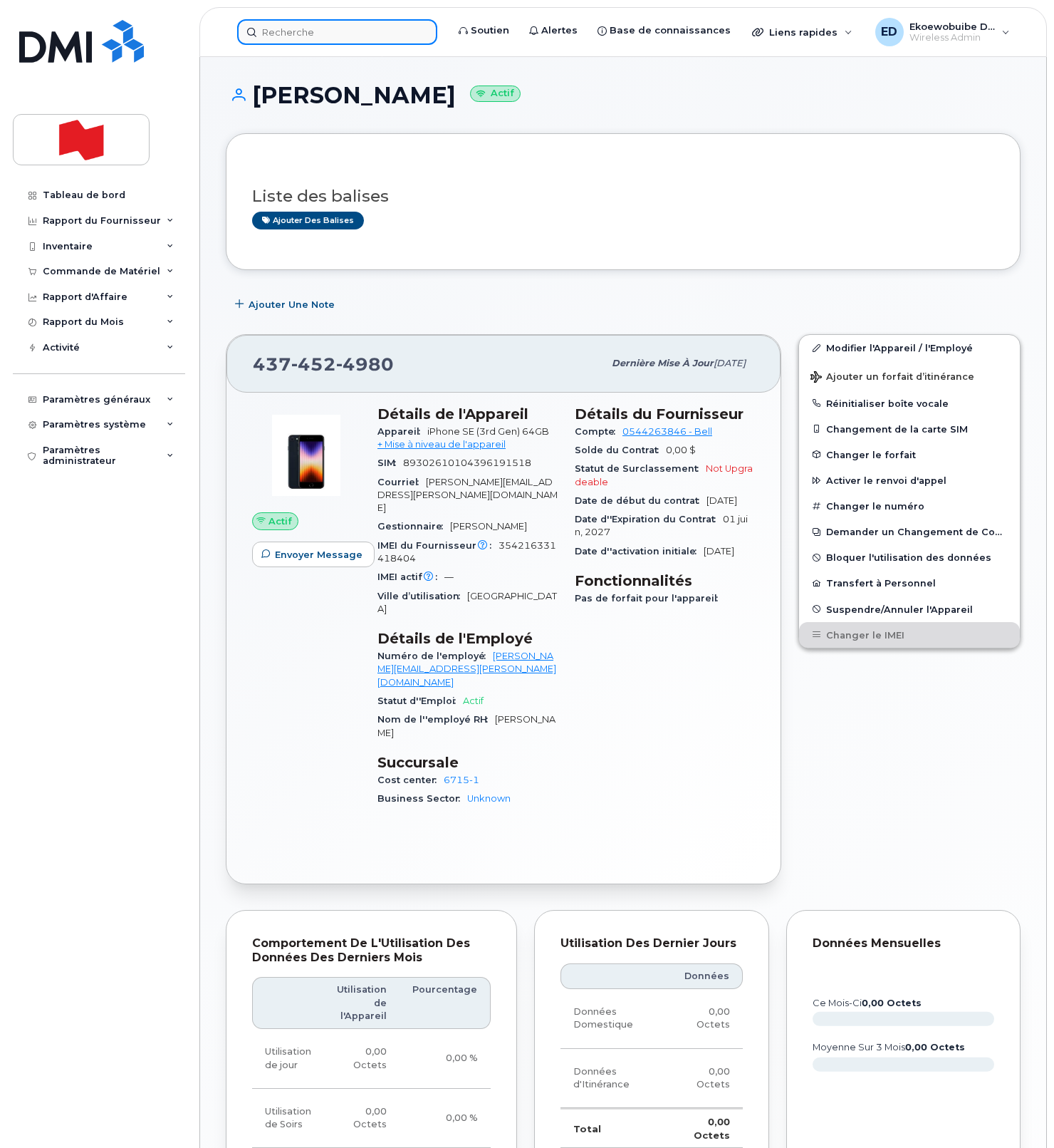
click at [327, 34] on input at bounding box center [337, 32] width 200 height 25
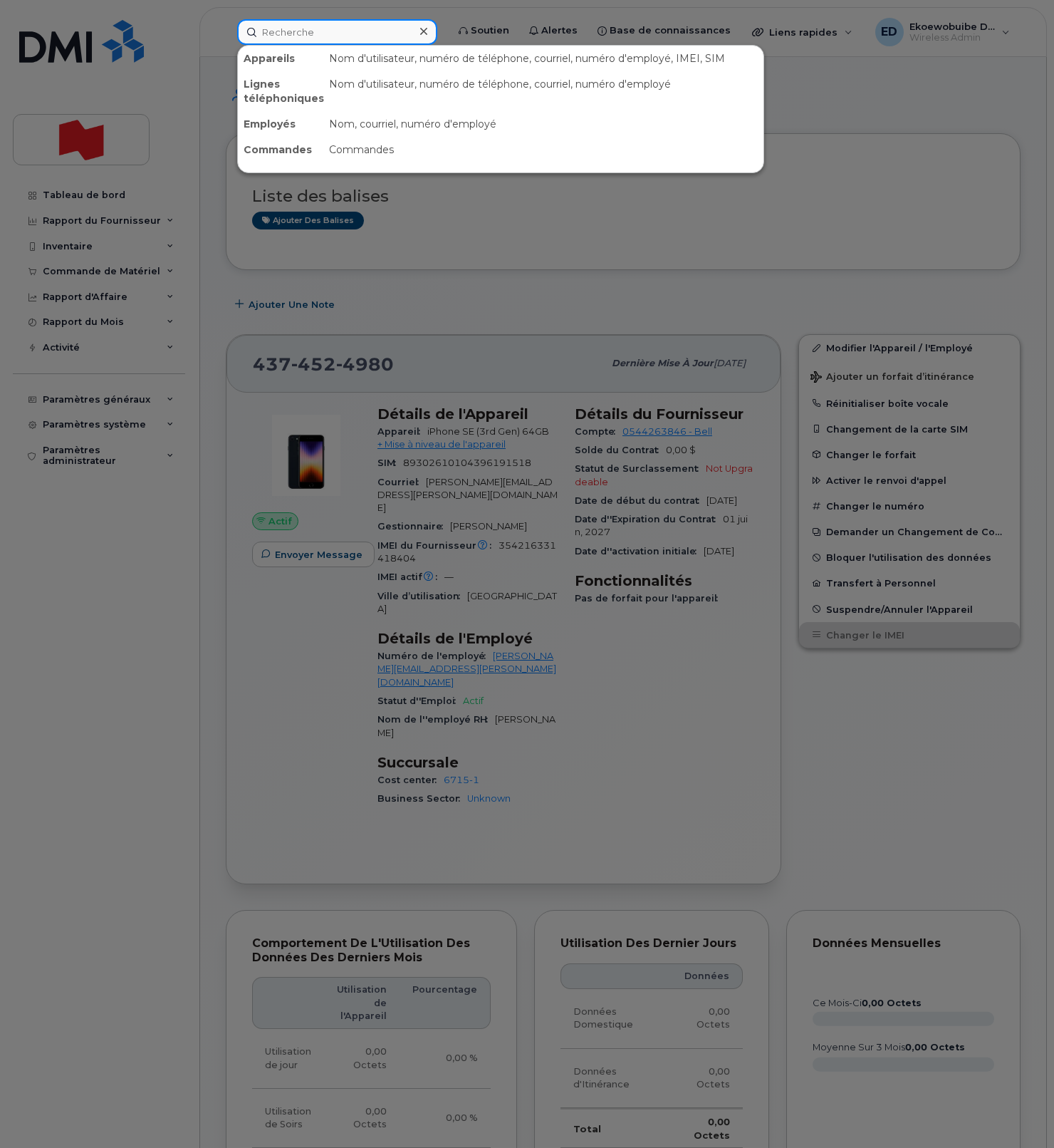
paste input "[PERSON_NAME]"
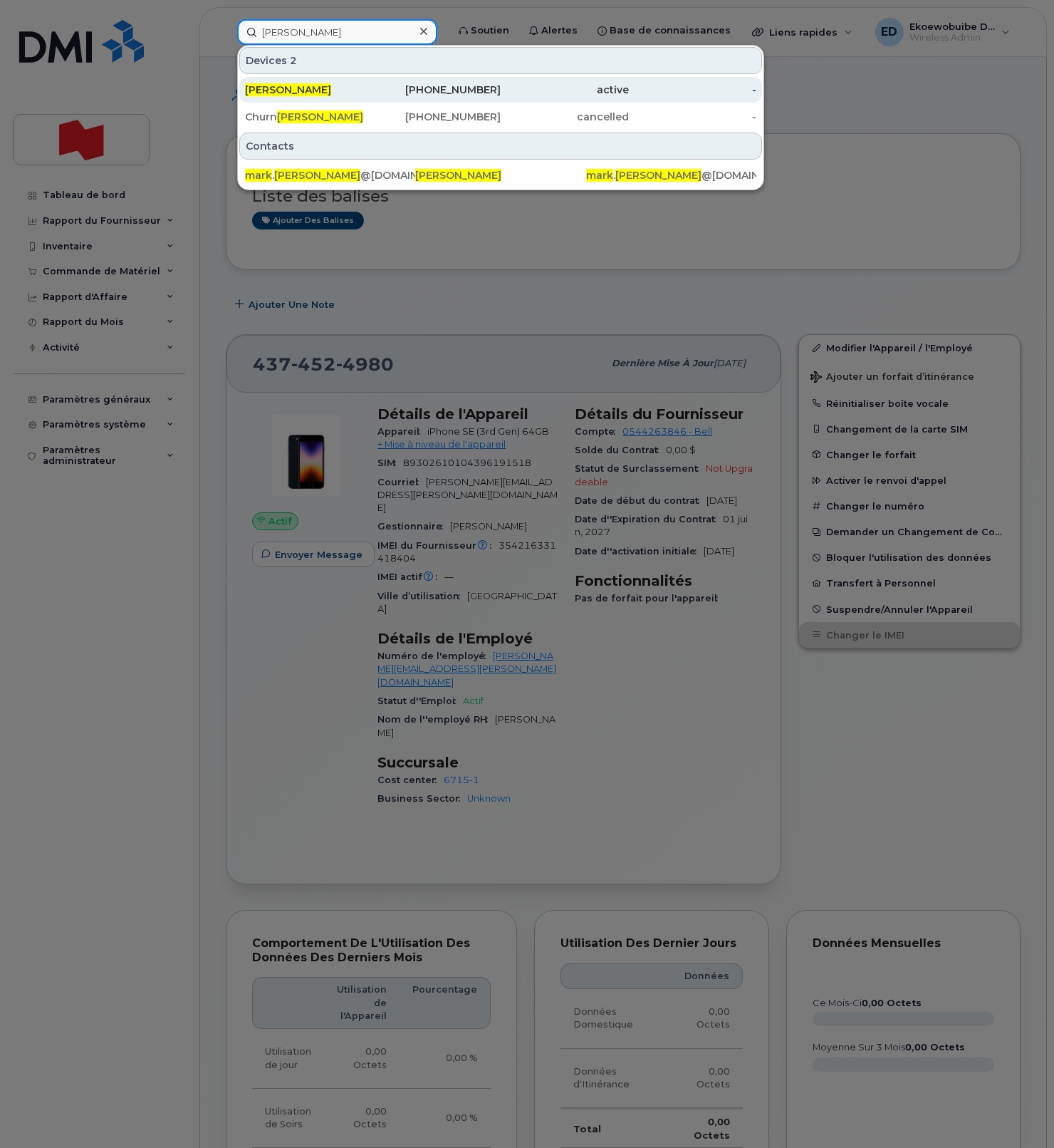
type input "[PERSON_NAME]"
click at [305, 91] on span "[PERSON_NAME]" at bounding box center [288, 89] width 86 height 13
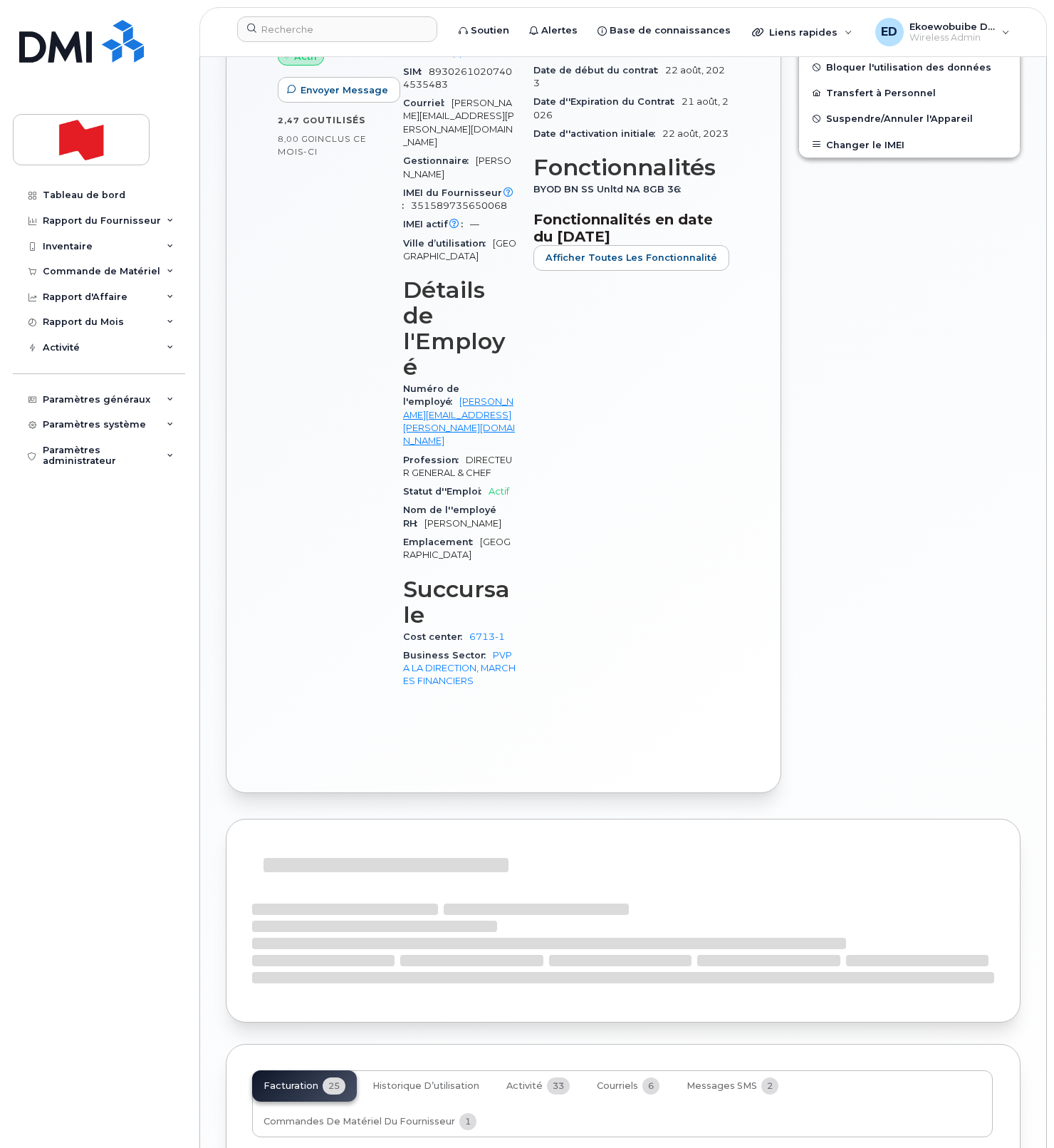
scroll to position [767, 0]
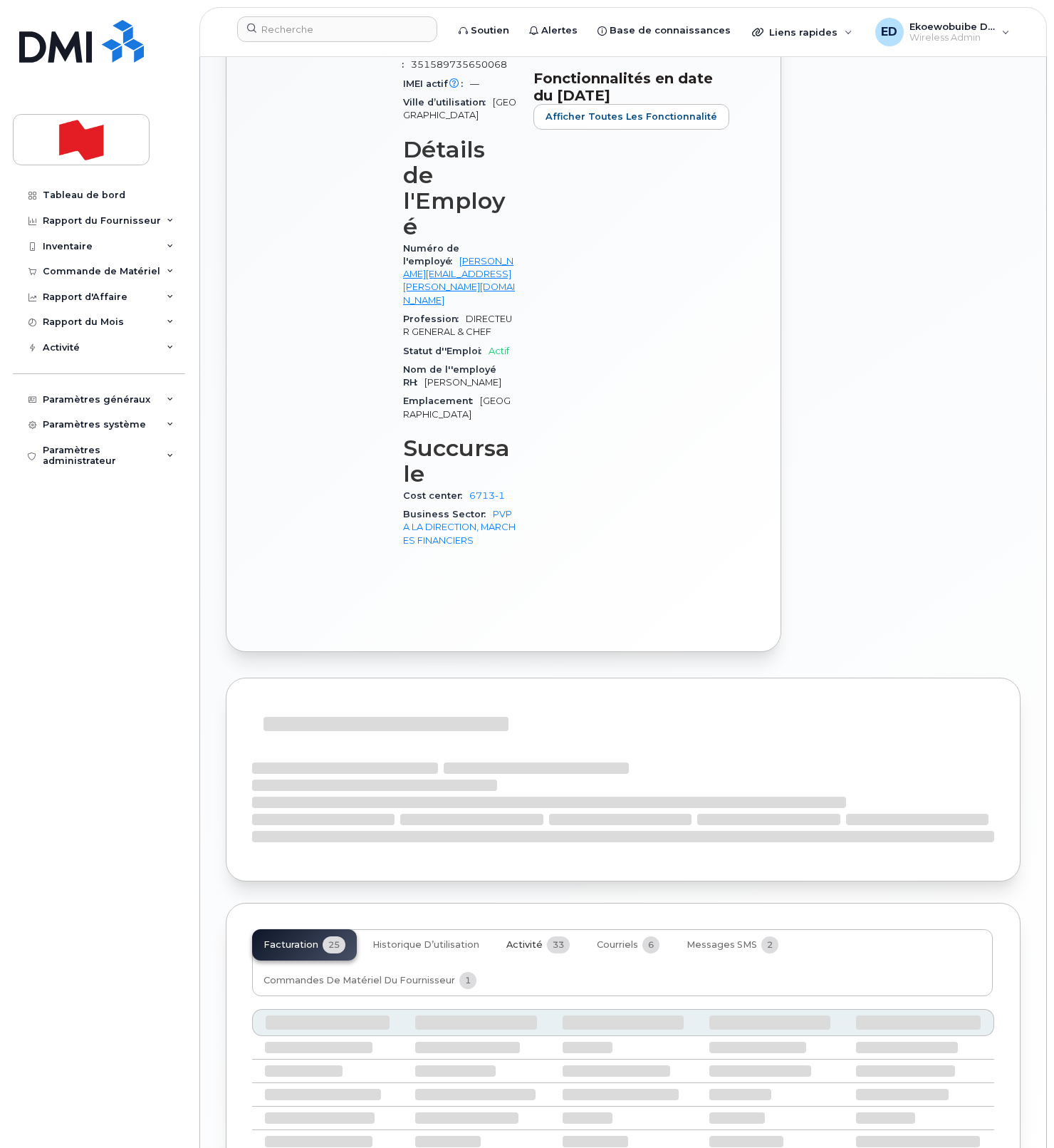
click at [526, 939] on span "Activité" at bounding box center [524, 944] width 36 height 11
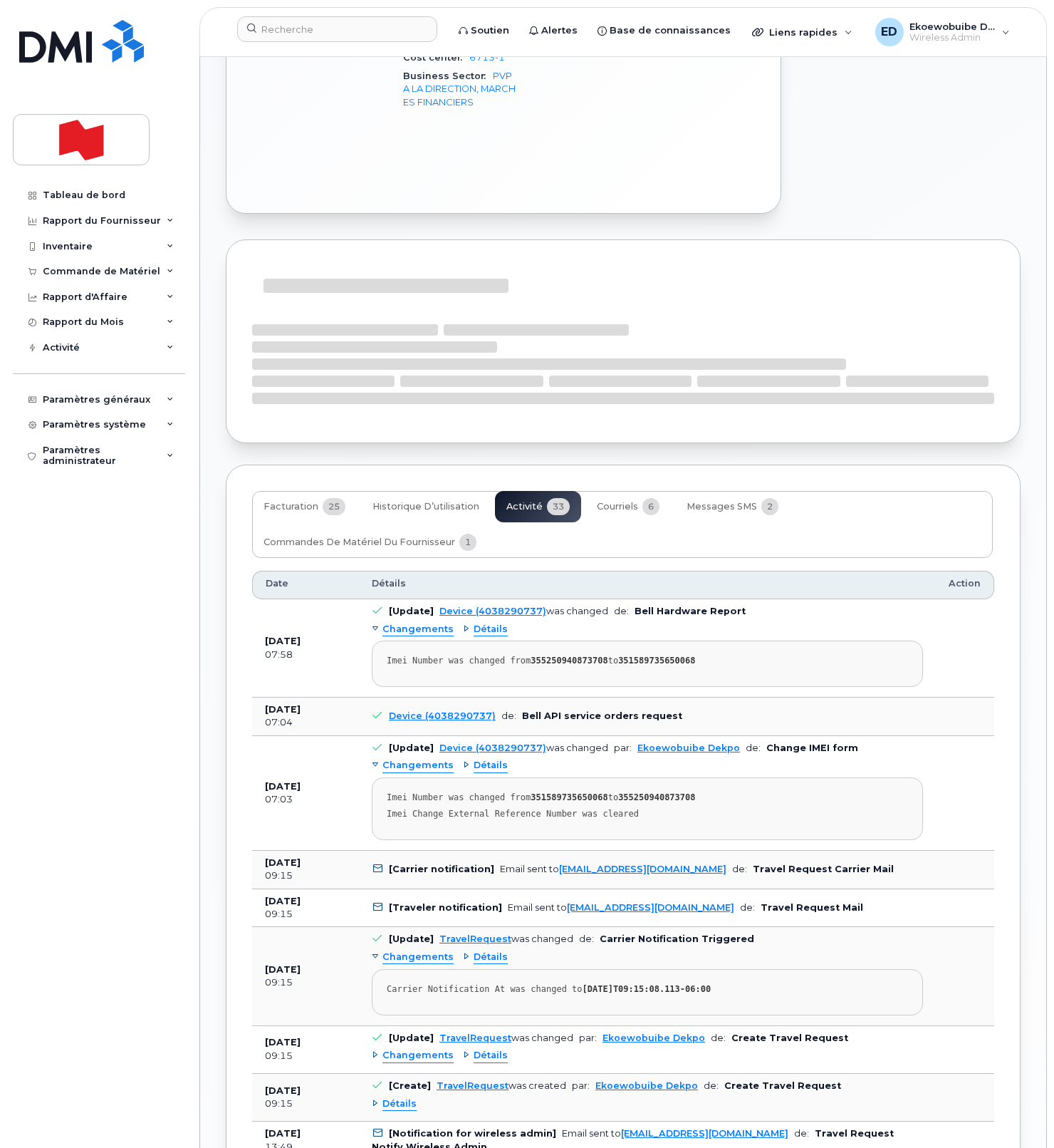
scroll to position [1210, 0]
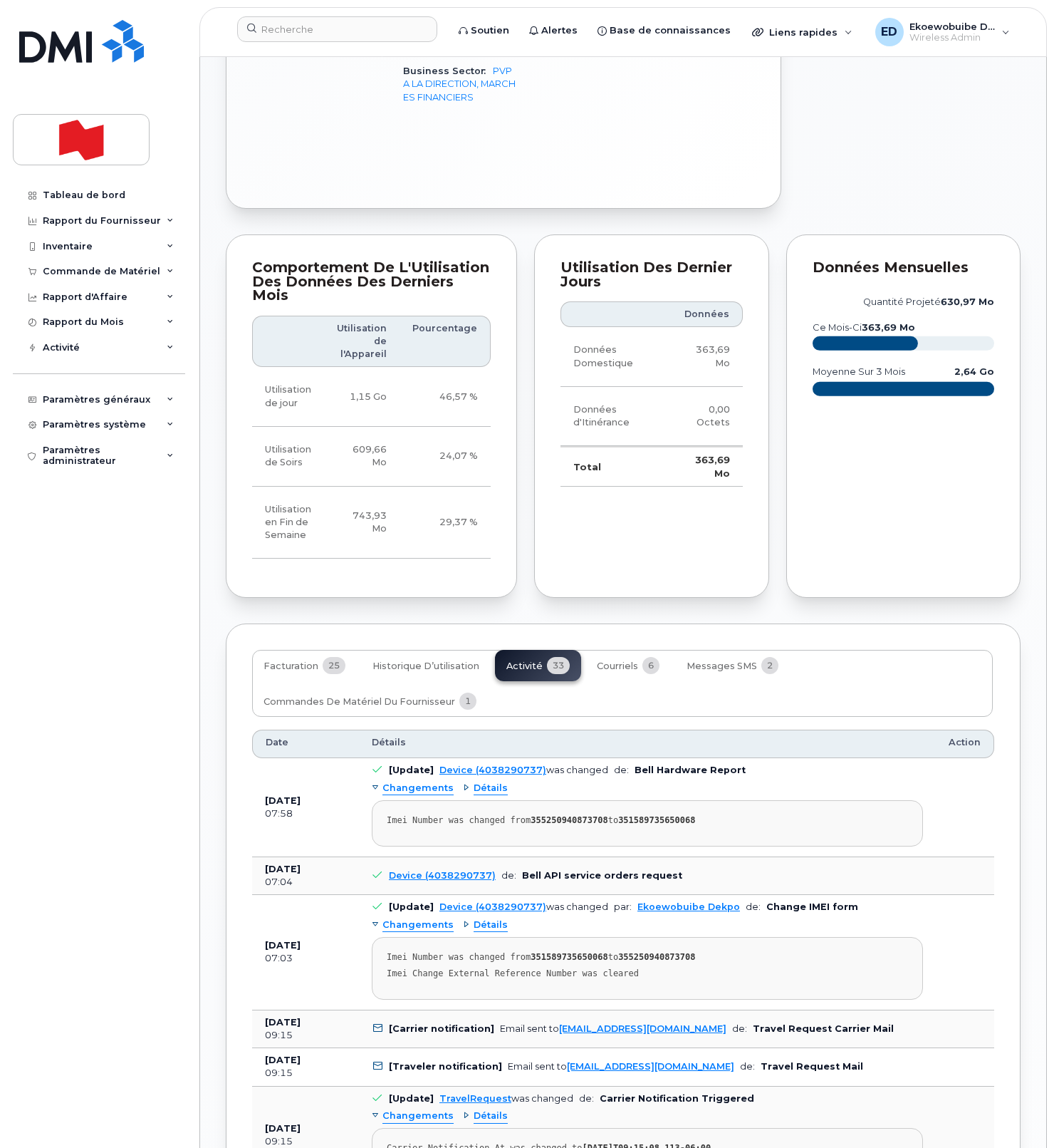
click at [662, 815] on strong "351589735650068" at bounding box center [656, 819] width 77 height 10
copy strong "351589735650068"
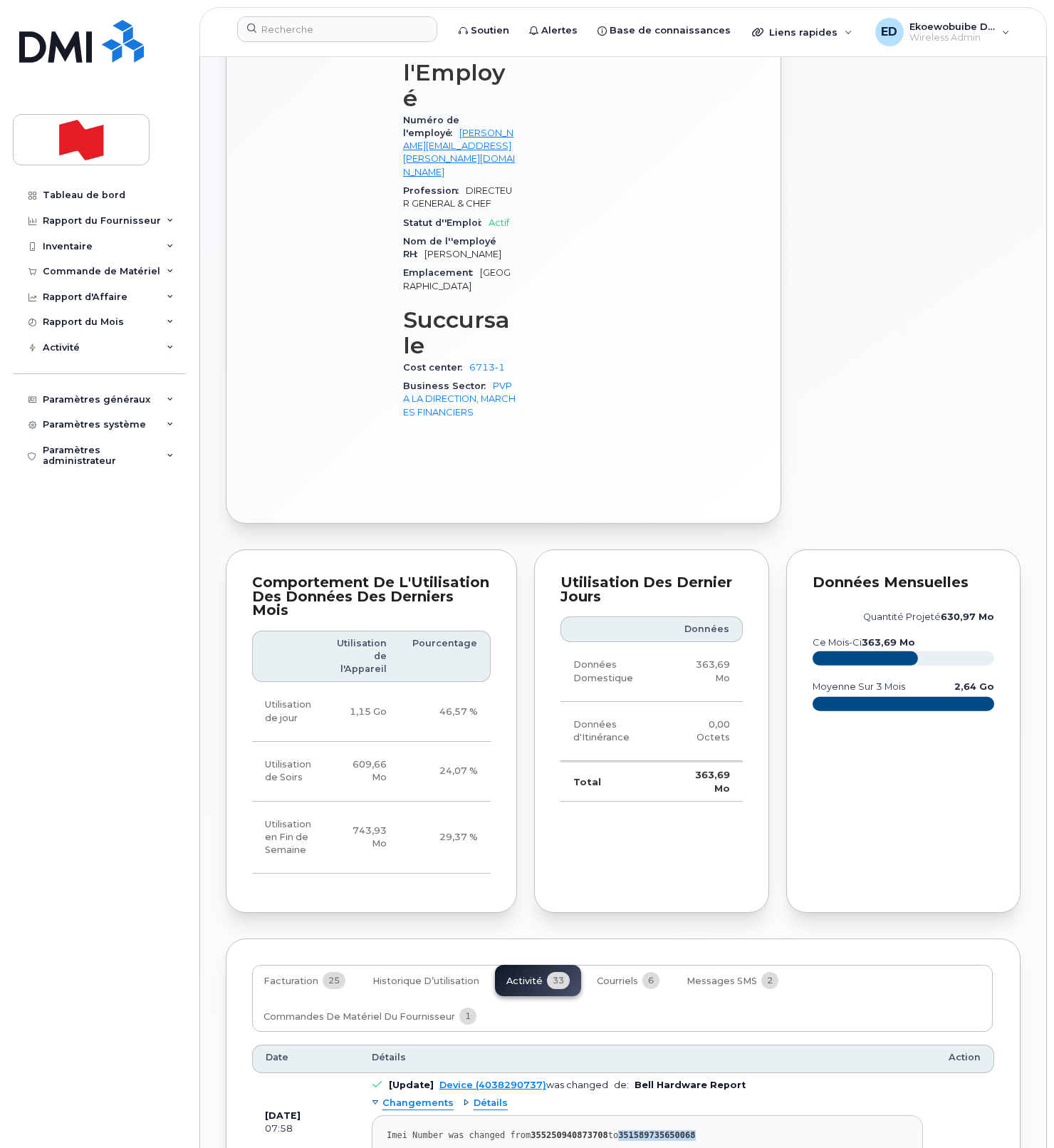
scroll to position [958, 0]
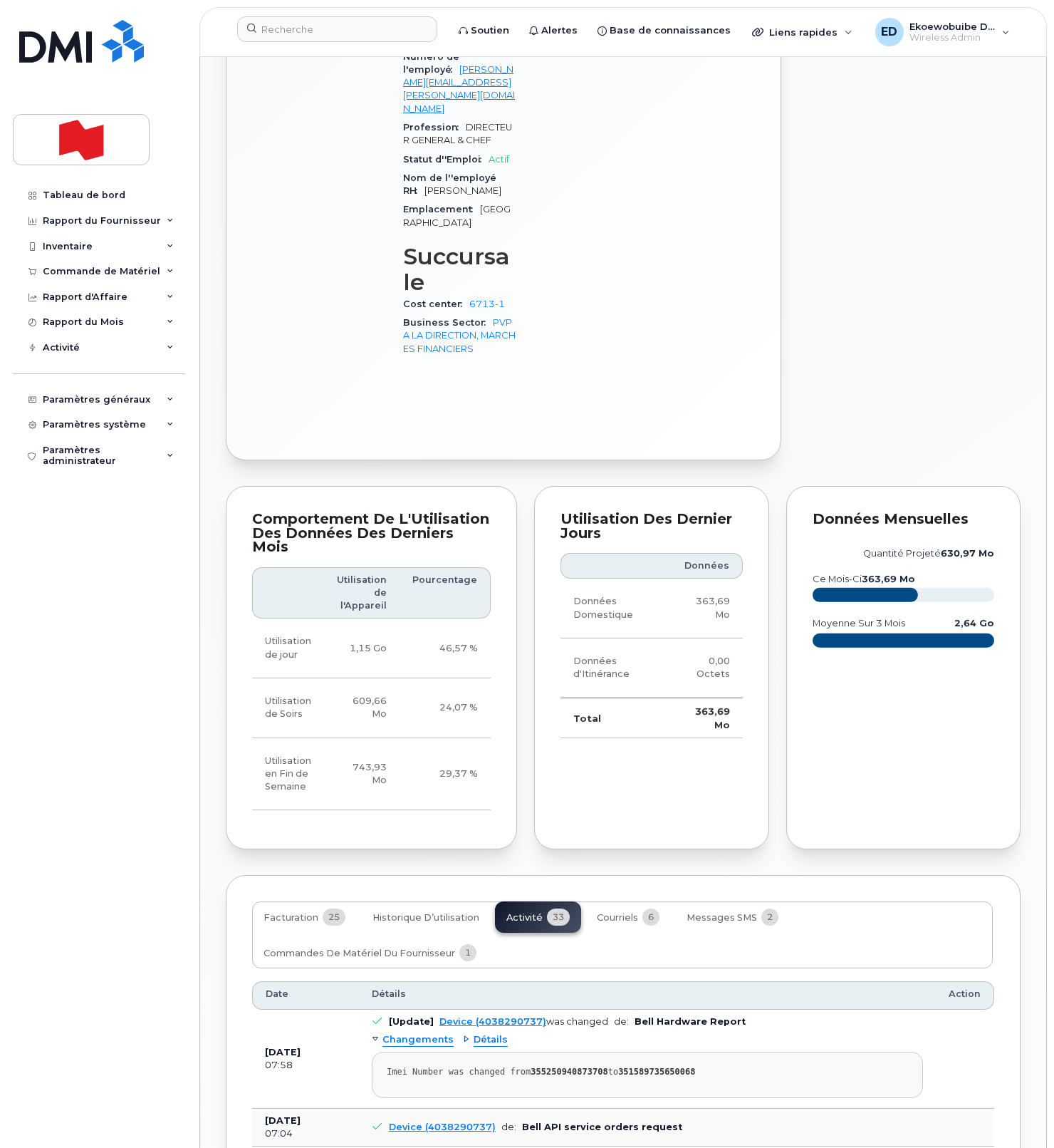
click at [588, 1067] on strong "355250940873708" at bounding box center [569, 1071] width 77 height 10
copy strong "355250940873708"
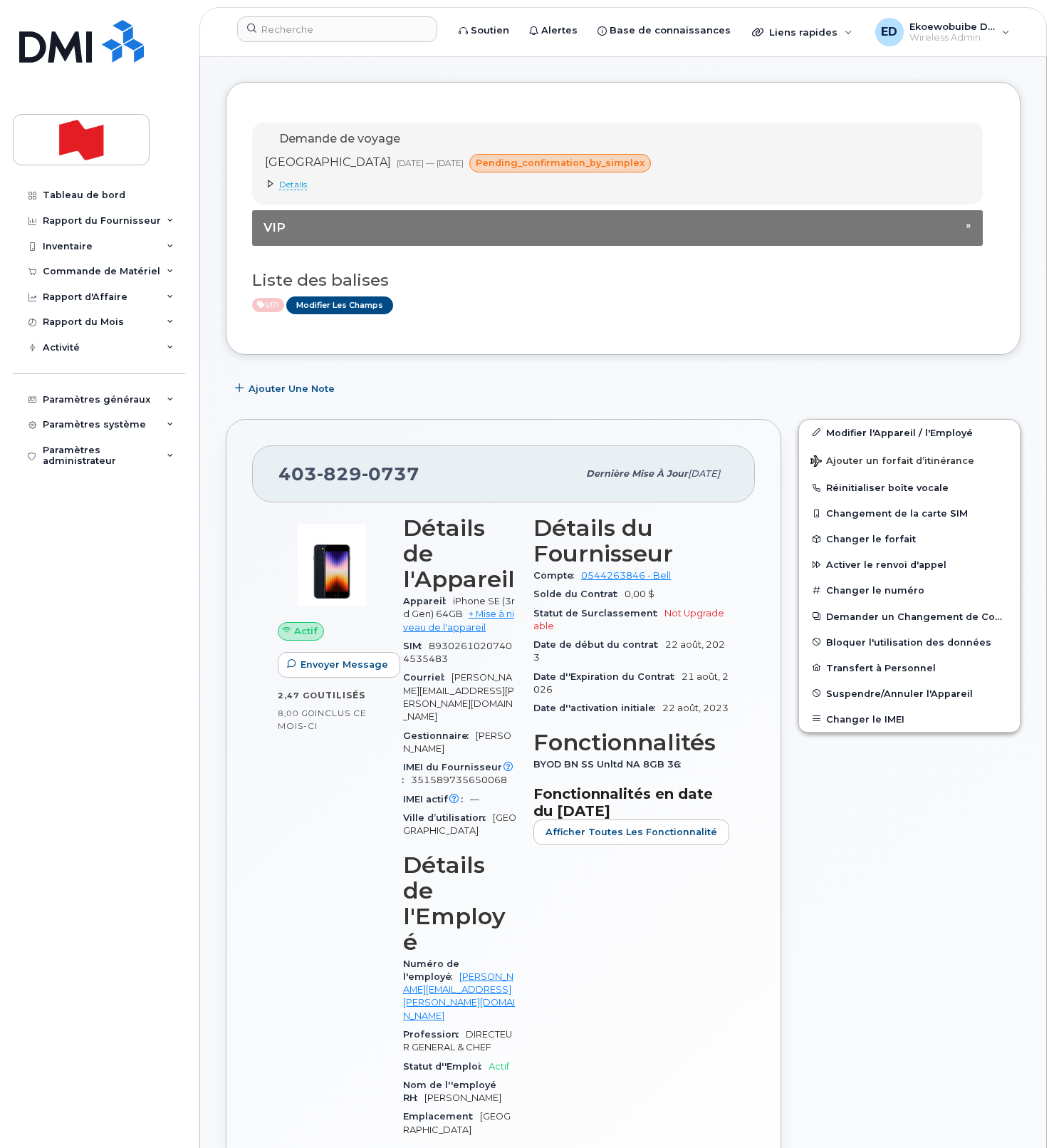
scroll to position [0, 0]
